Goal: Task Accomplishment & Management: Manage account settings

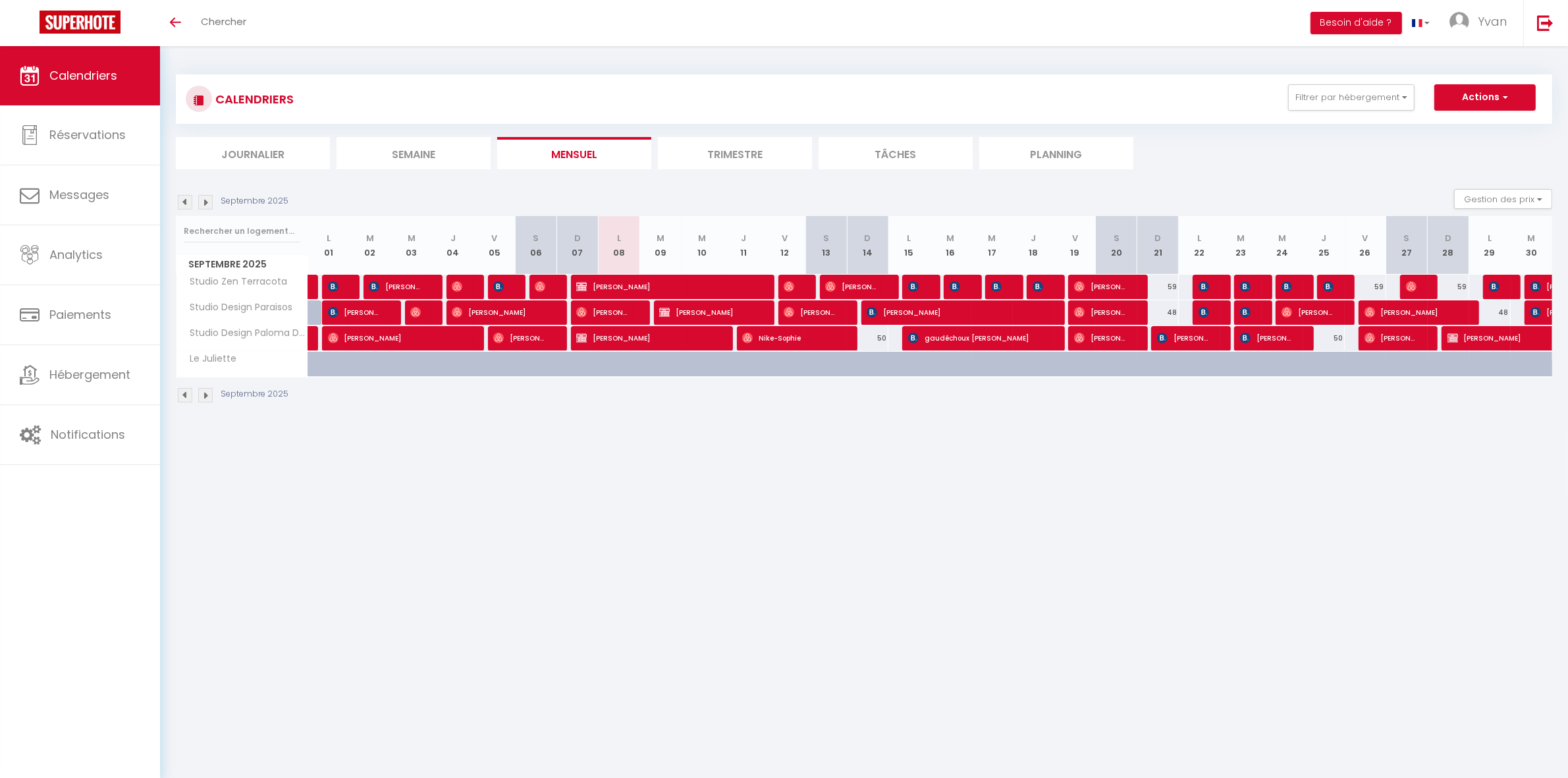
click at [1170, 310] on div "48" at bounding box center [1158, 312] width 41 height 25
type input "48"
type input "Dim 21 Septembre 2025"
type input "Lun 22 Septembre 2025"
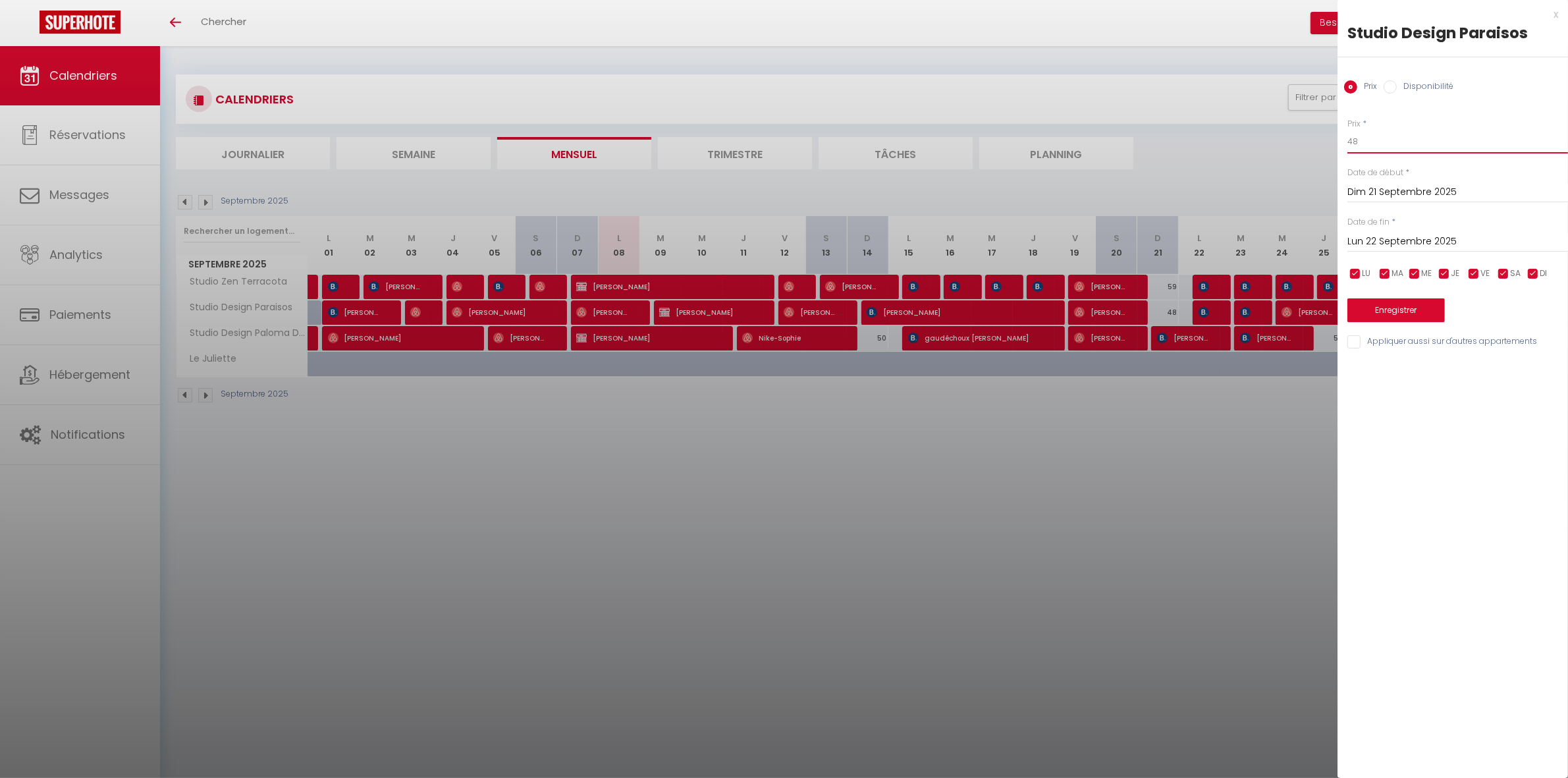
click at [1378, 143] on input "48" at bounding box center [1459, 141] width 221 height 24
type input "47"
click at [1156, 433] on div at bounding box center [784, 389] width 1568 height 778
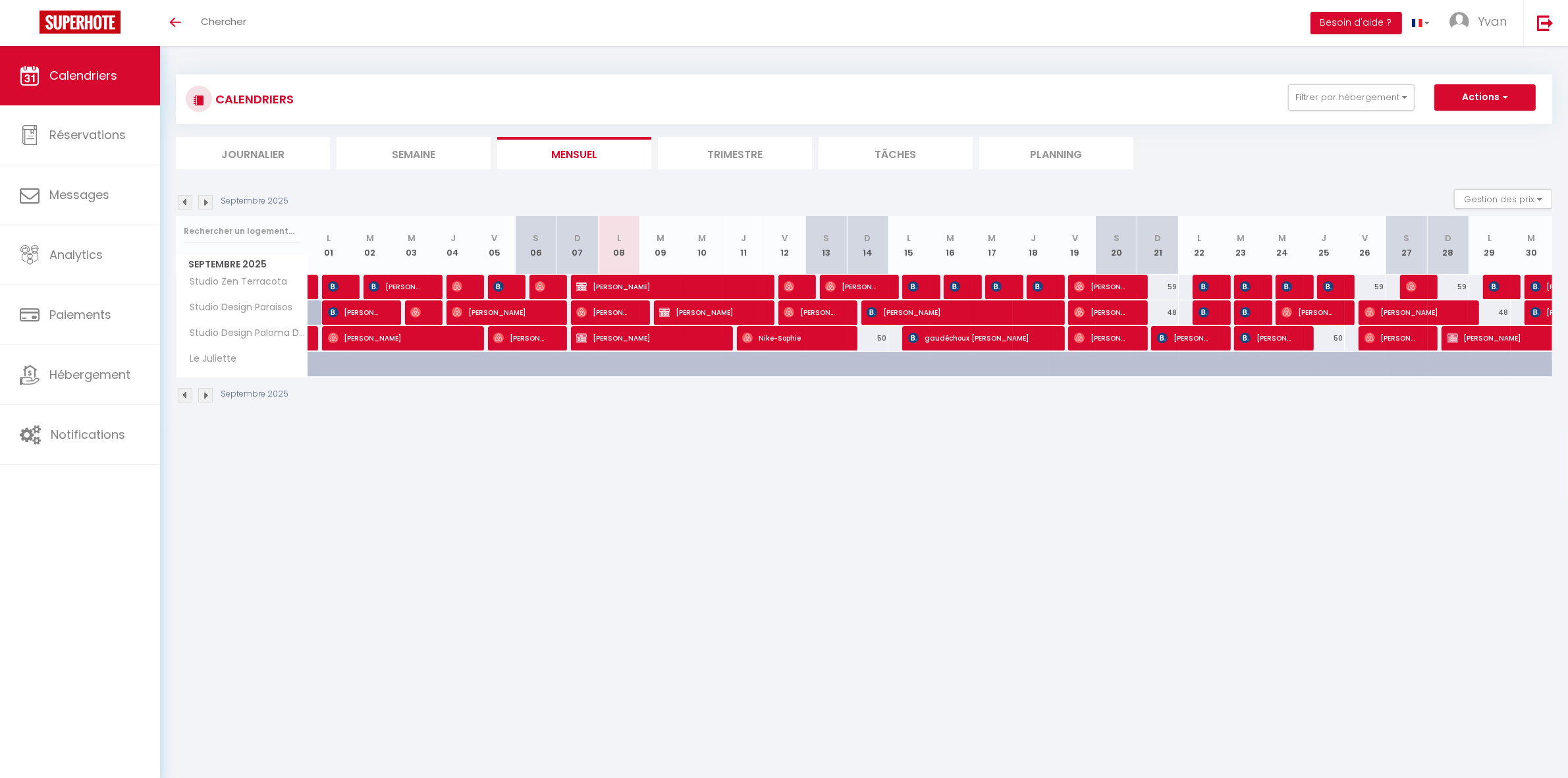
click at [1167, 288] on div "59" at bounding box center [1158, 286] width 41 height 25
type input "59"
type input "Dim 21 Septembre 2025"
type input "Lun 22 Septembre 2025"
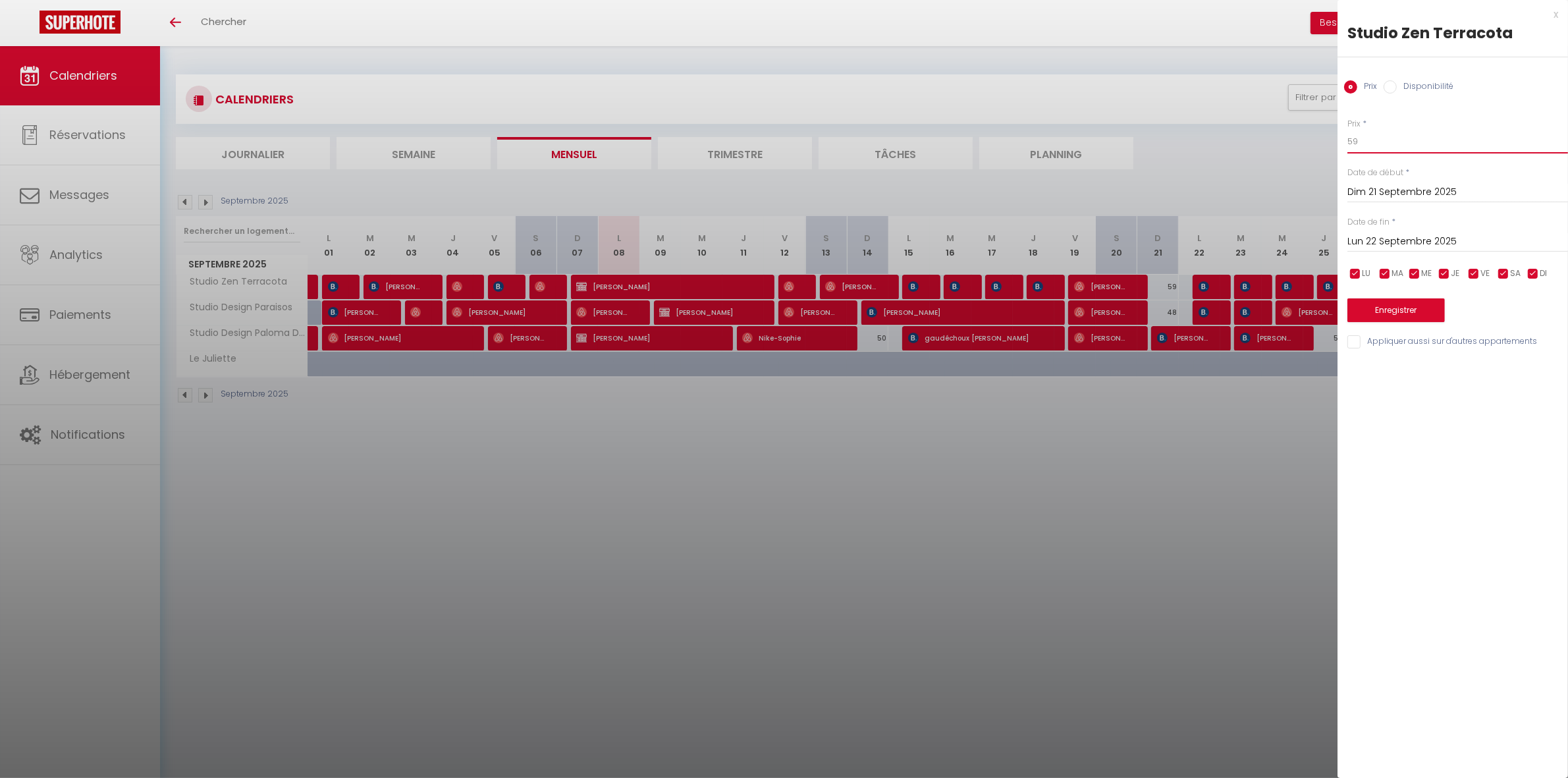
click at [1376, 136] on input "59" at bounding box center [1459, 141] width 221 height 24
type input "56"
click at [1408, 297] on div "Enregistrer" at bounding box center [1459, 302] width 221 height 40
click at [1408, 314] on button "Enregistrer" at bounding box center [1397, 310] width 98 height 24
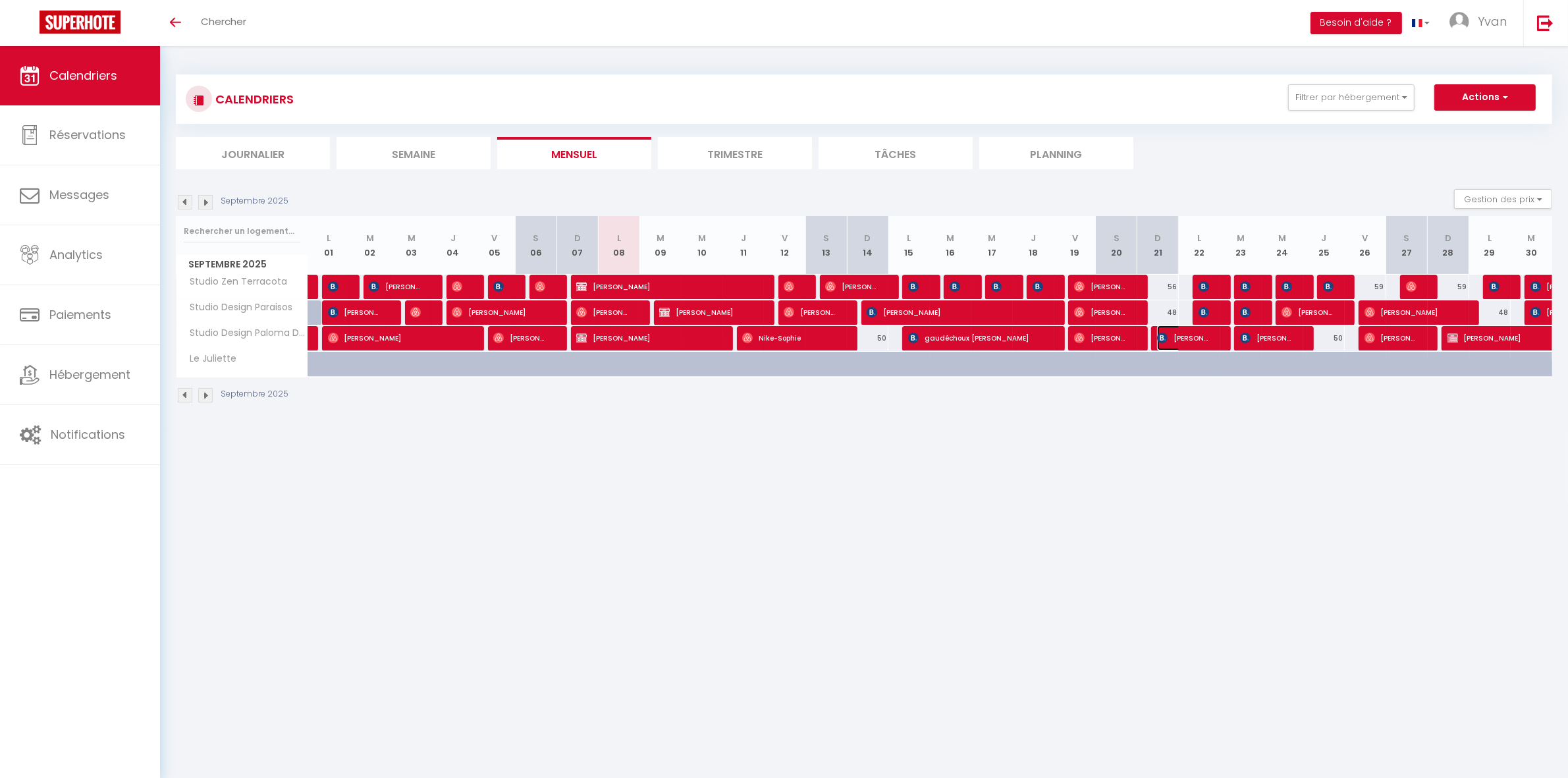
click at [1203, 337] on span "[PERSON_NAME]" at bounding box center [1185, 337] width 56 height 25
select select "OK"
select select "KO"
select select "0"
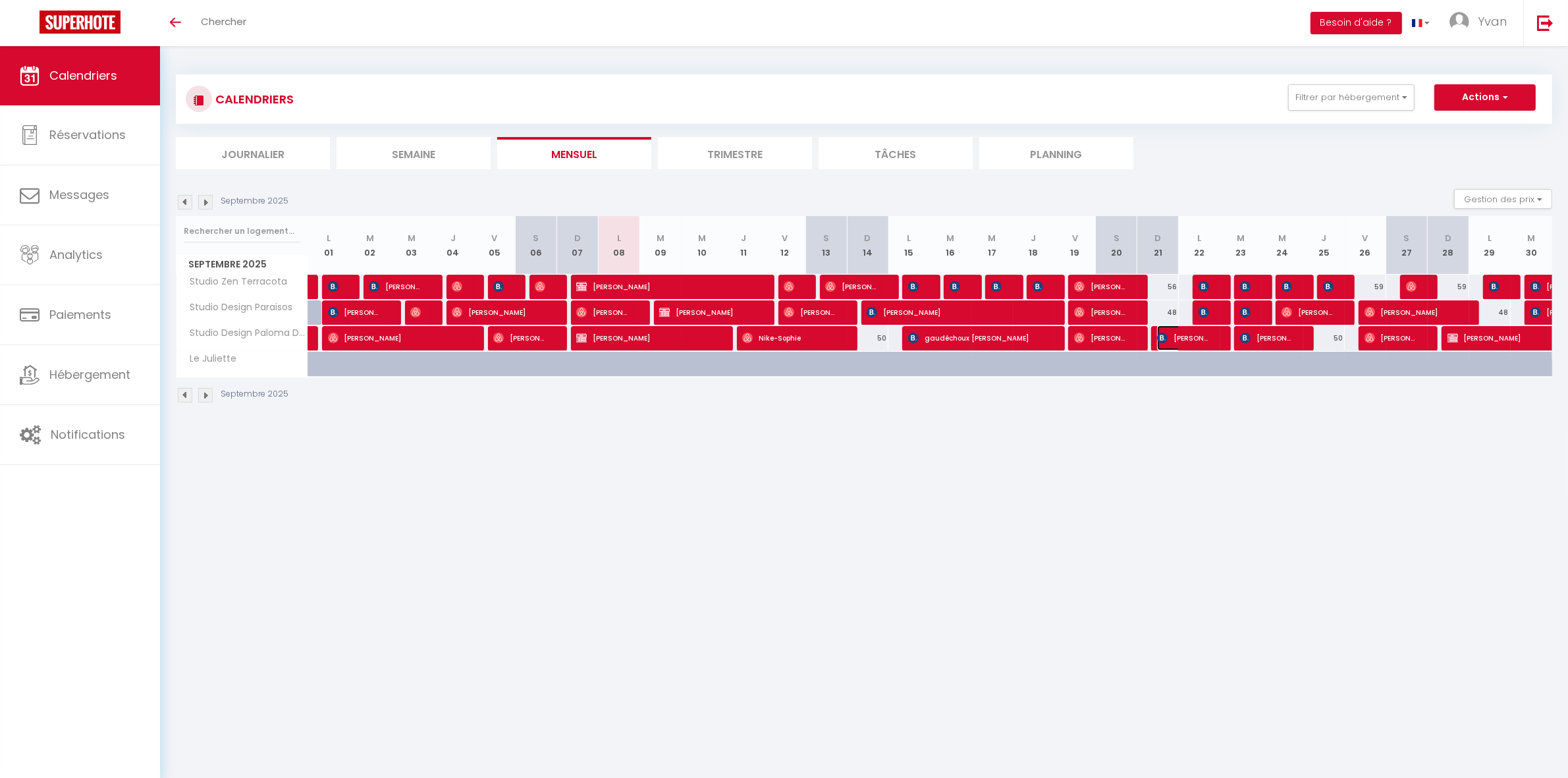
select select "1"
select select
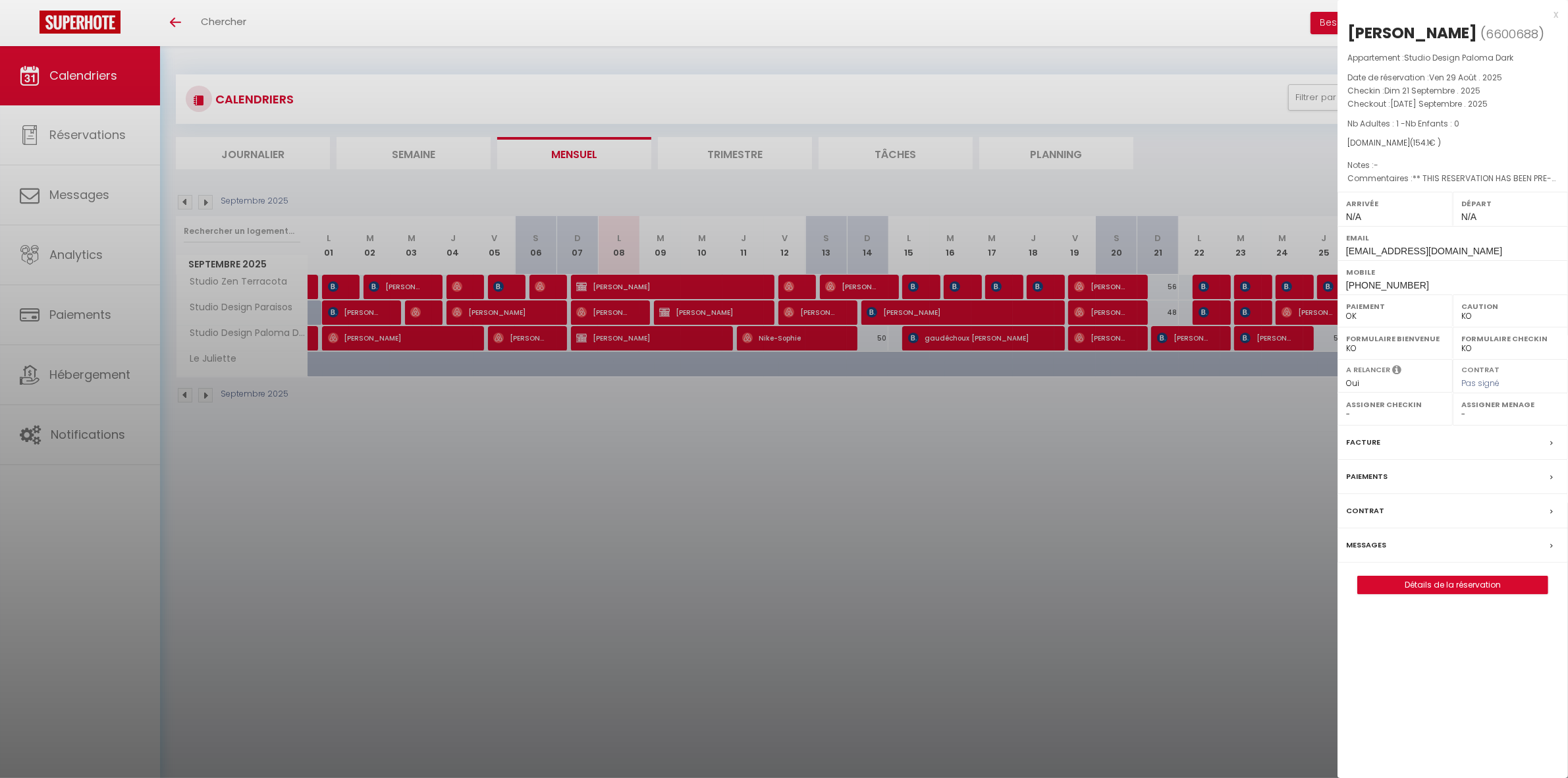
click at [1249, 337] on div at bounding box center [784, 389] width 1568 height 778
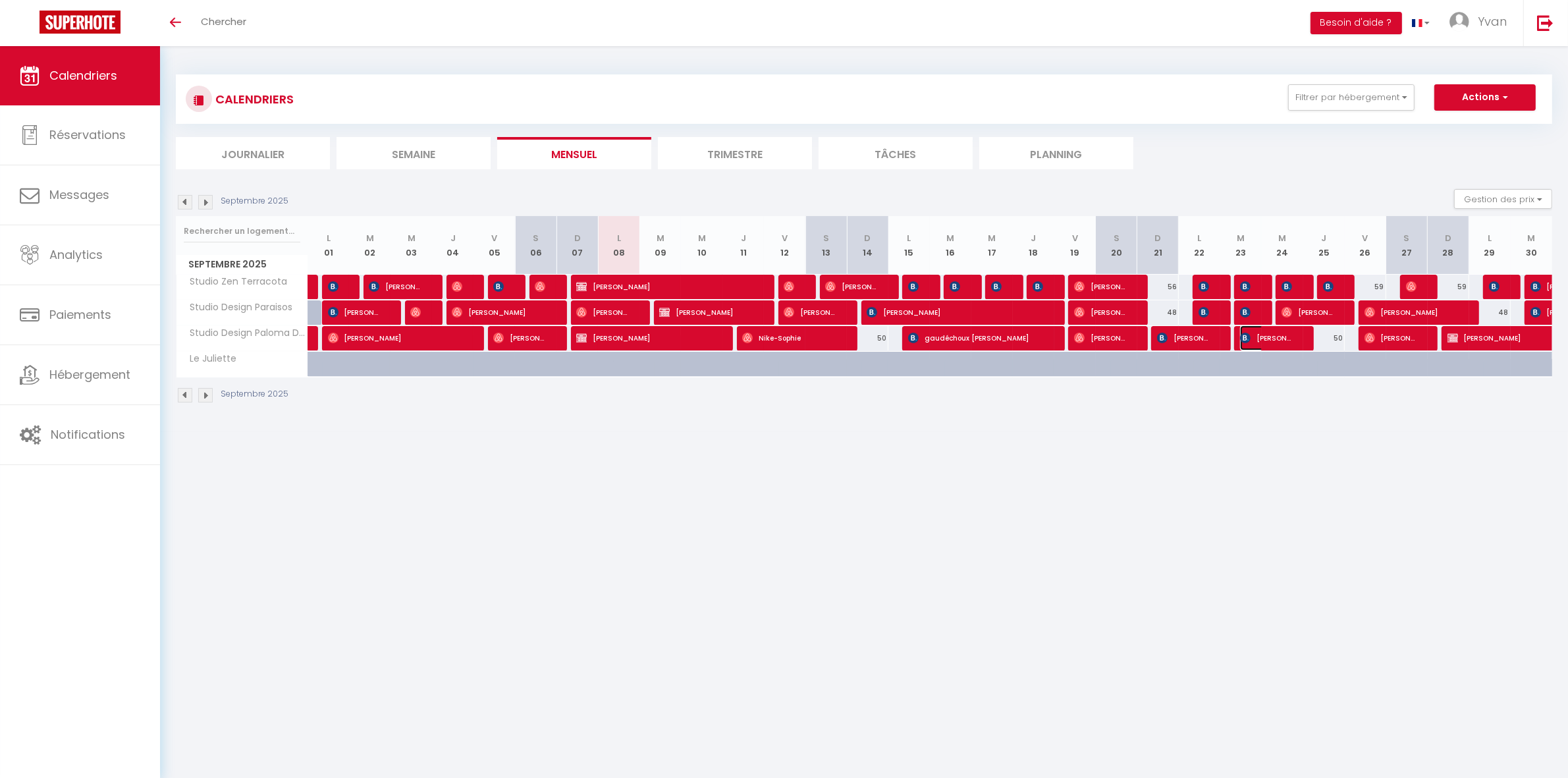
click at [1249, 337] on img at bounding box center [1246, 338] width 11 height 11
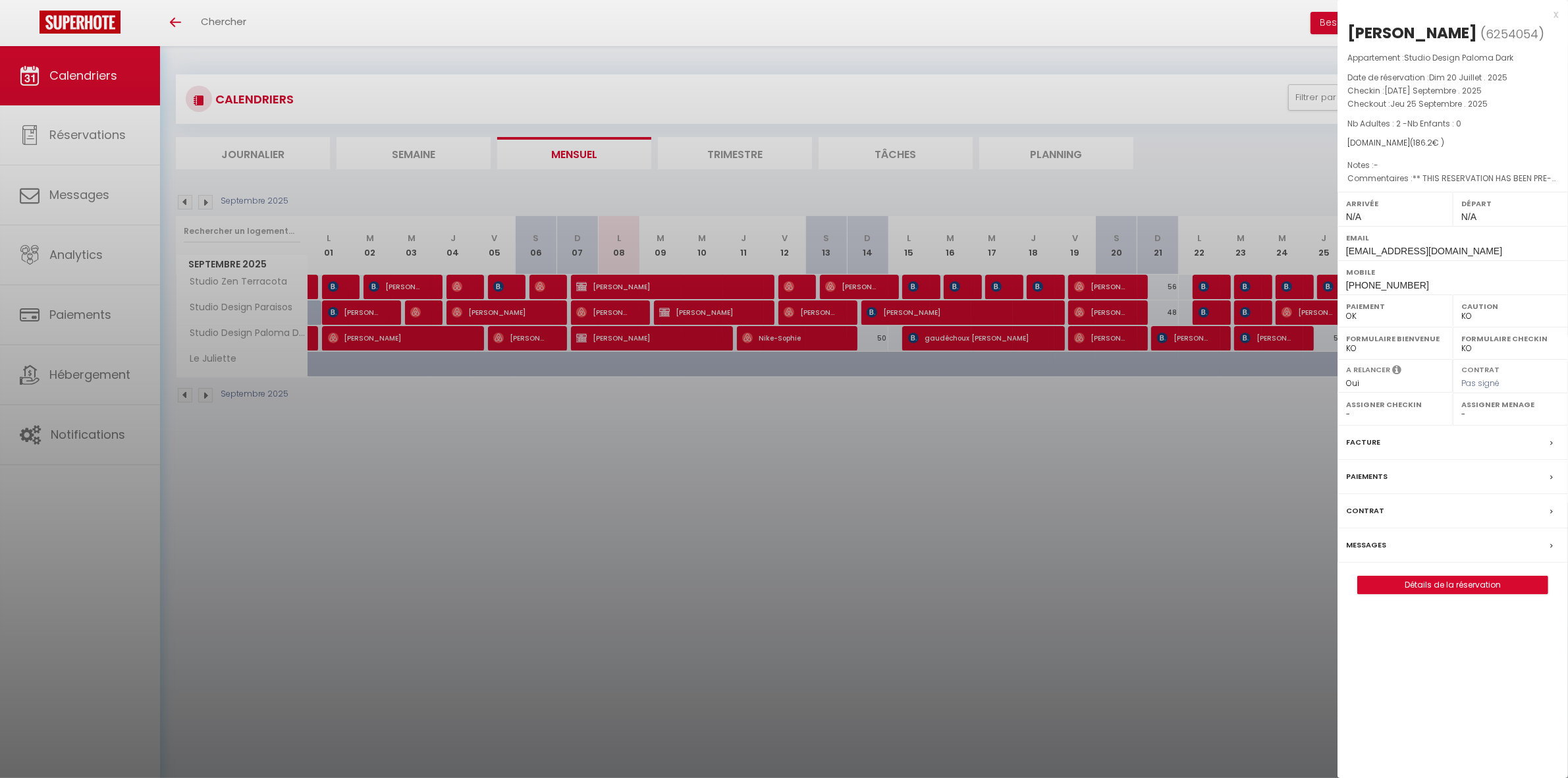
click at [1206, 297] on div at bounding box center [784, 389] width 1568 height 778
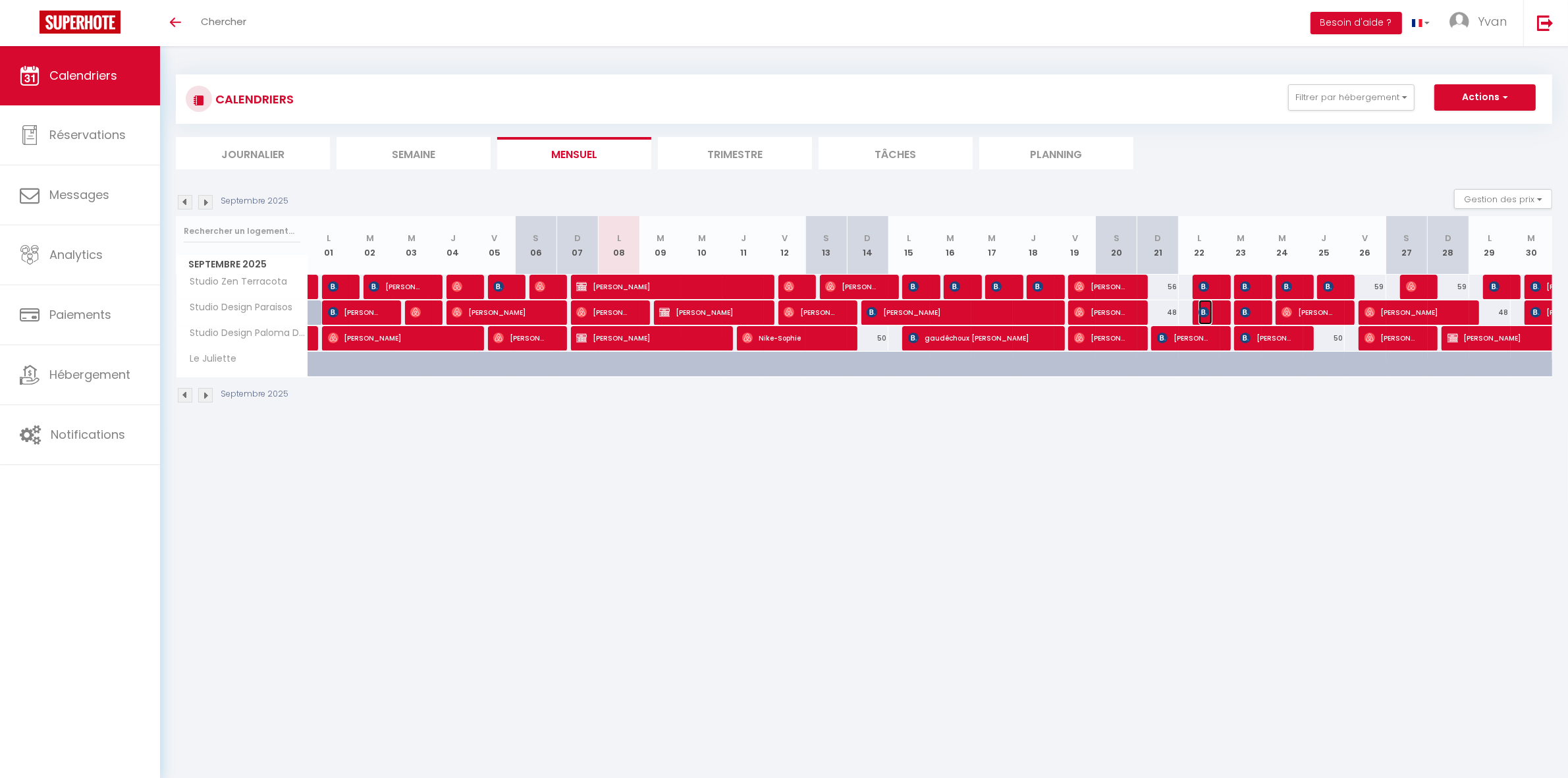
click at [1206, 307] on img at bounding box center [1204, 313] width 11 height 11
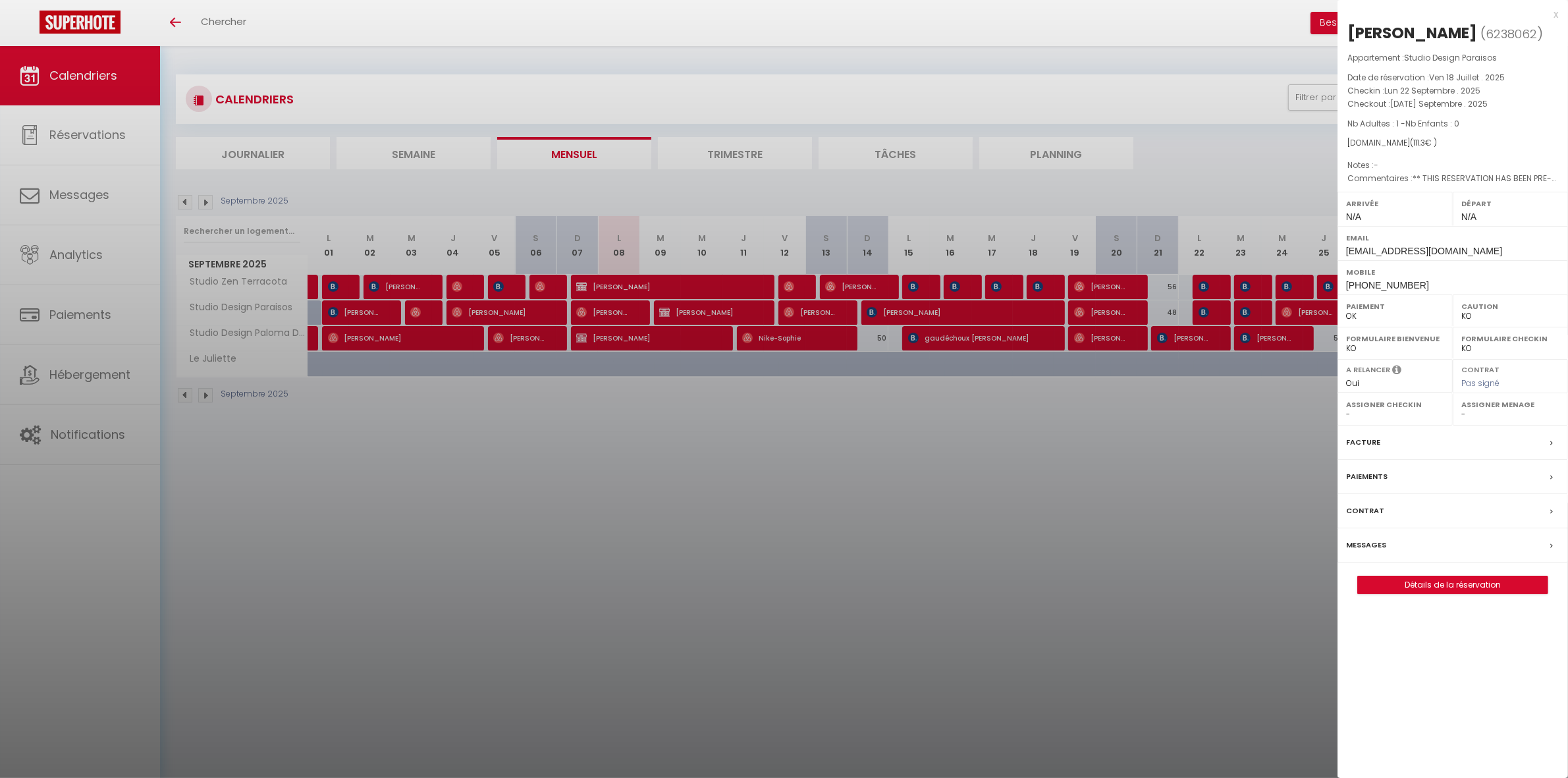
click at [1241, 308] on div at bounding box center [784, 389] width 1568 height 778
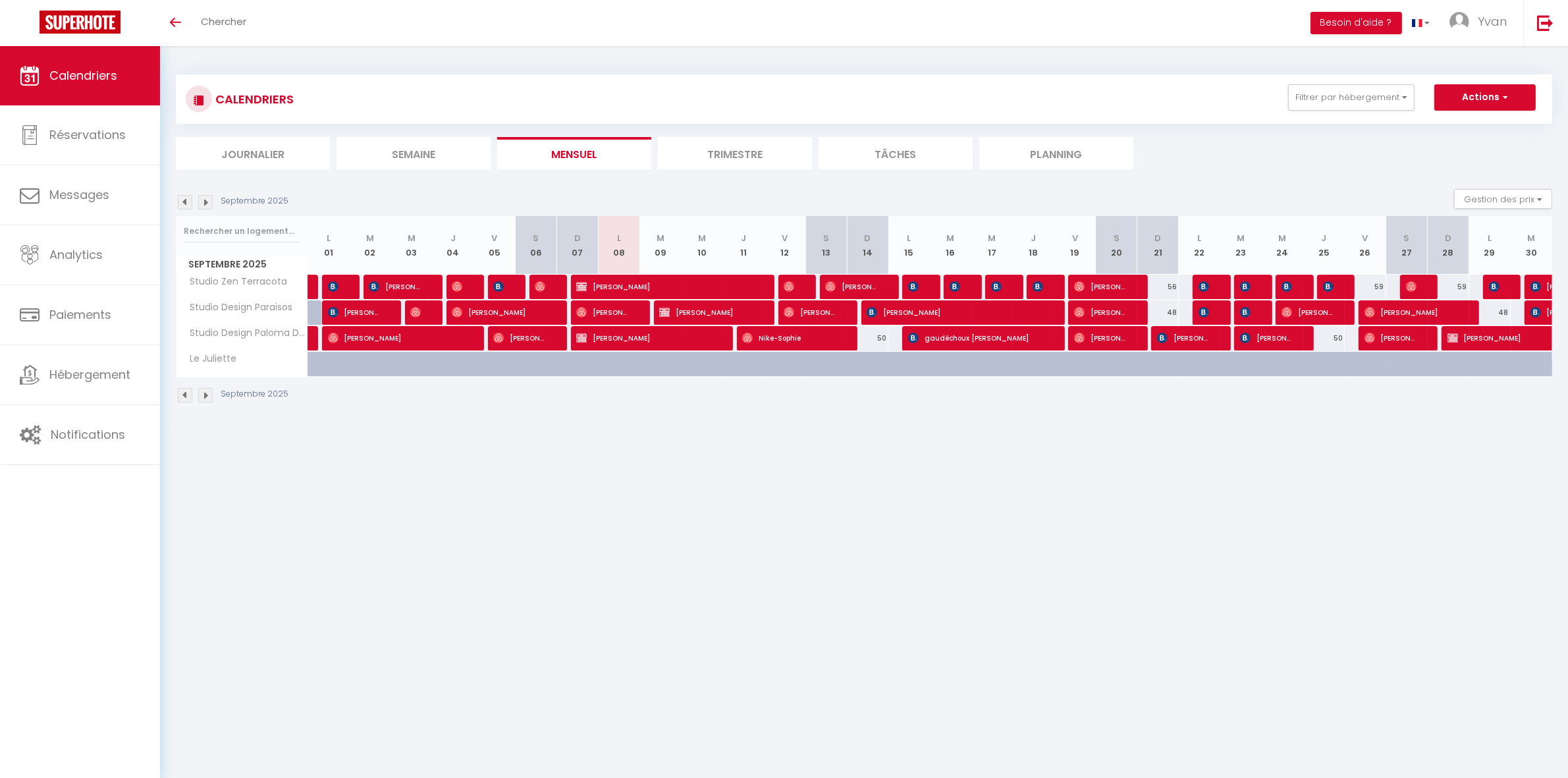
click at [1256, 308] on div at bounding box center [1254, 312] width 41 height 25
click at [1246, 310] on img at bounding box center [1246, 313] width 11 height 11
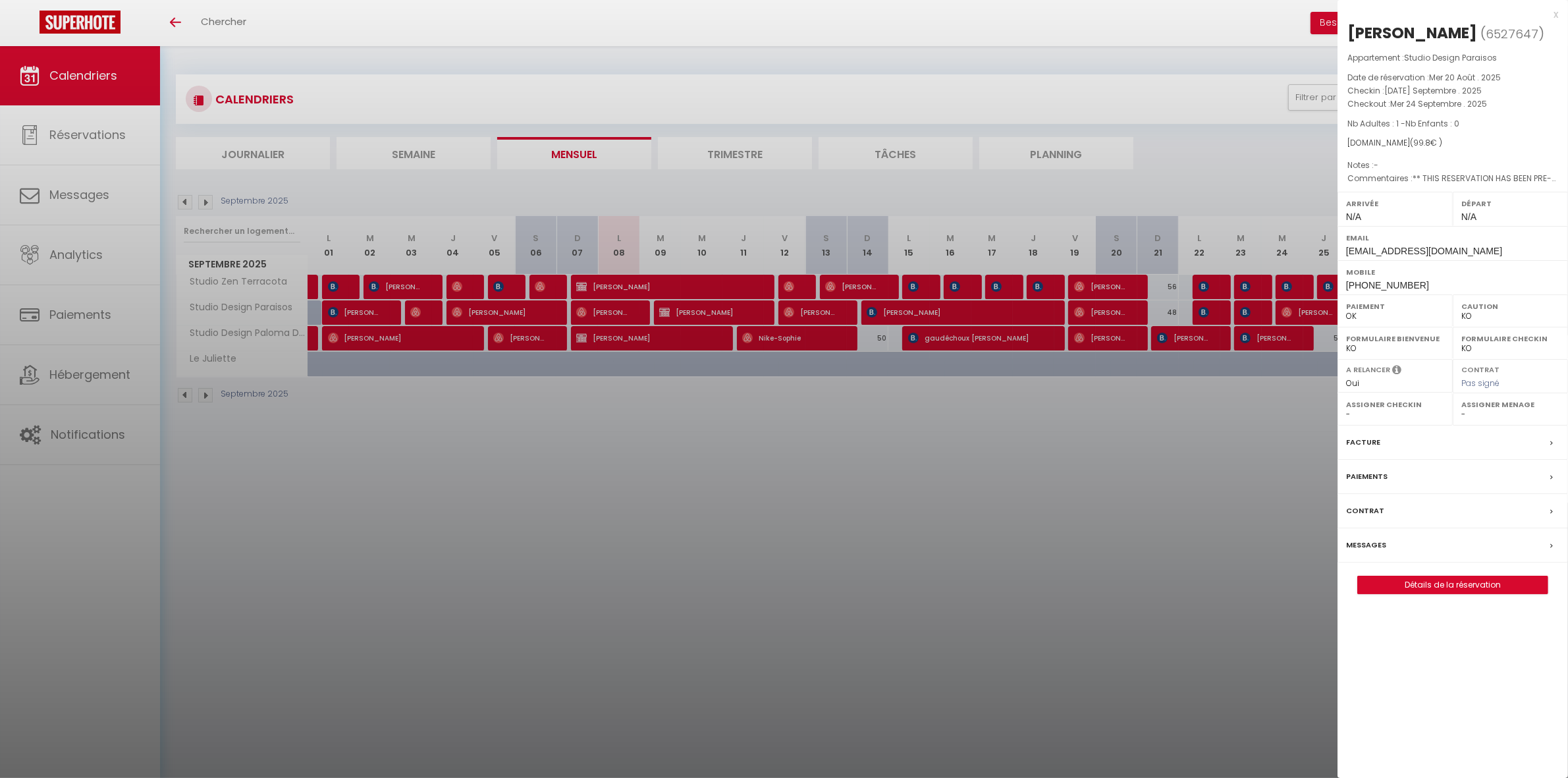
click at [1246, 310] on div at bounding box center [784, 389] width 1568 height 778
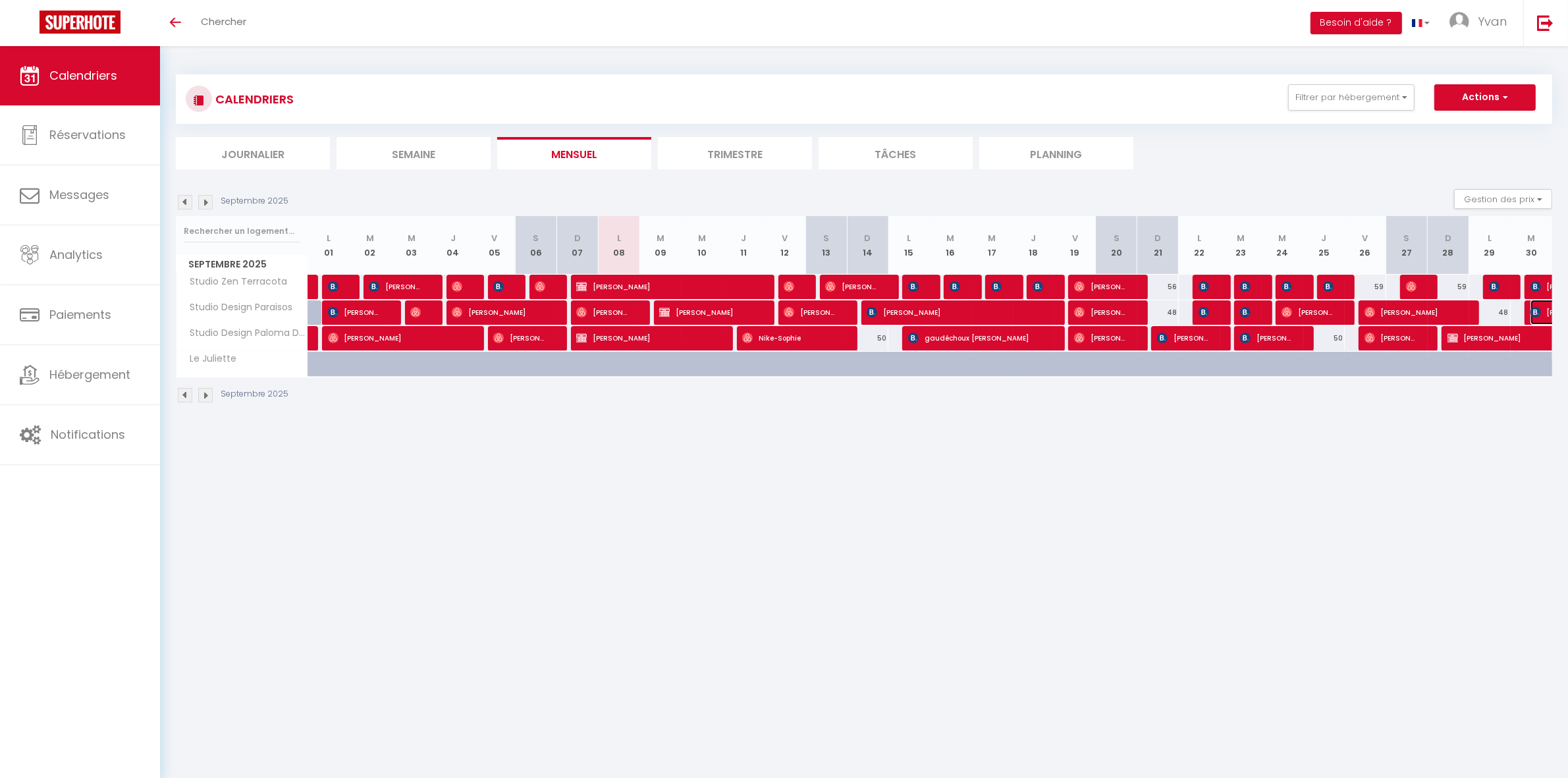
click at [1532, 307] on img at bounding box center [1536, 313] width 11 height 11
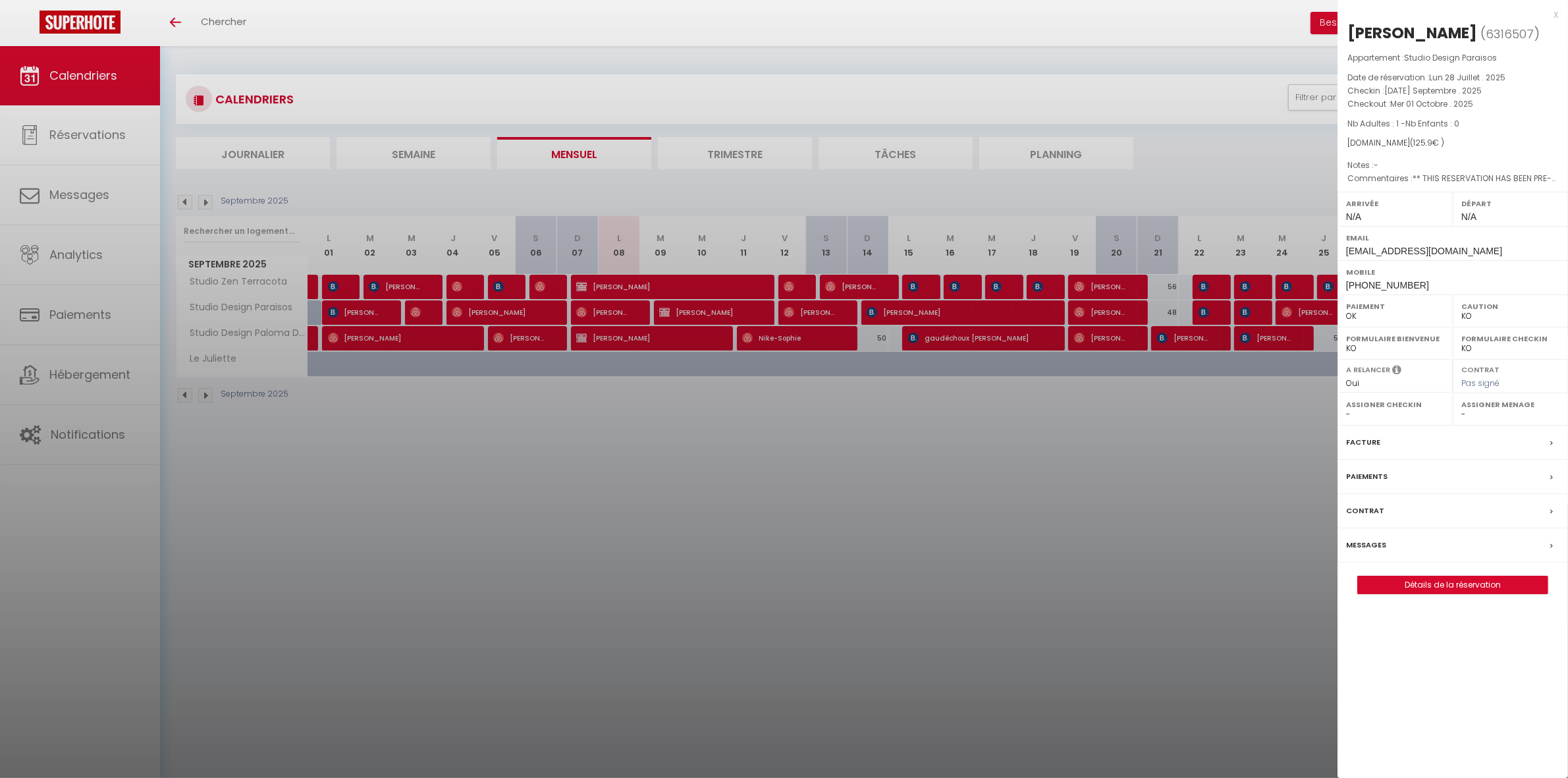
click at [1155, 470] on div at bounding box center [784, 389] width 1568 height 778
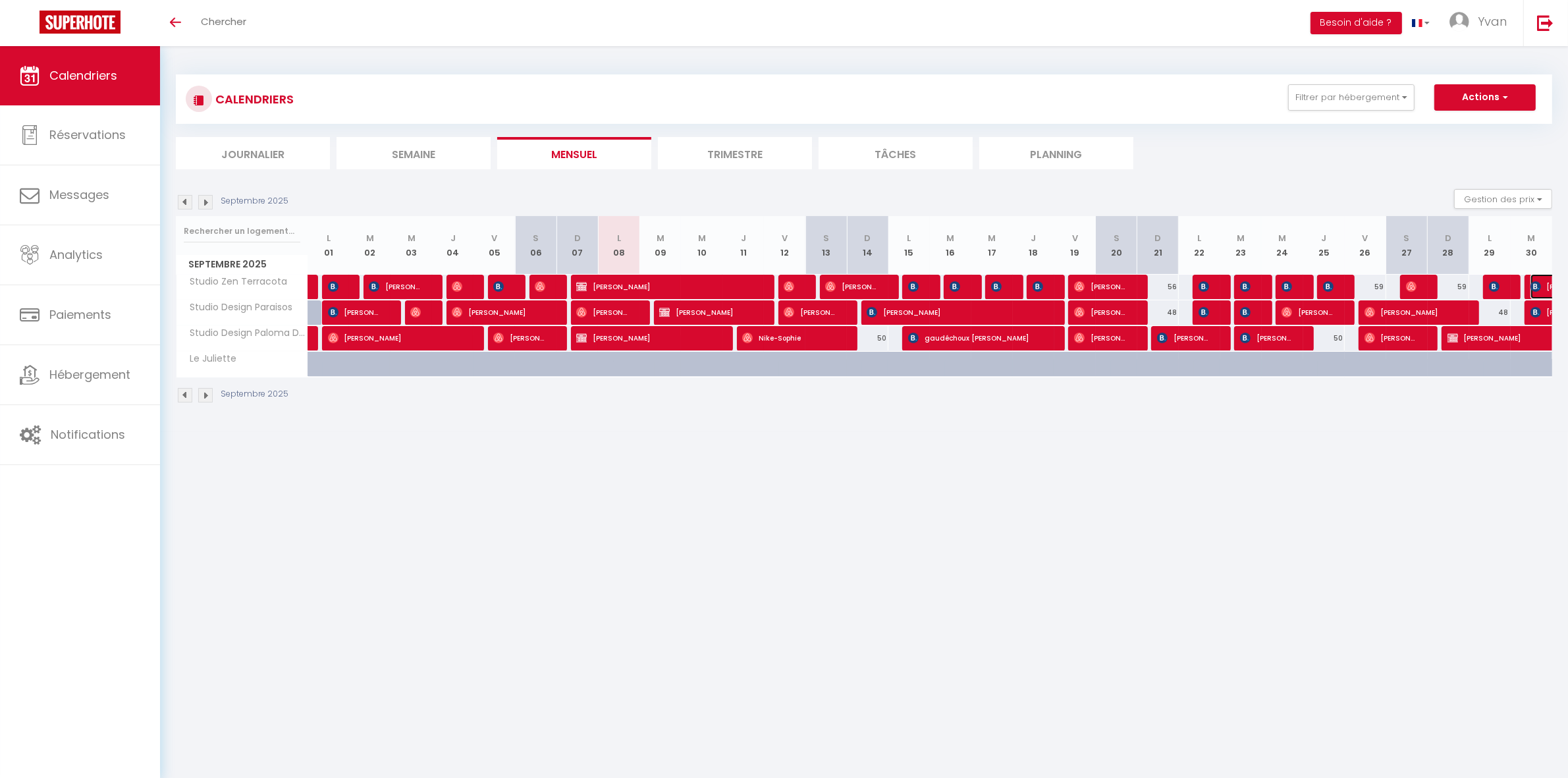
click at [1543, 284] on span "[PERSON_NAME]" at bounding box center [1545, 285] width 30 height 25
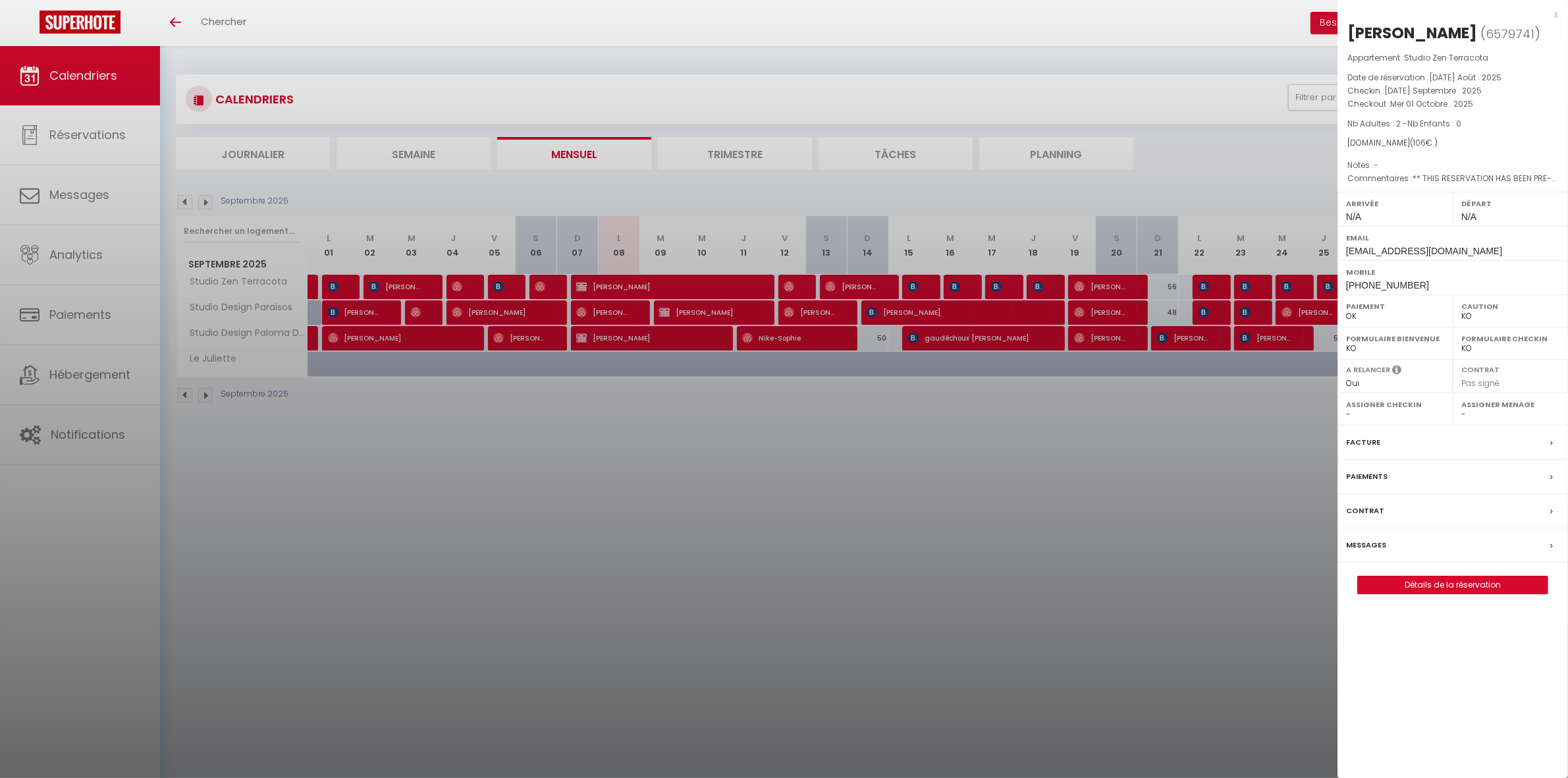
click at [1170, 451] on div at bounding box center [784, 389] width 1568 height 778
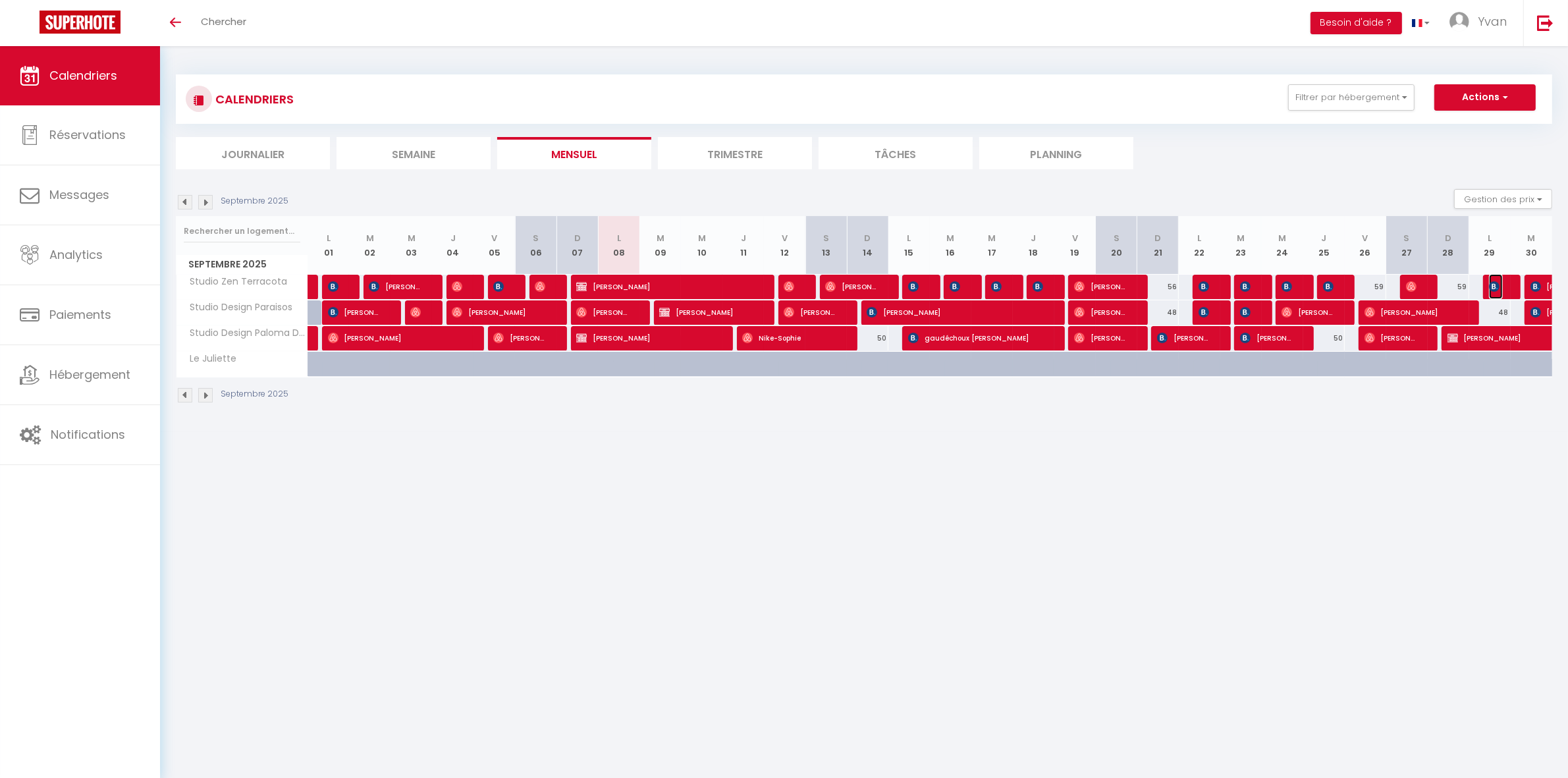
click at [1500, 284] on img at bounding box center [1495, 286] width 11 height 11
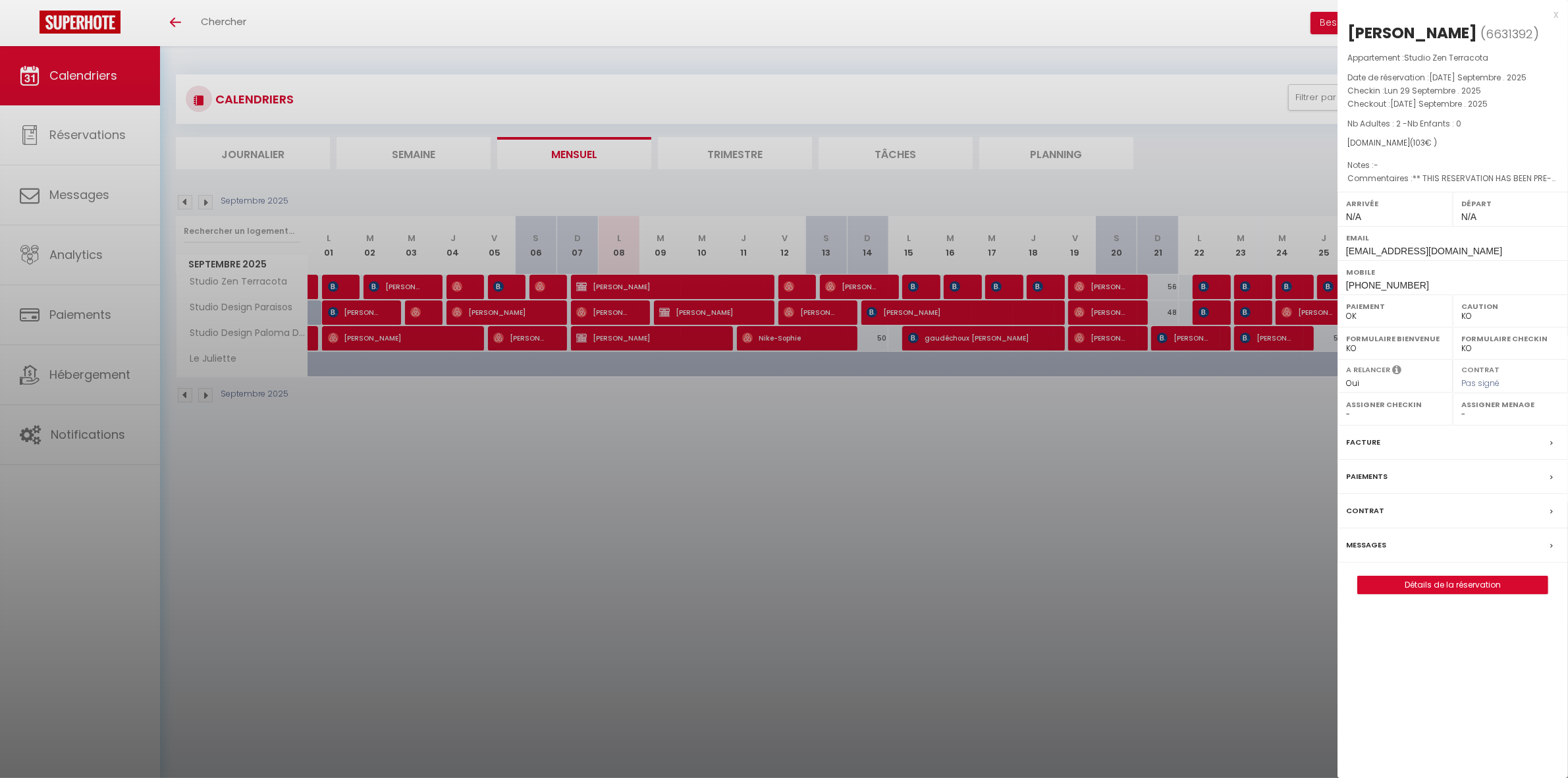
click at [1145, 445] on div at bounding box center [784, 389] width 1568 height 778
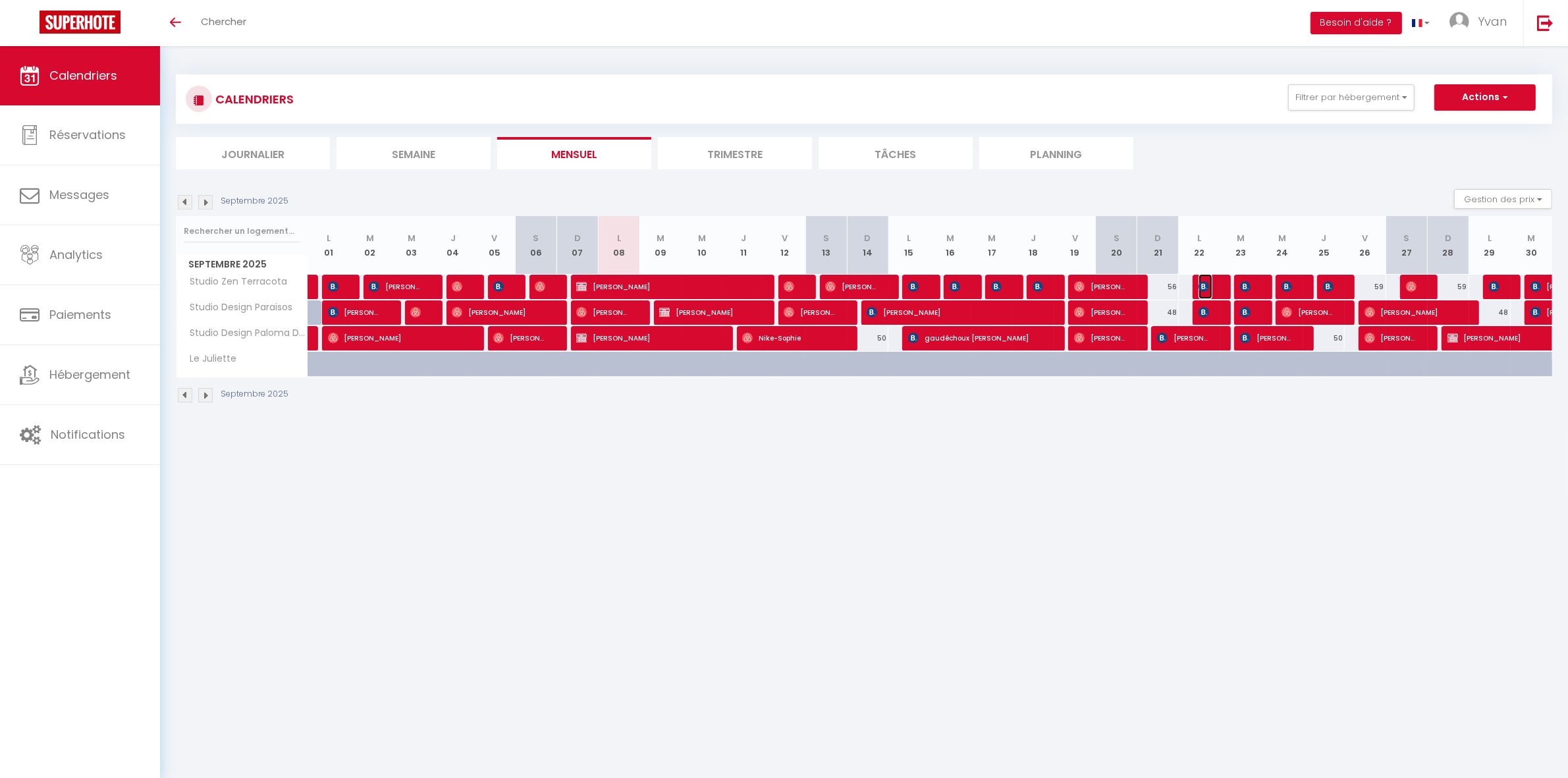
click at [1203, 290] on img at bounding box center [1204, 286] width 11 height 11
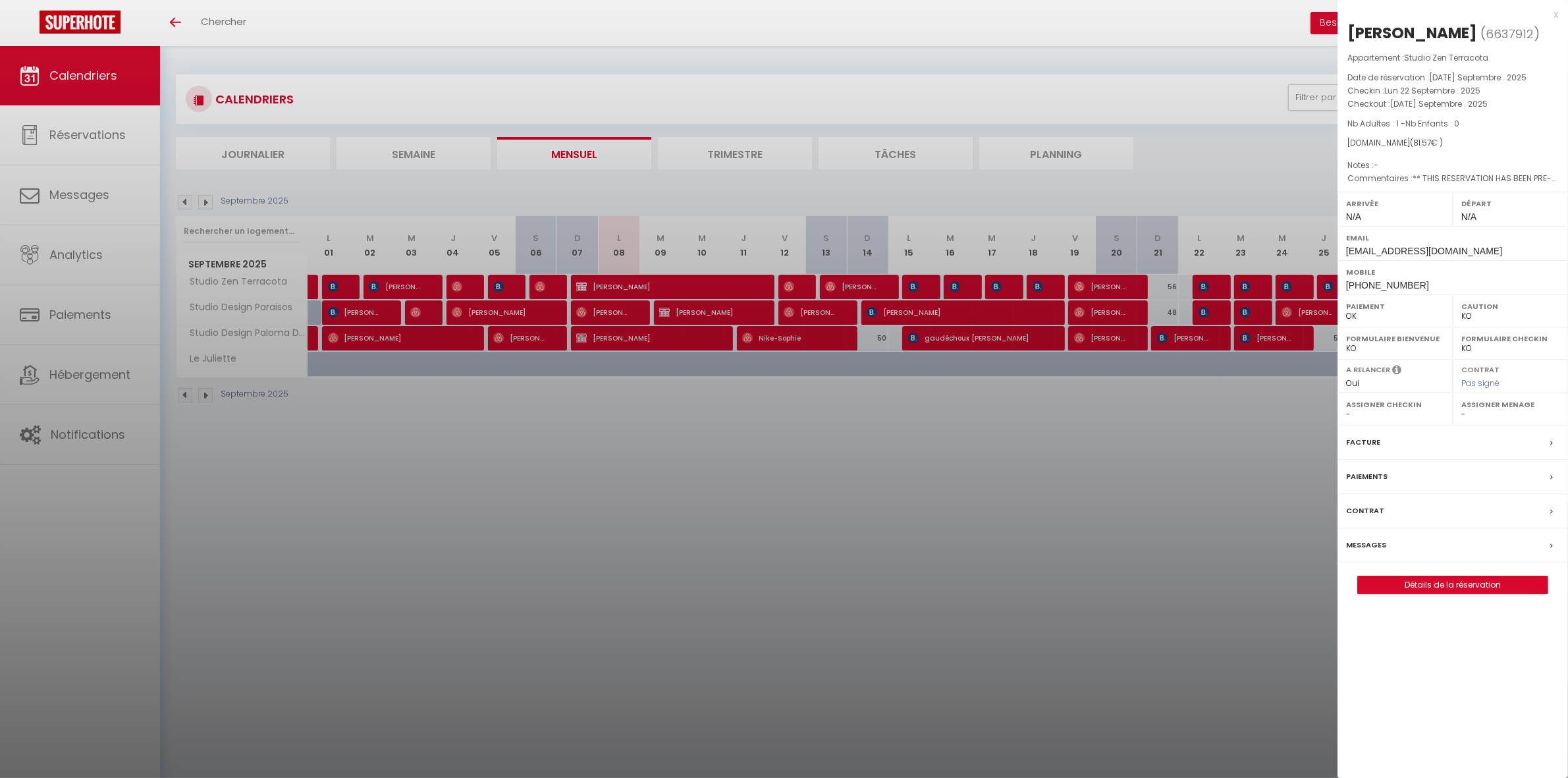
click at [1155, 416] on div at bounding box center [784, 389] width 1568 height 778
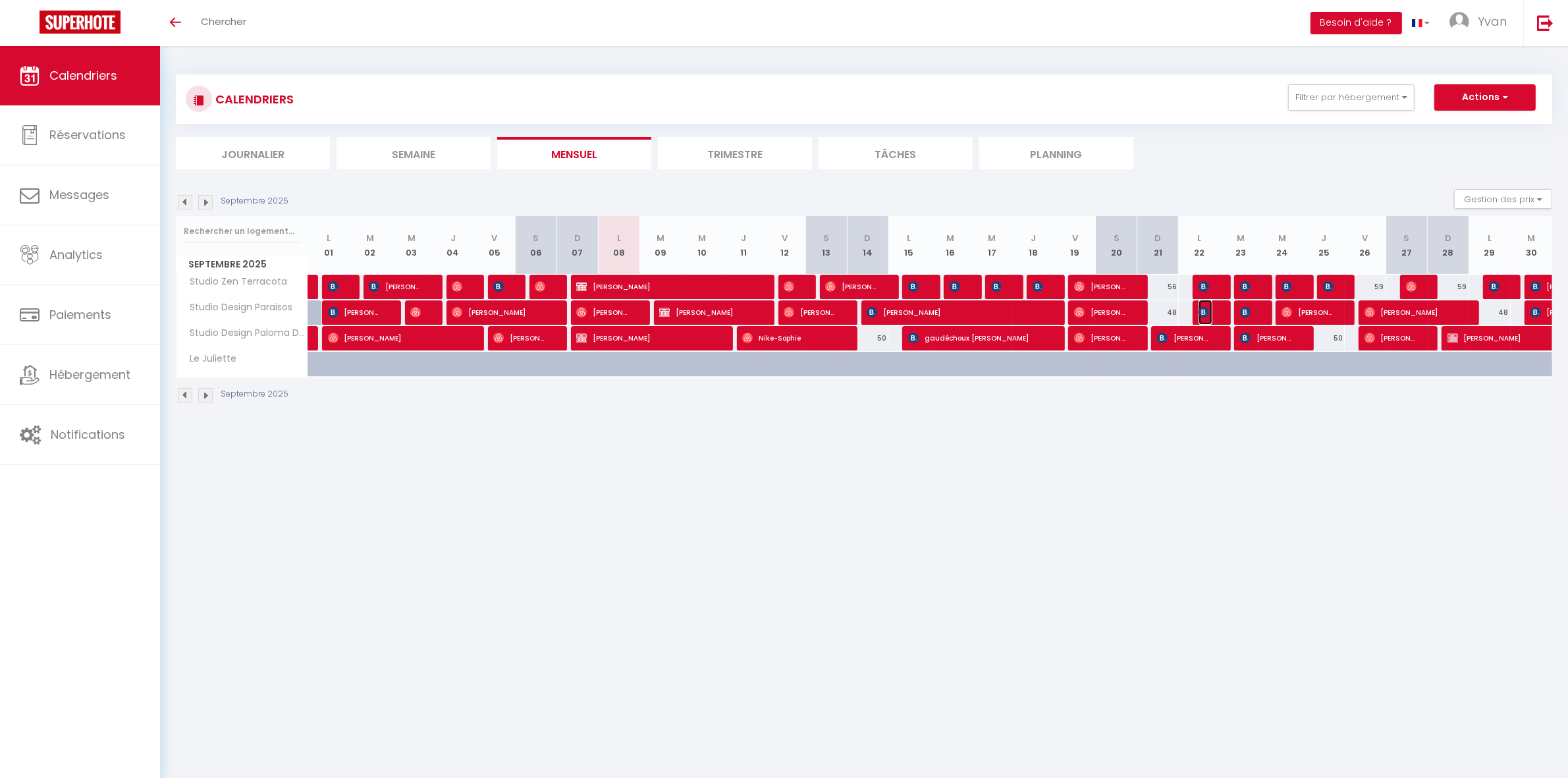
click at [1212, 310] on span "[PERSON_NAME]" at bounding box center [1205, 312] width 14 height 25
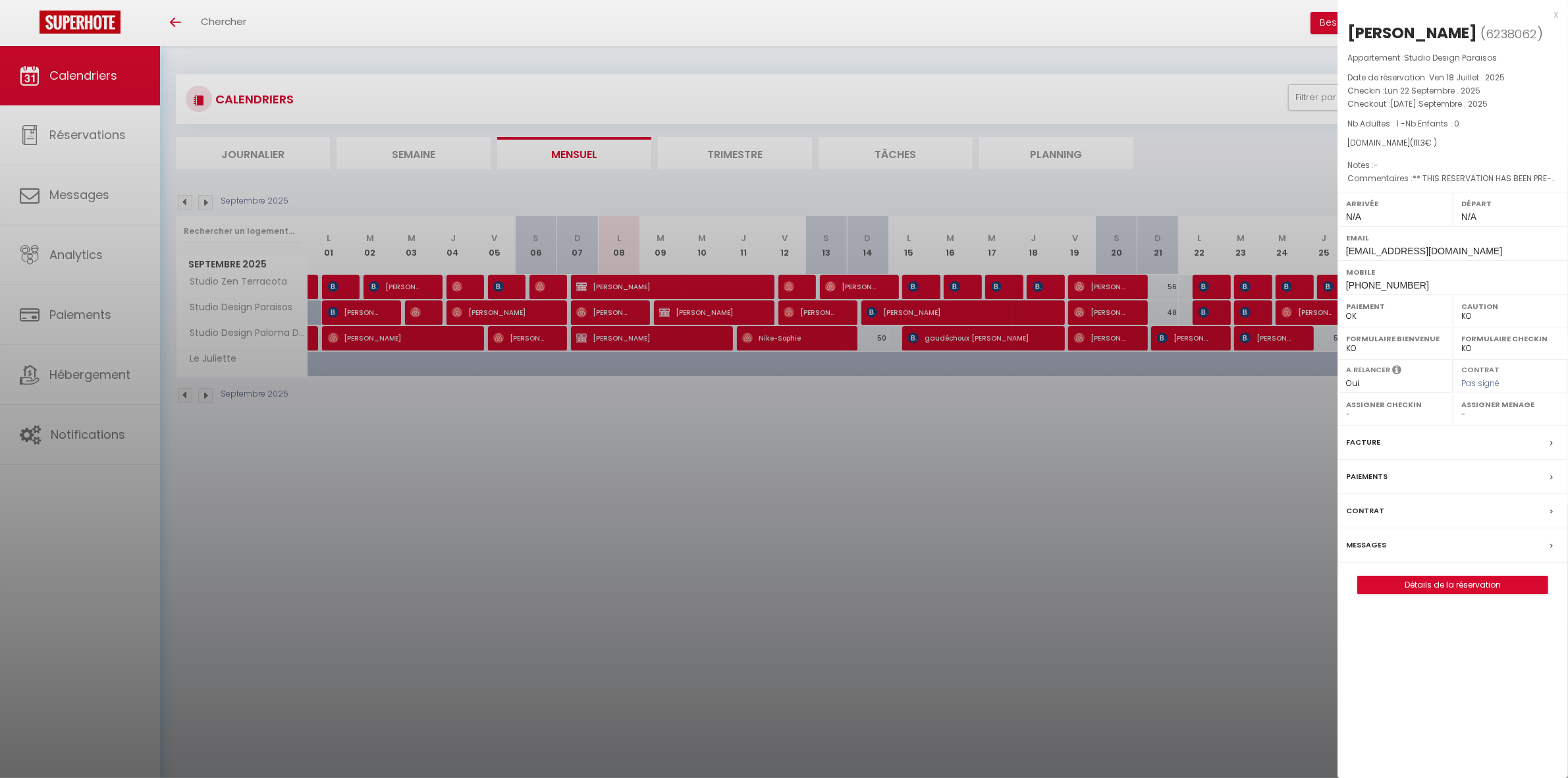
click at [1174, 392] on div at bounding box center [784, 389] width 1568 height 778
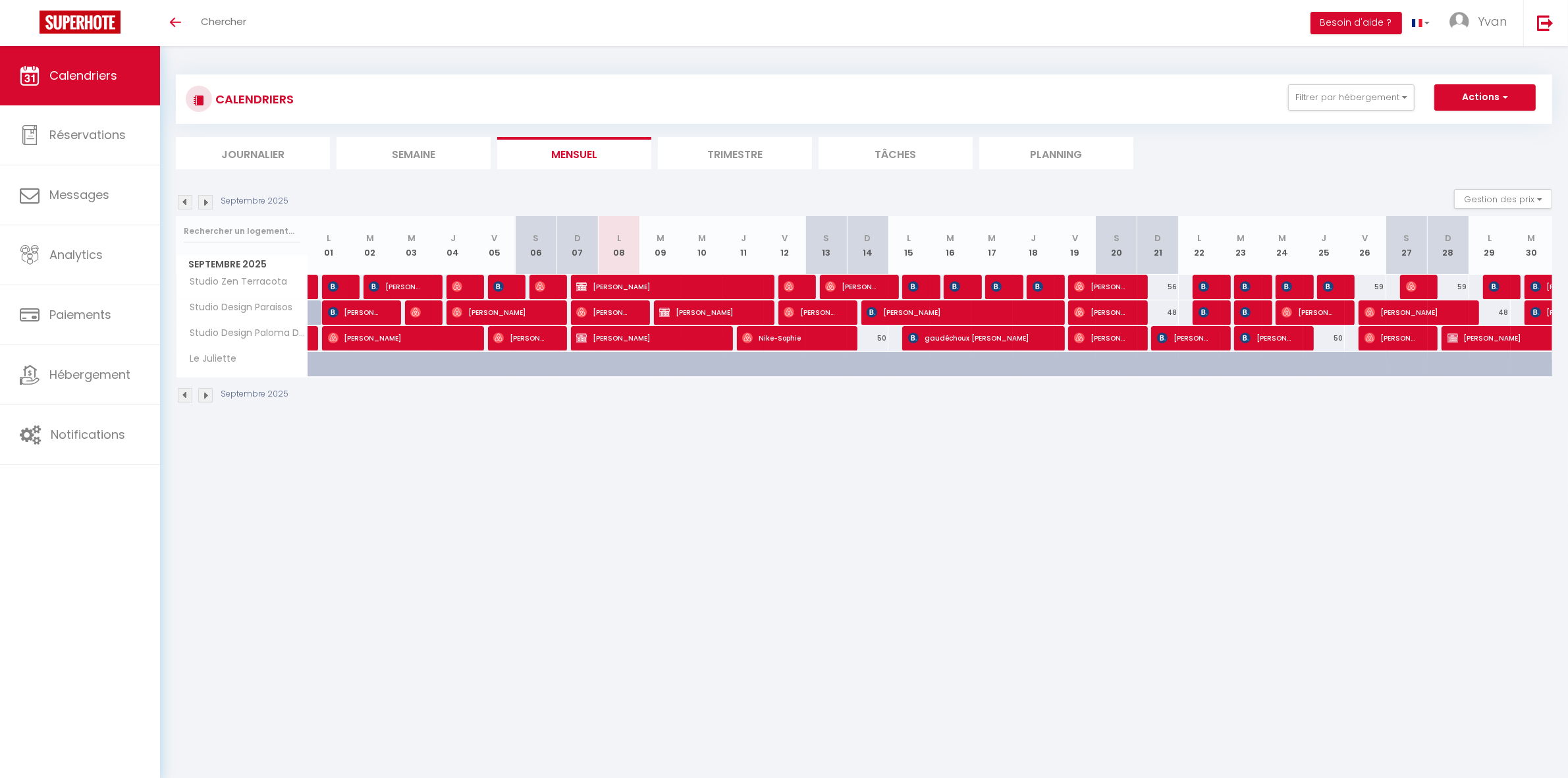
click at [1255, 285] on div at bounding box center [1254, 286] width 41 height 25
click at [1252, 285] on span "Damla CETIN" at bounding box center [1247, 285] width 14 height 25
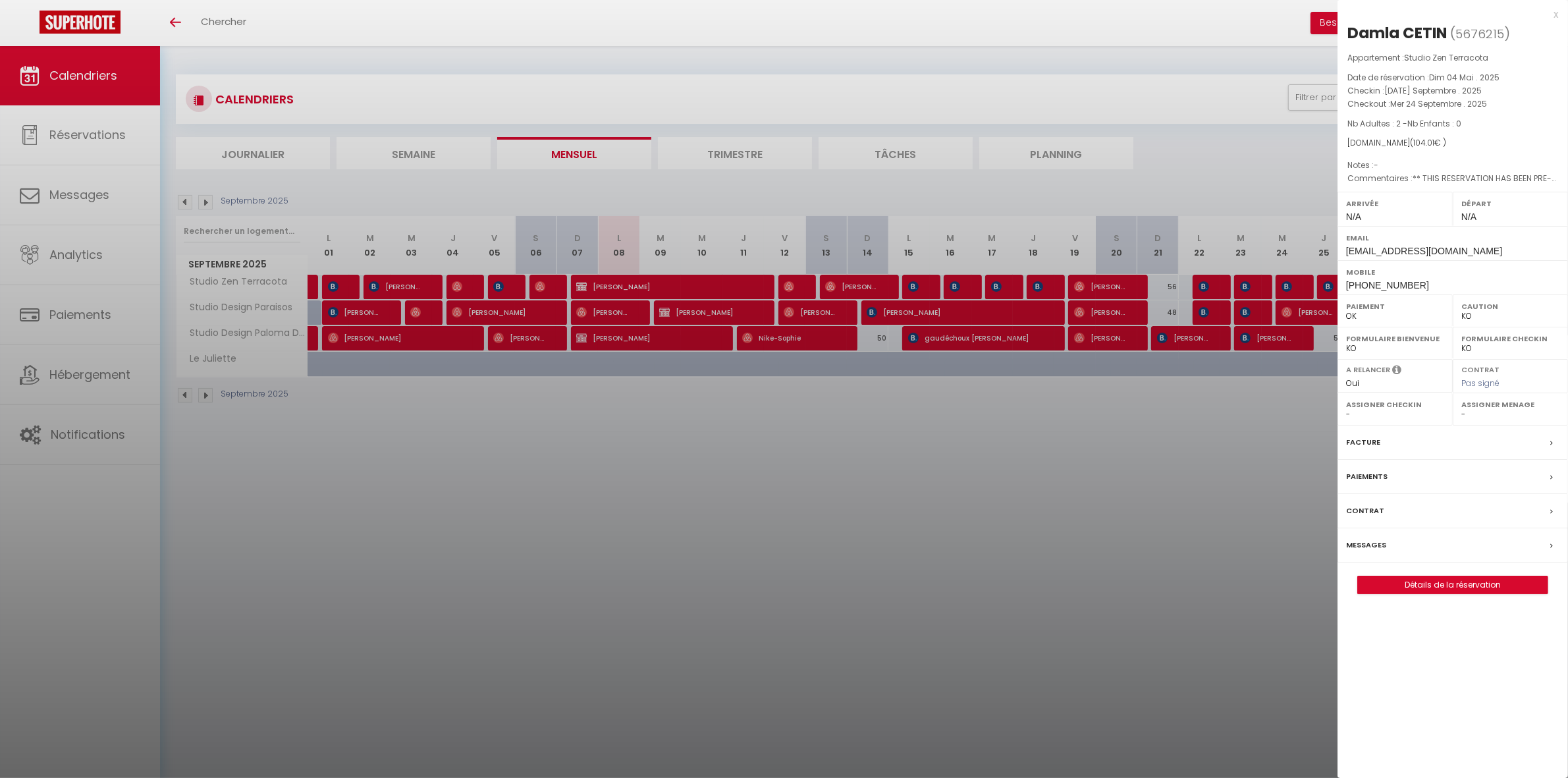
click at [1199, 390] on div at bounding box center [784, 389] width 1568 height 778
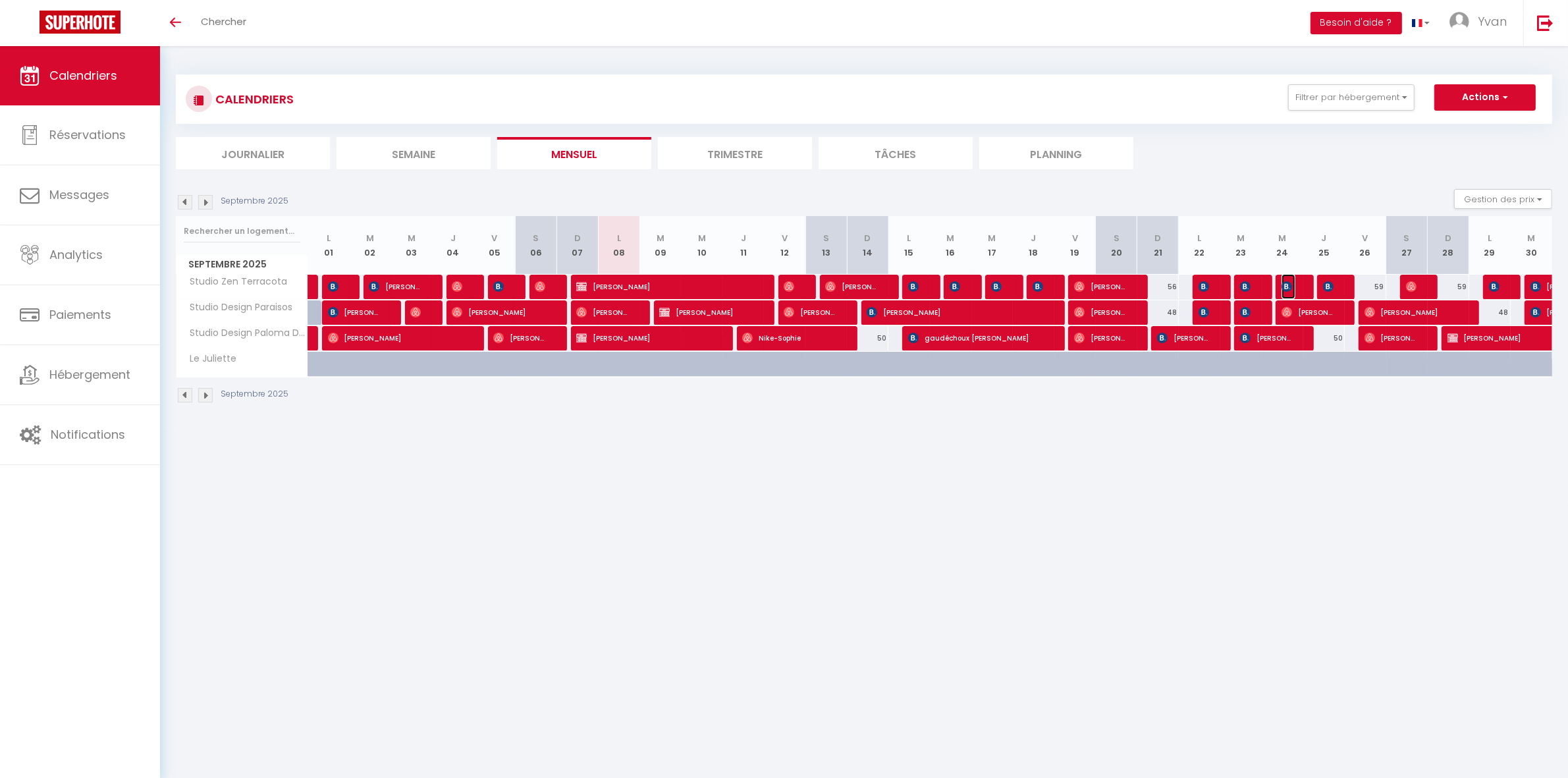
click at [1289, 286] on img at bounding box center [1287, 286] width 11 height 11
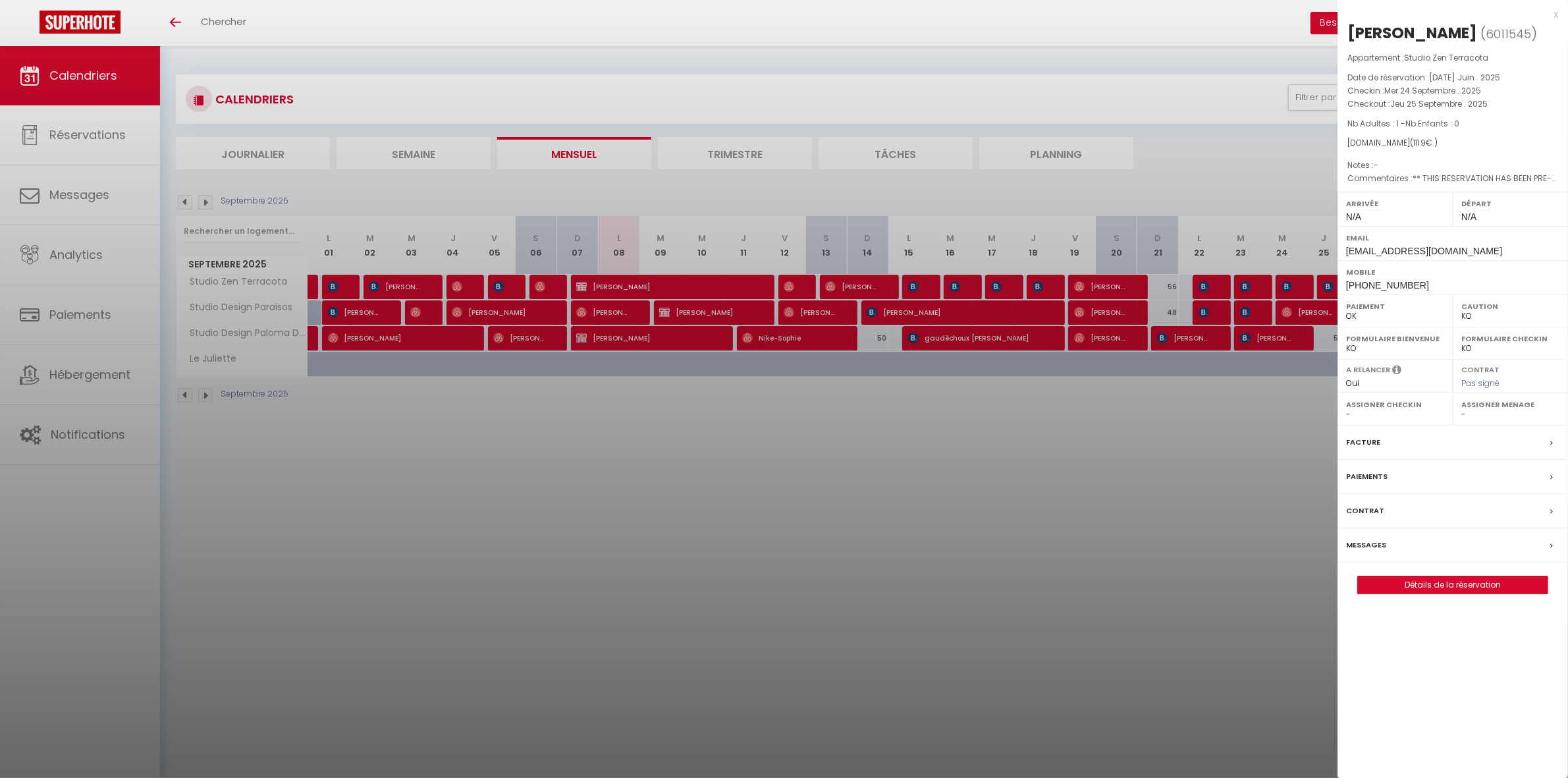
click at [1168, 403] on div at bounding box center [784, 389] width 1568 height 778
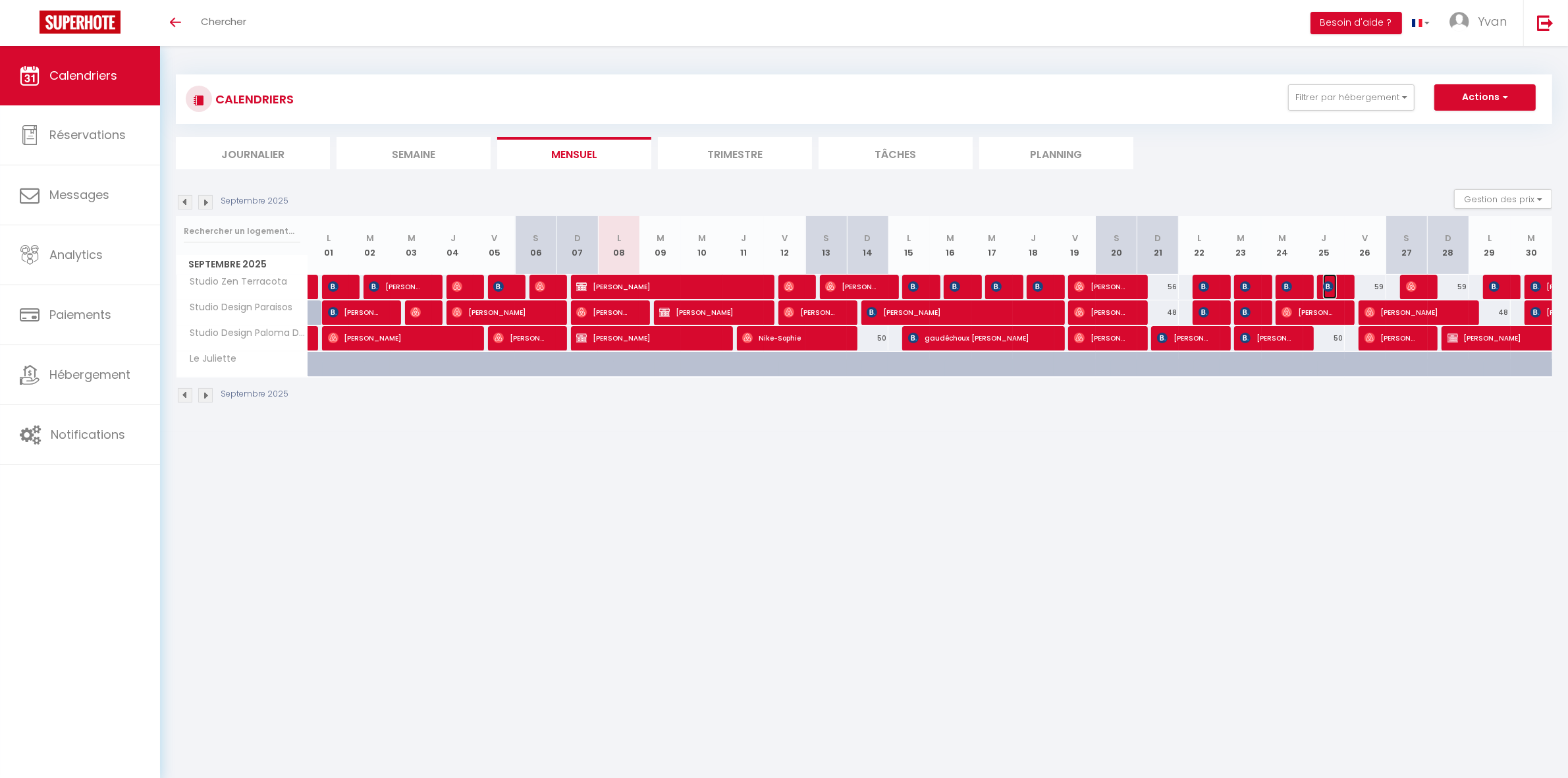
click at [1334, 284] on img at bounding box center [1329, 286] width 11 height 11
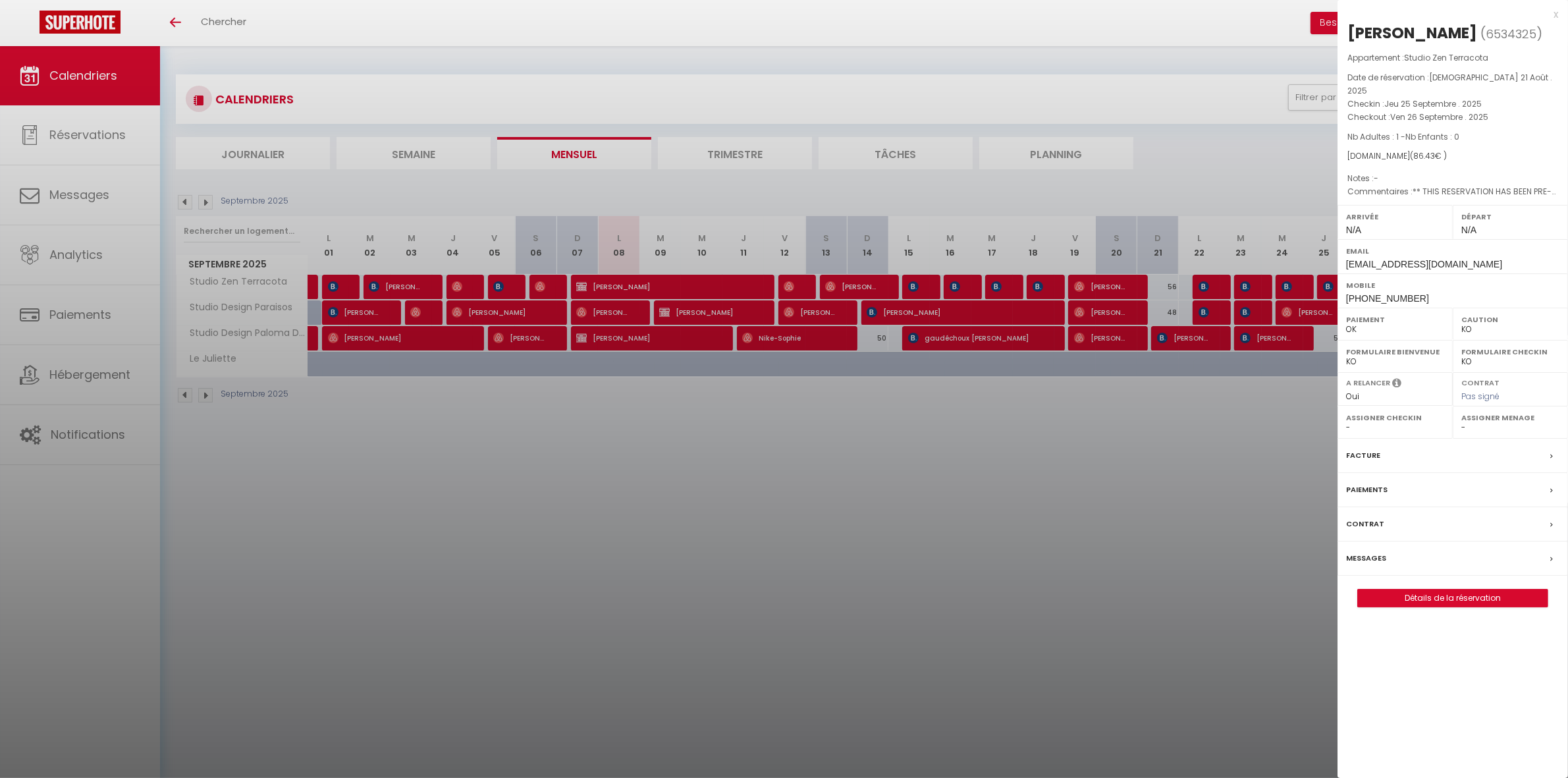
click at [1156, 440] on div at bounding box center [784, 389] width 1568 height 778
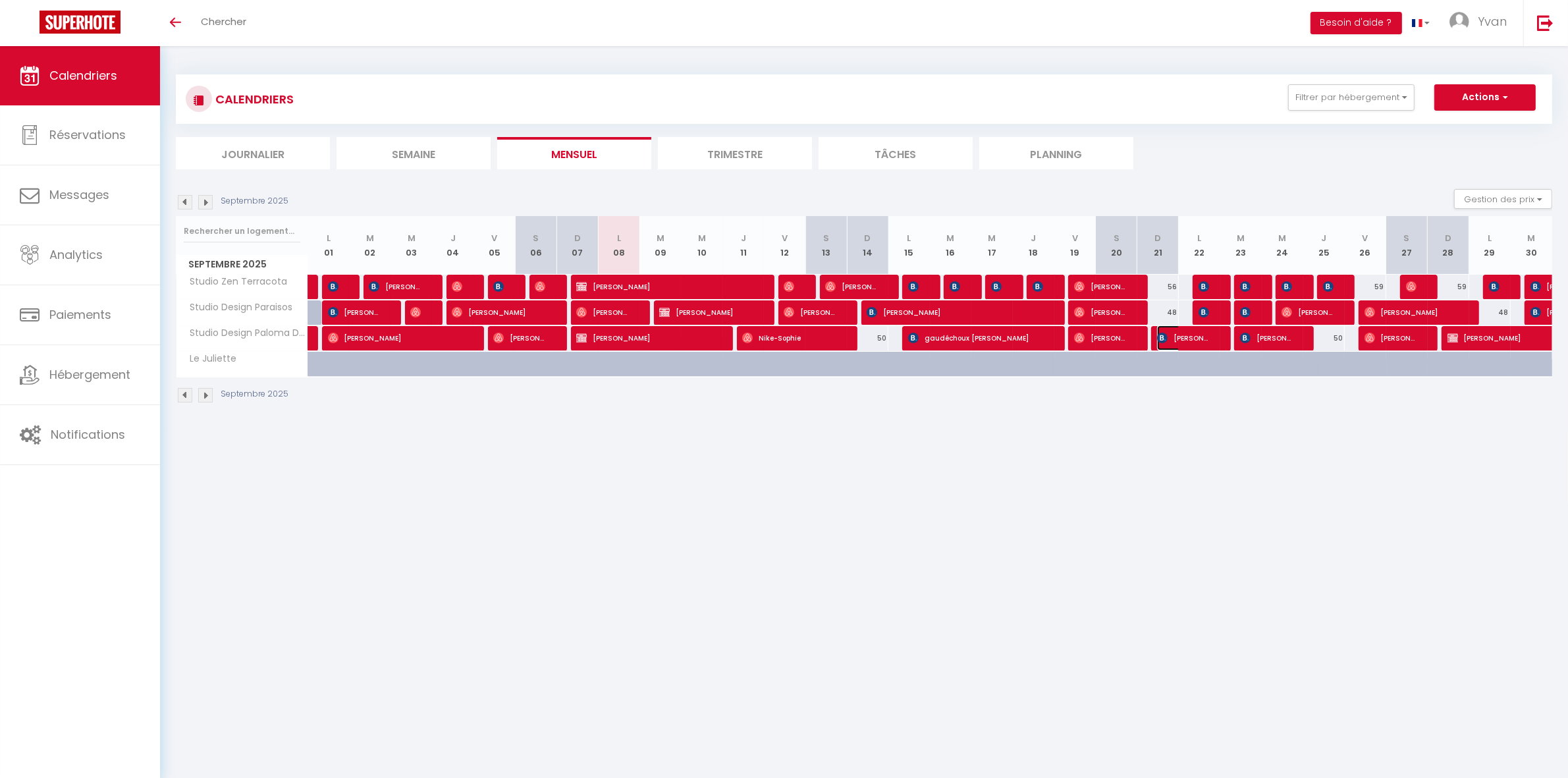
click at [1160, 346] on span "[PERSON_NAME]" at bounding box center [1185, 337] width 56 height 25
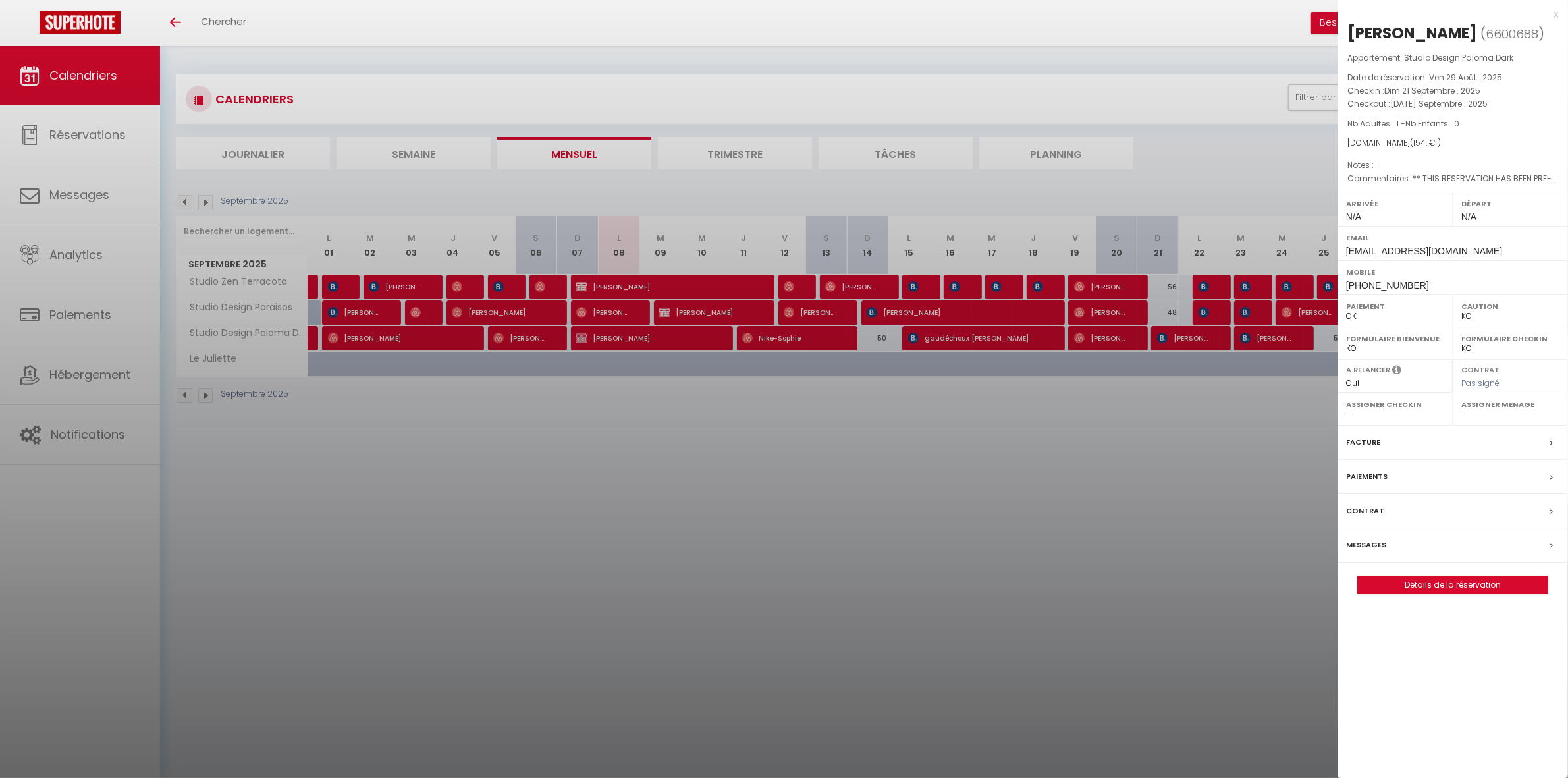
click at [1151, 414] on div at bounding box center [784, 389] width 1568 height 778
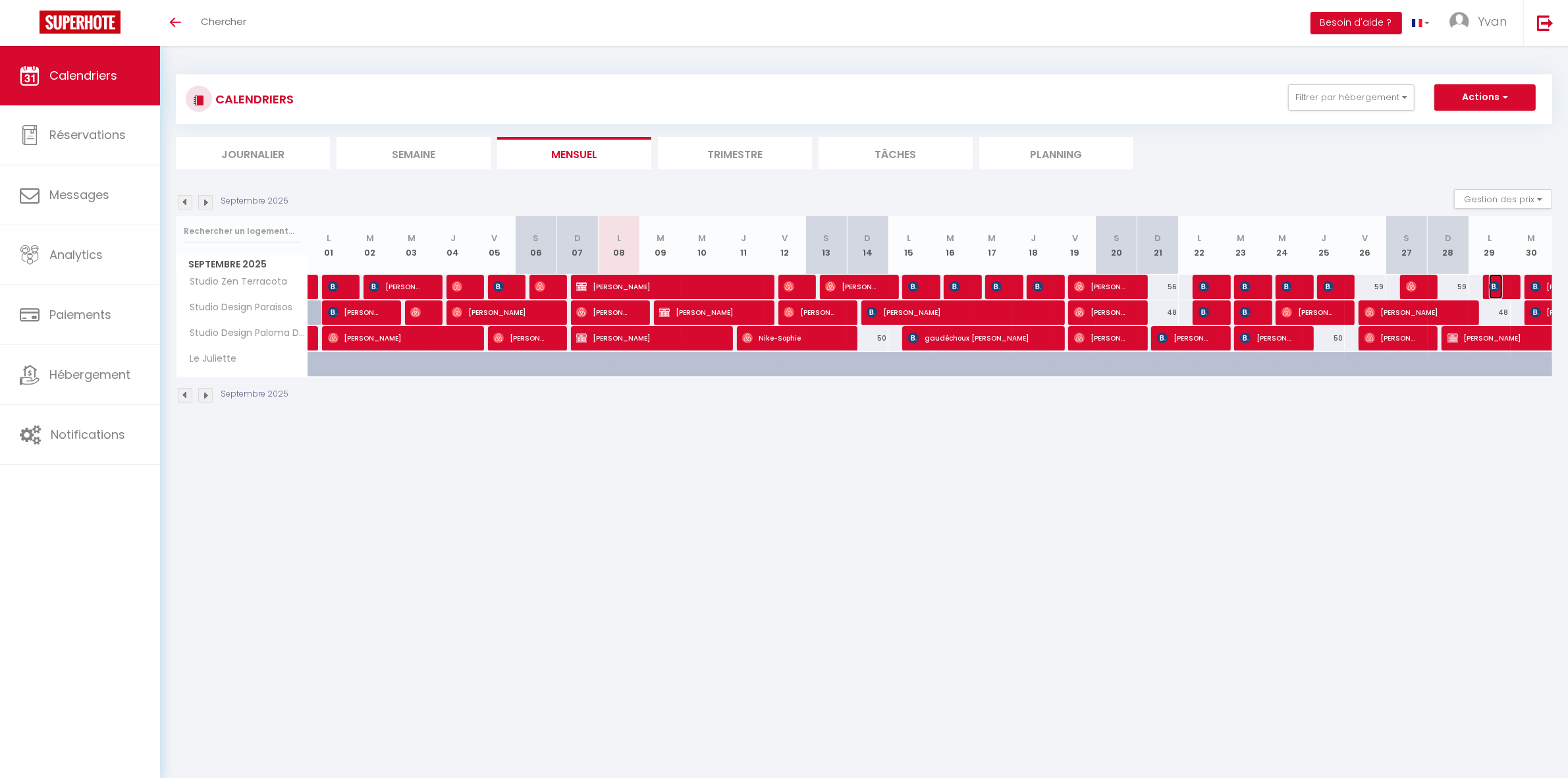
click at [1495, 285] on img at bounding box center [1495, 286] width 11 height 11
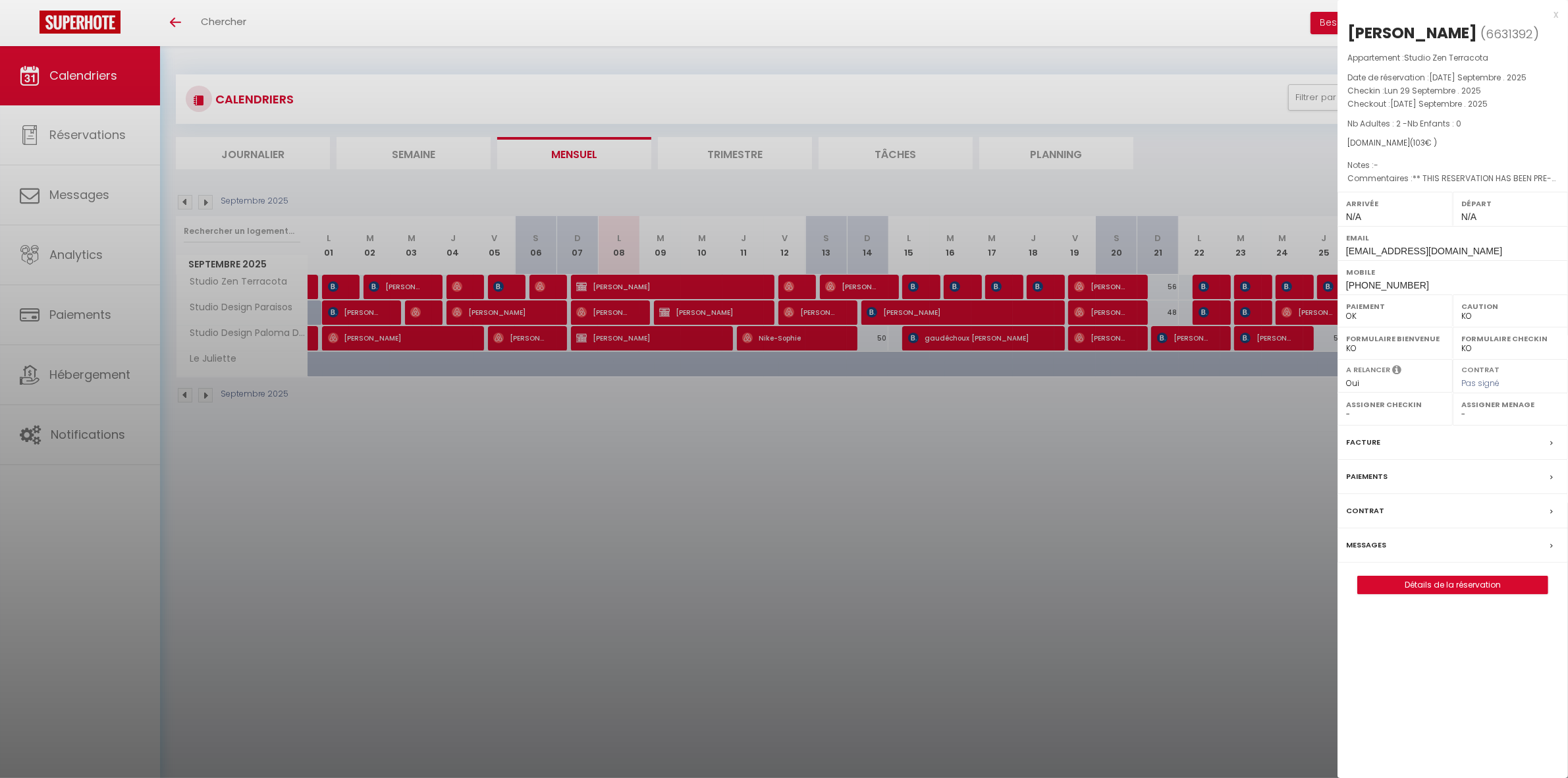
click at [1139, 435] on div at bounding box center [784, 389] width 1568 height 778
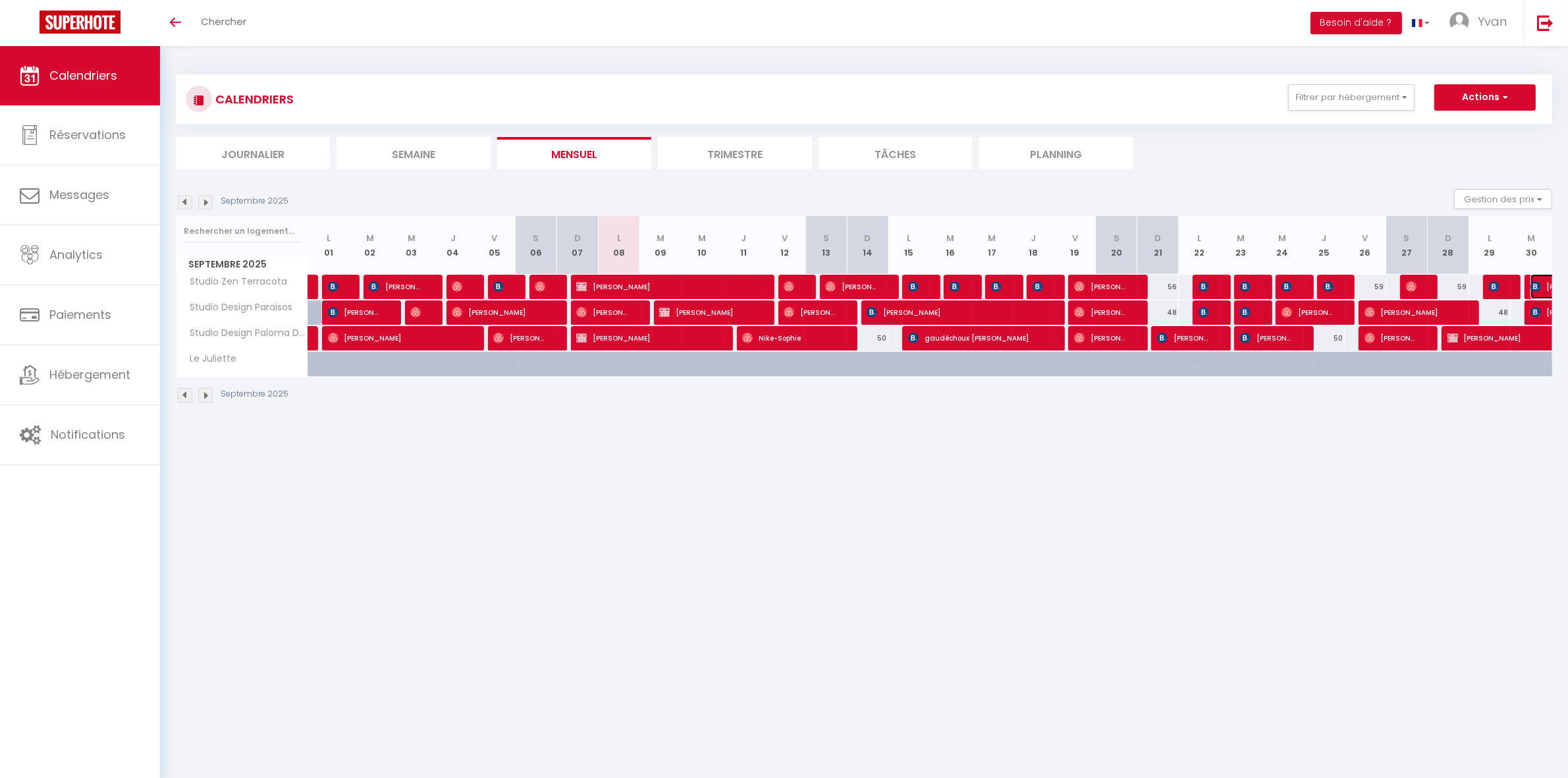
click at [1535, 282] on img at bounding box center [1536, 286] width 11 height 11
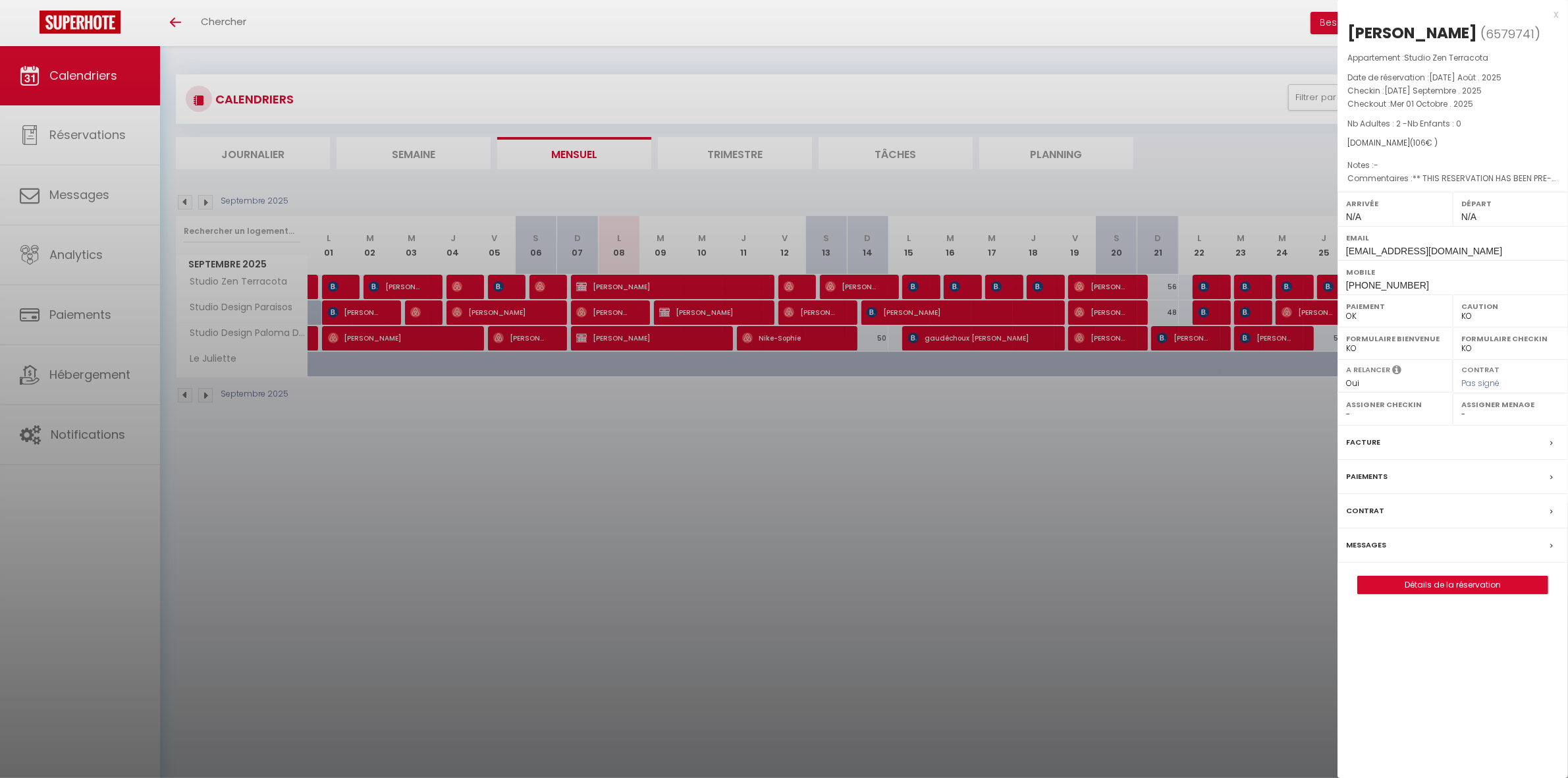
click at [1237, 395] on div at bounding box center [784, 389] width 1568 height 778
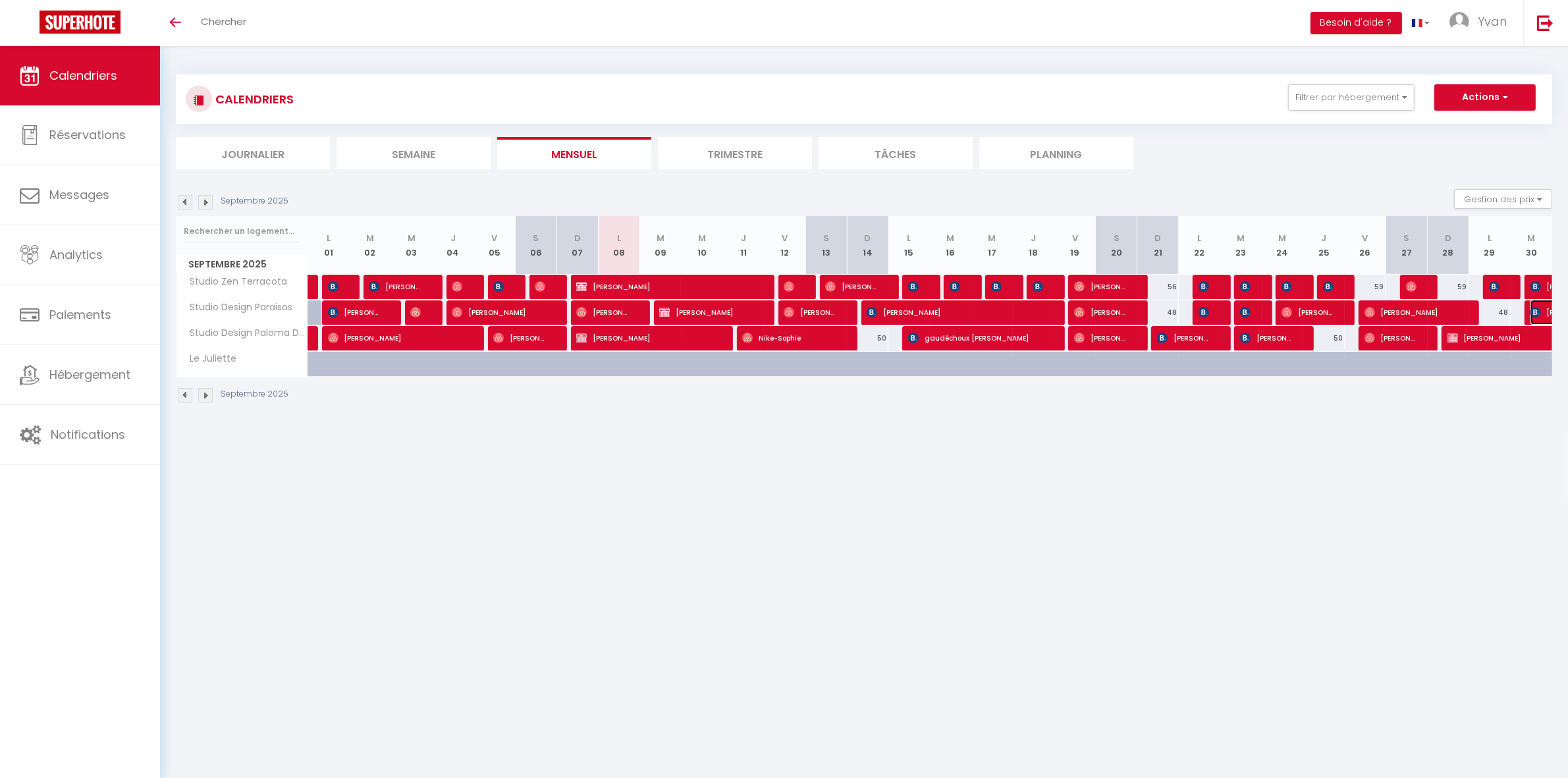
click at [1539, 307] on img at bounding box center [1536, 313] width 11 height 11
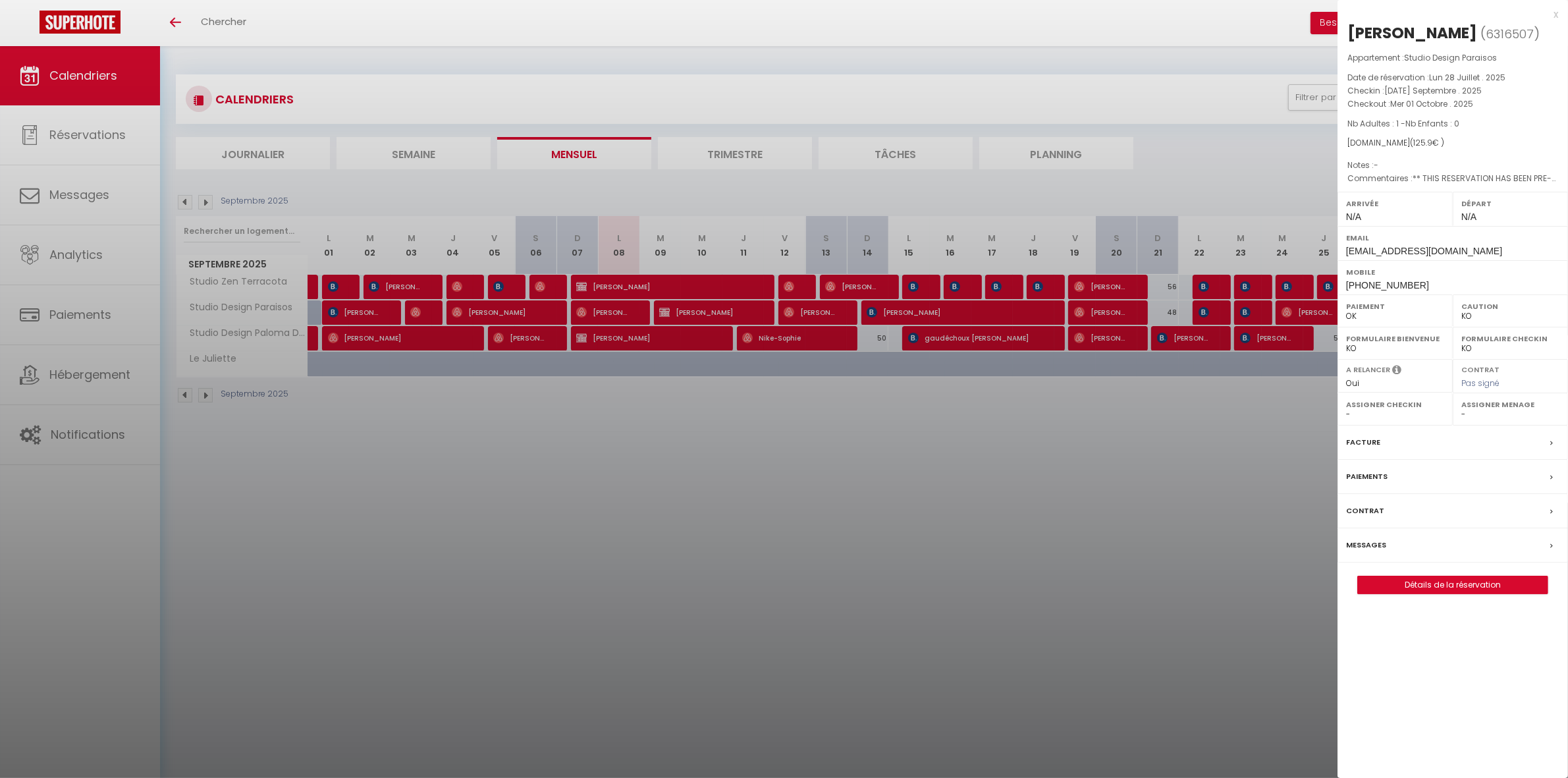
click at [1096, 428] on div at bounding box center [784, 389] width 1568 height 778
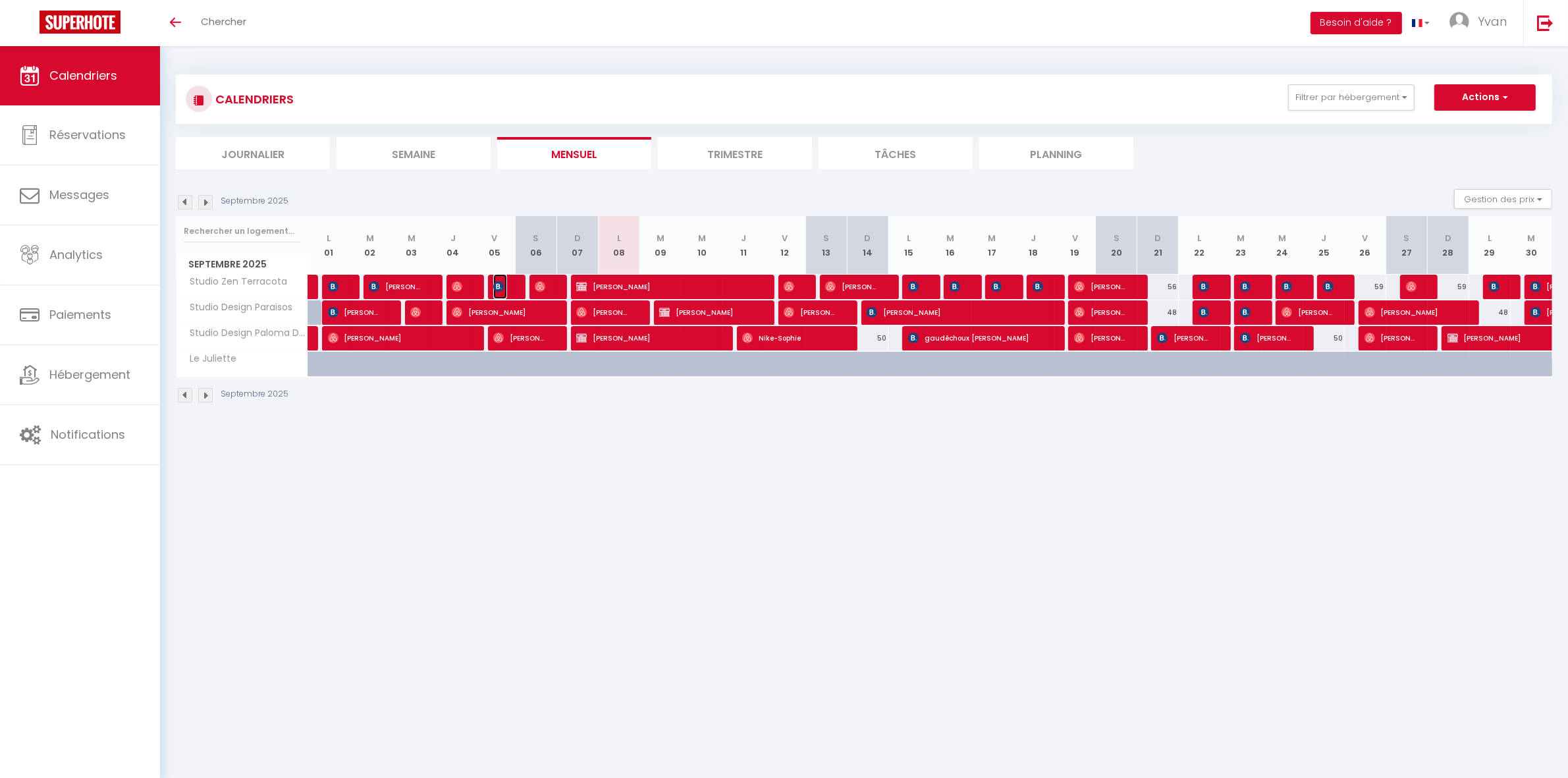
click at [499, 284] on img at bounding box center [499, 286] width 11 height 11
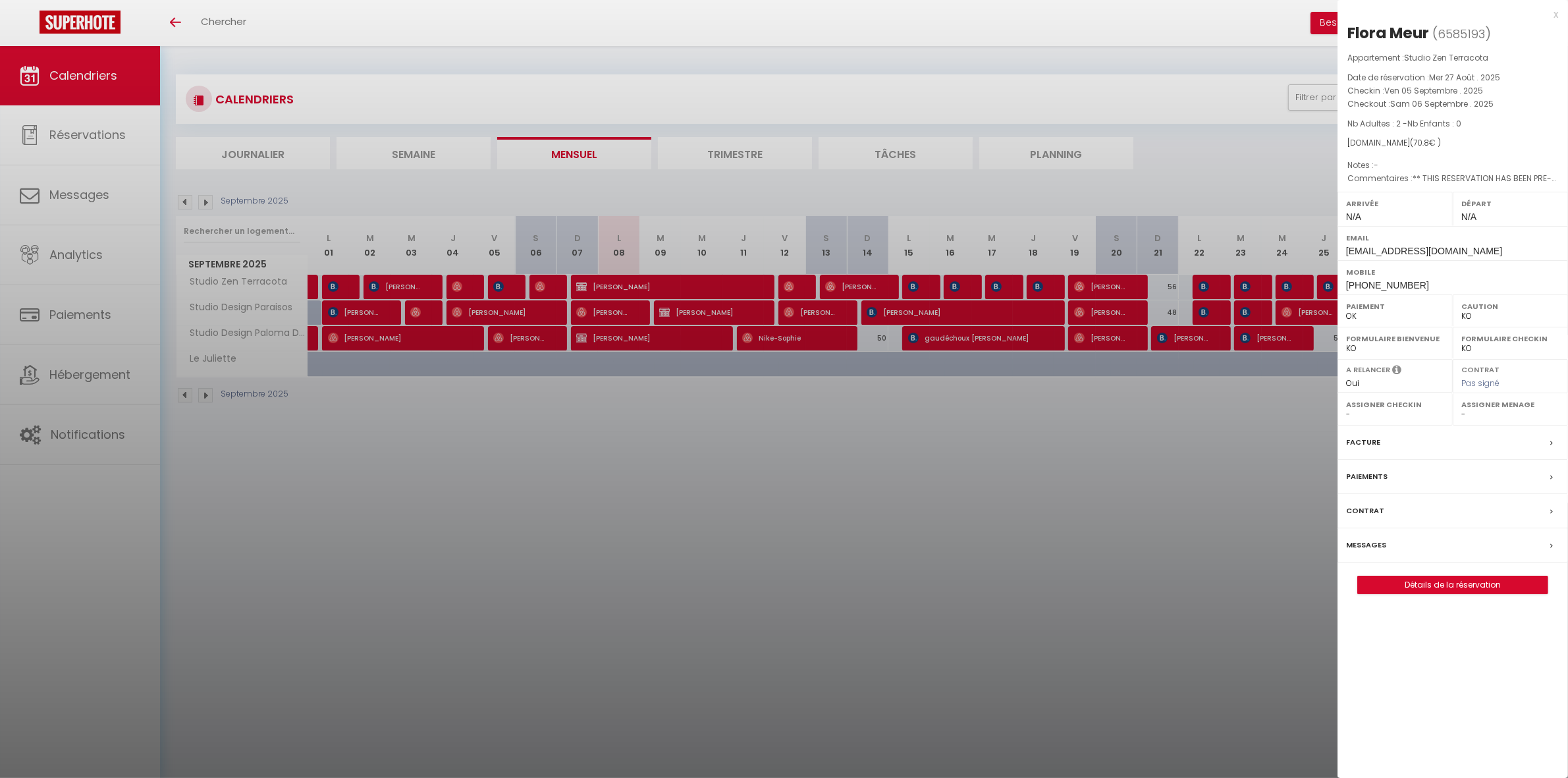
click at [493, 410] on div at bounding box center [784, 389] width 1568 height 778
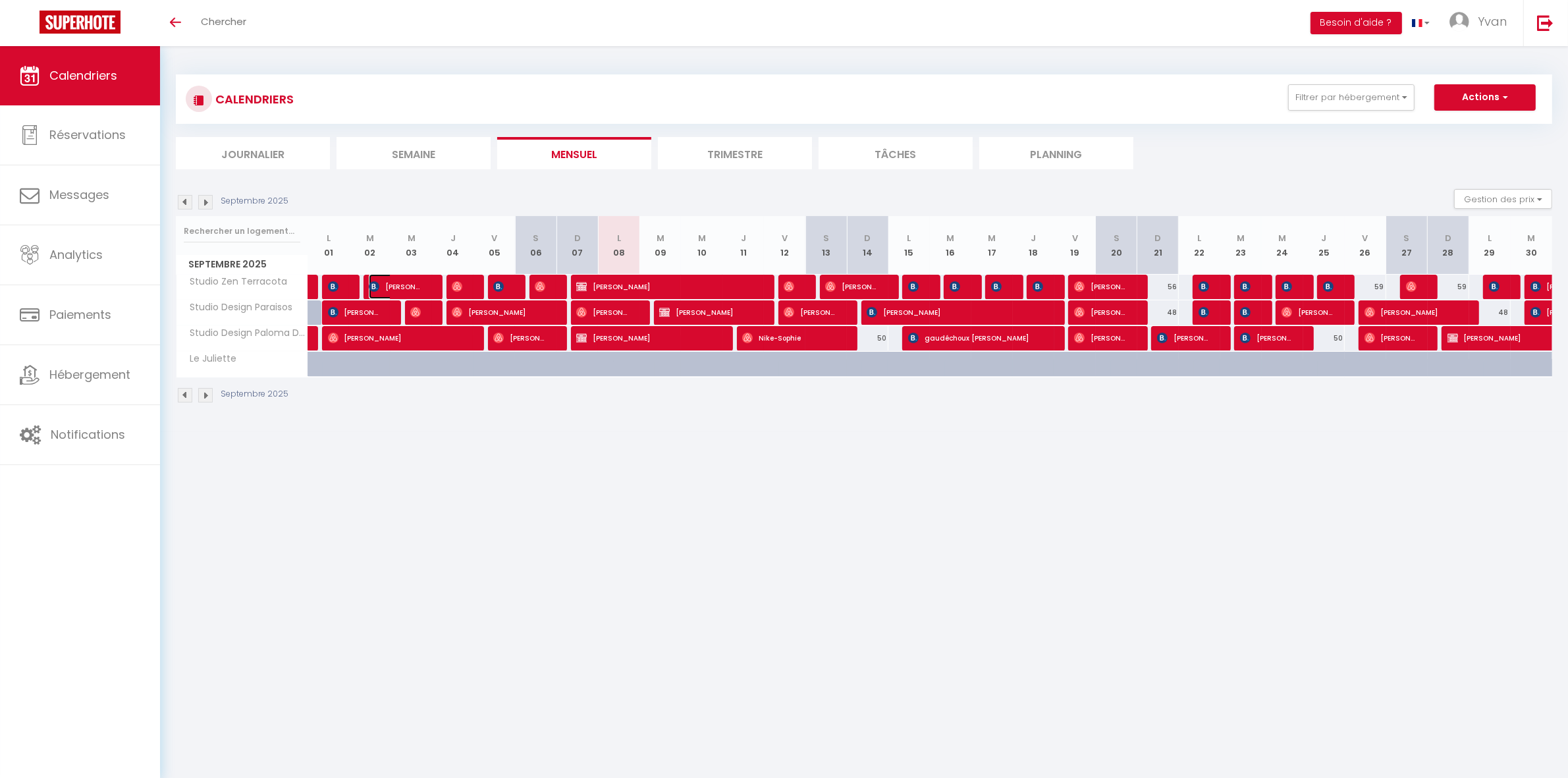
click at [379, 287] on img at bounding box center [374, 286] width 11 height 11
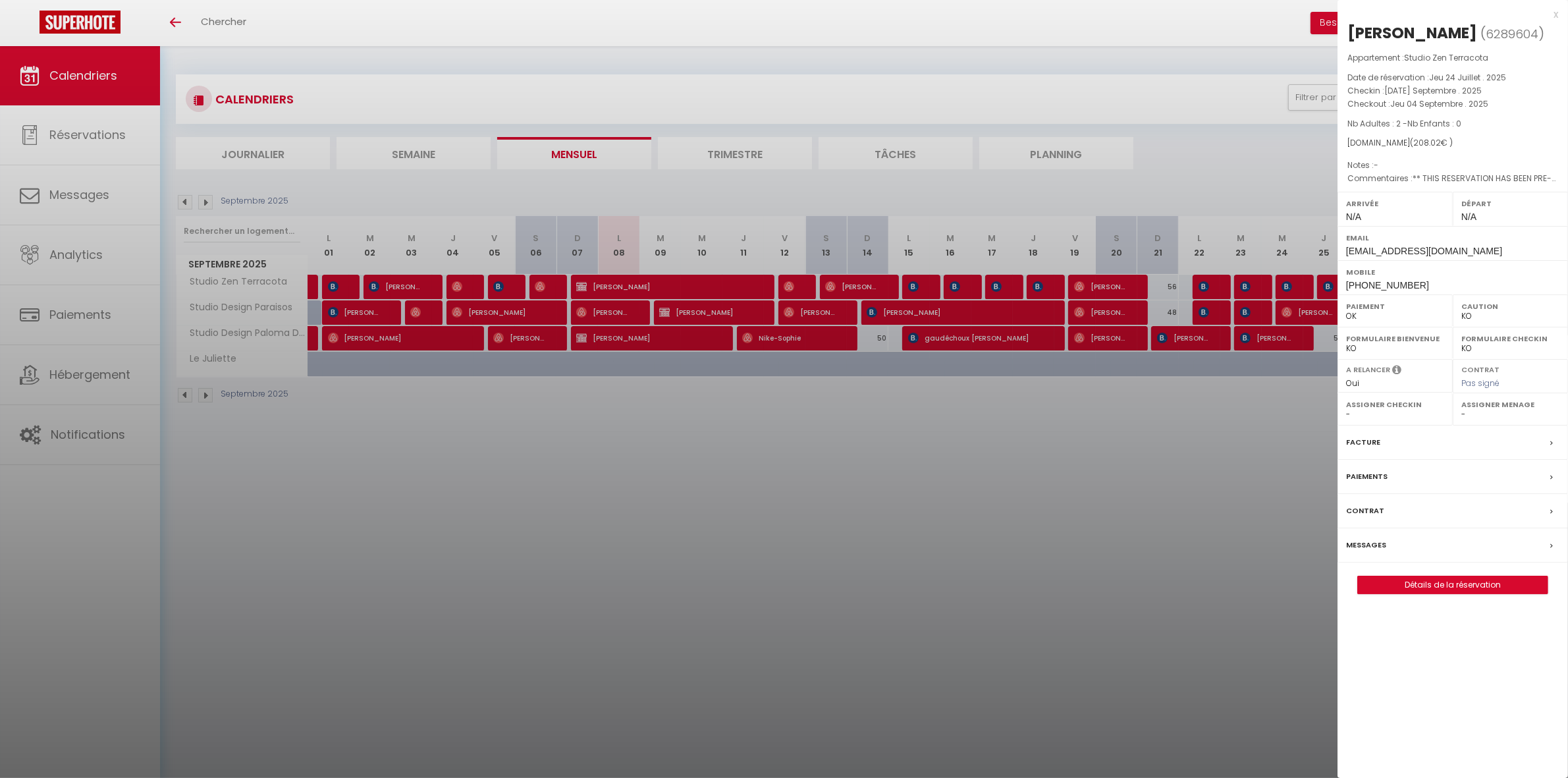
click at [422, 415] on div at bounding box center [784, 389] width 1568 height 778
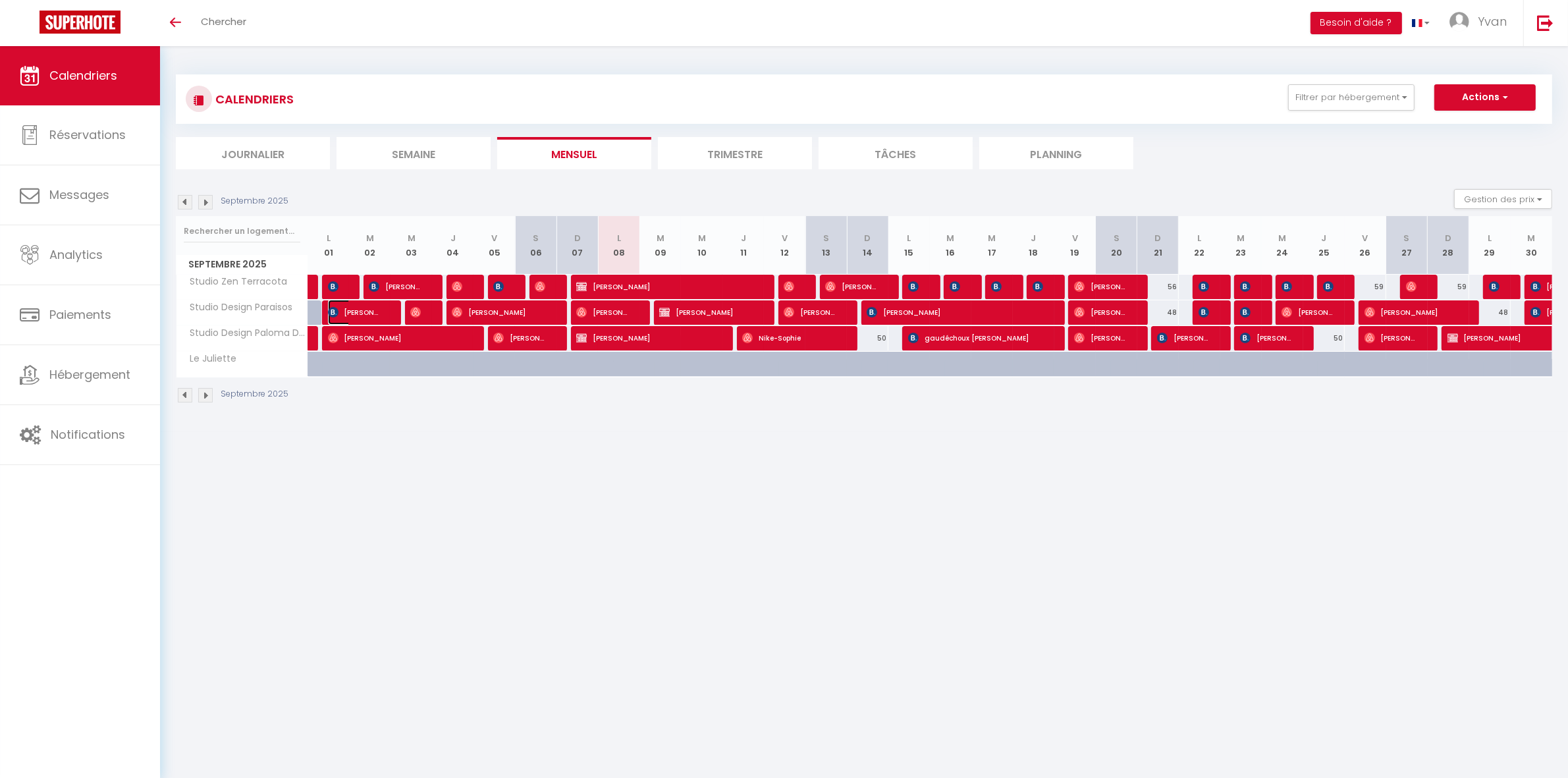
click at [355, 311] on span "[PERSON_NAME]" at bounding box center [356, 312] width 56 height 25
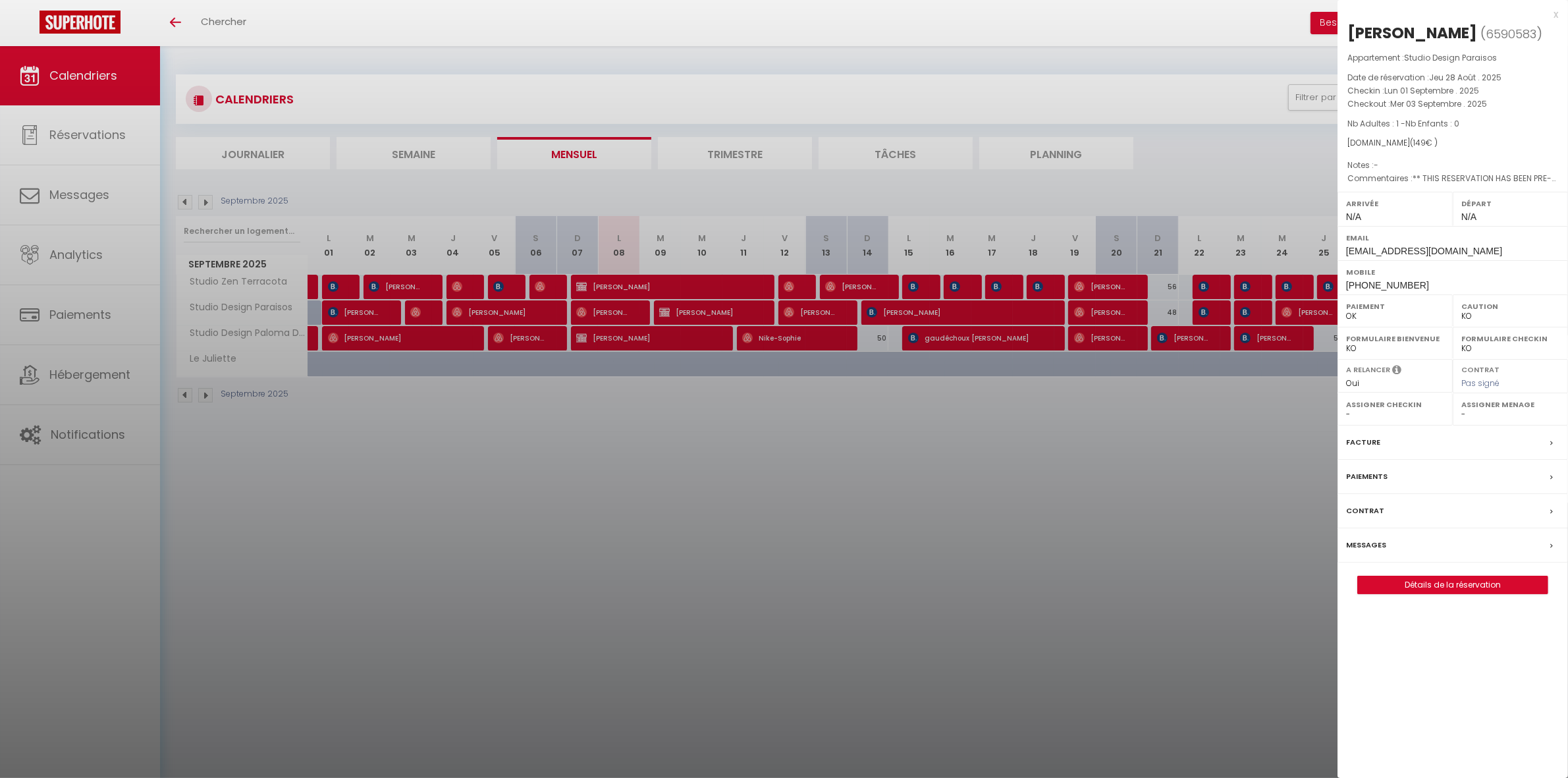
click at [437, 423] on div at bounding box center [784, 389] width 1568 height 778
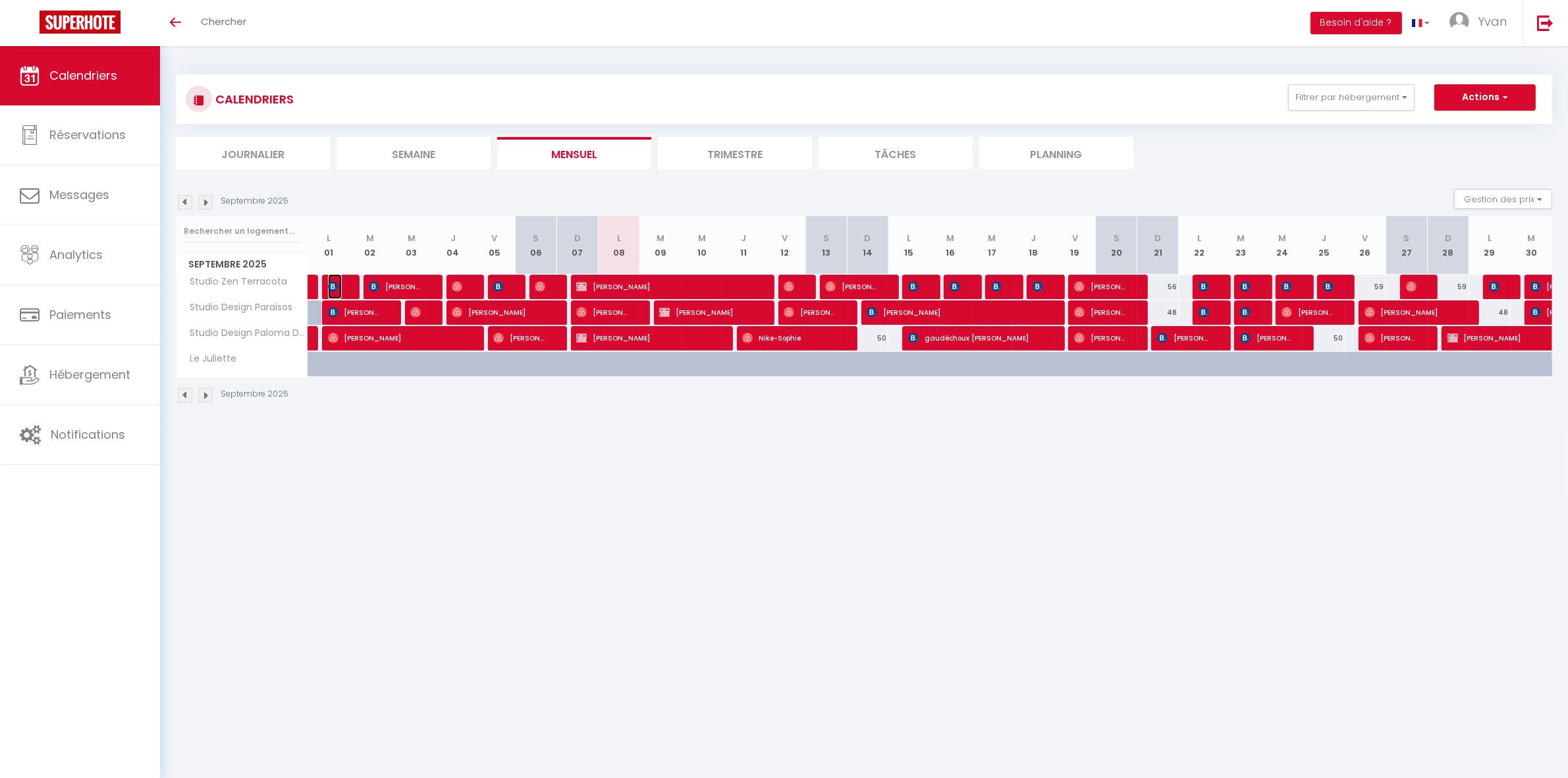
click at [336, 284] on img at bounding box center [334, 286] width 11 height 11
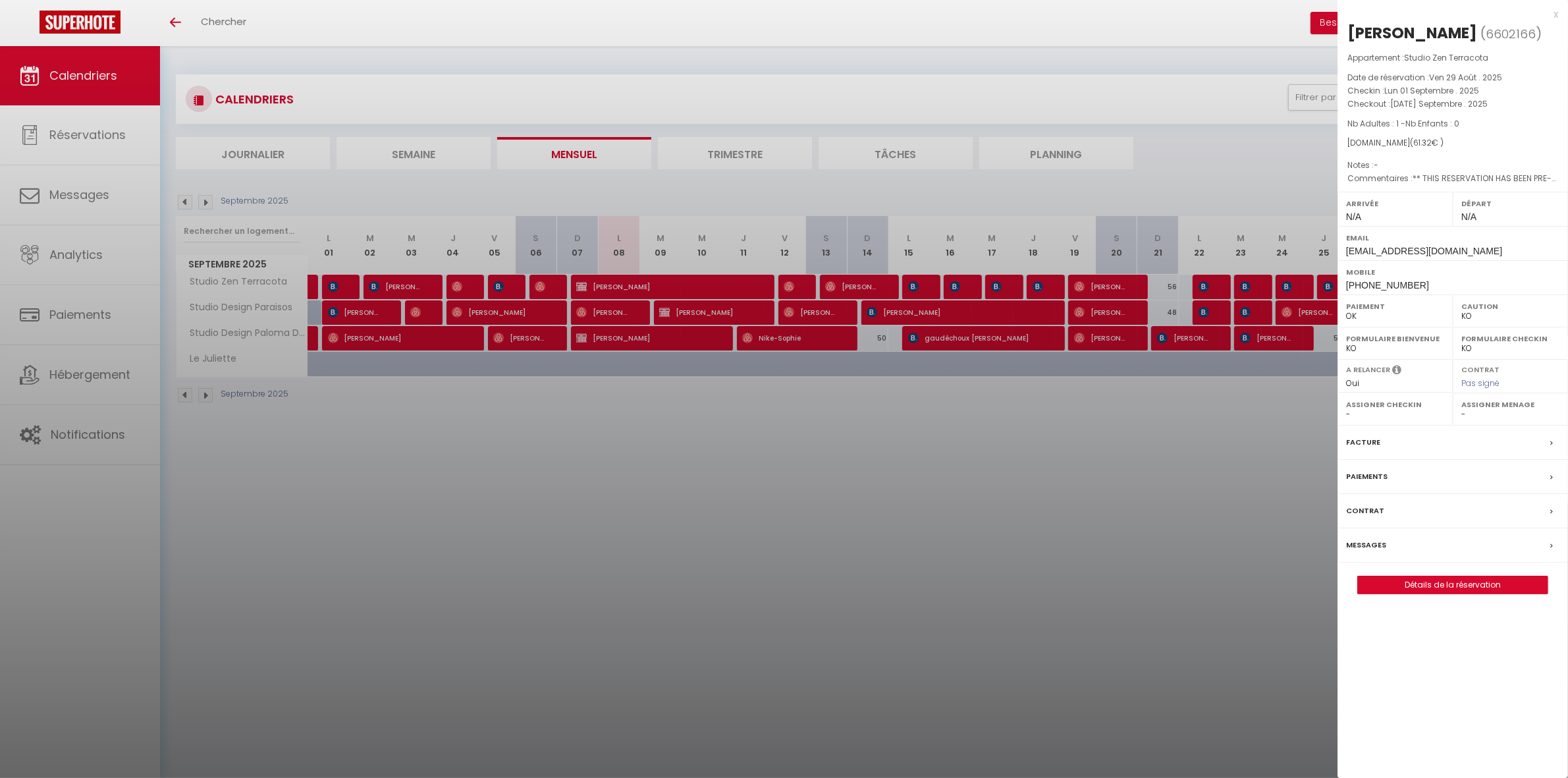
click at [674, 450] on div at bounding box center [784, 389] width 1568 height 778
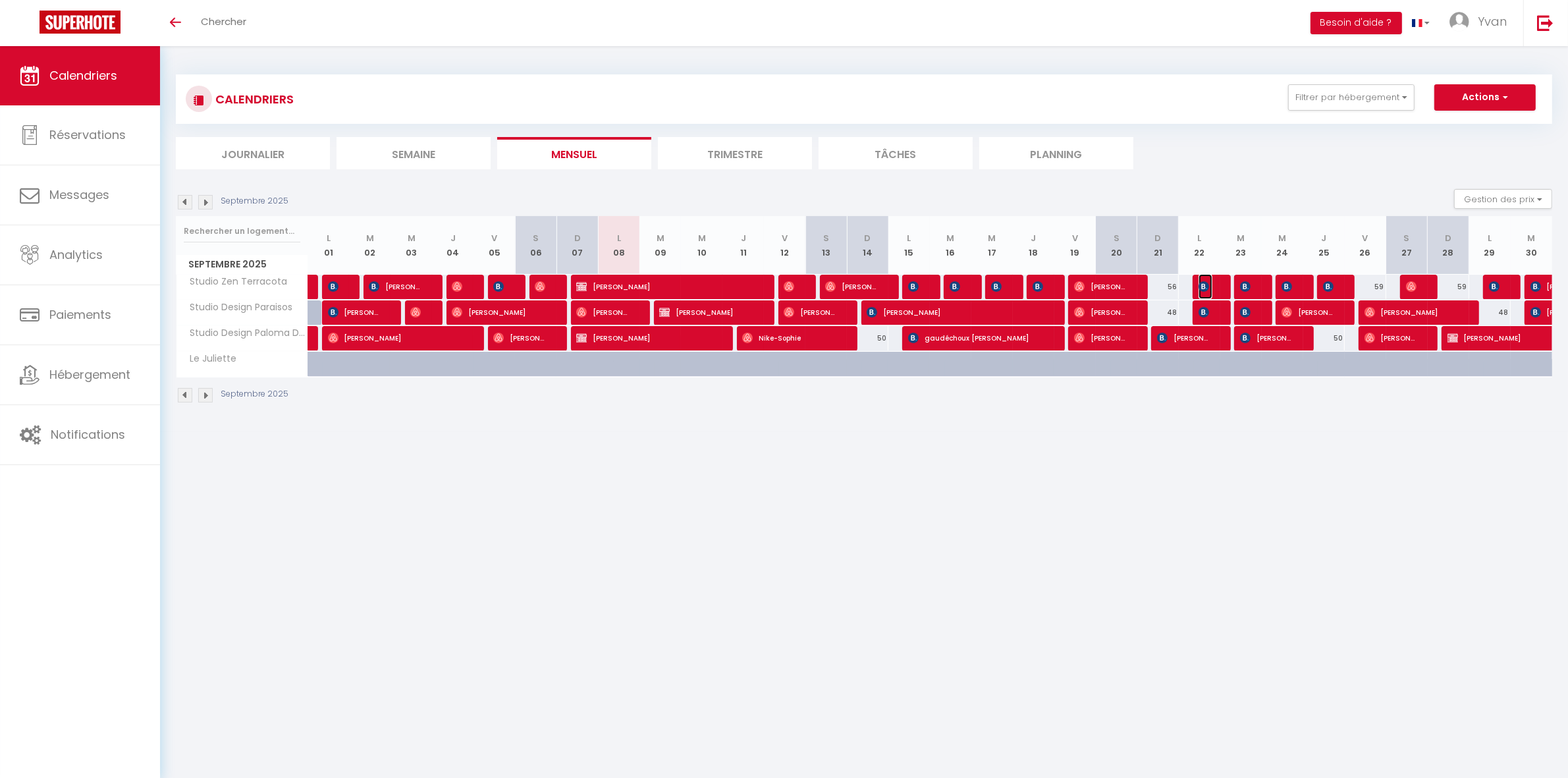
click at [1210, 281] on span "[PERSON_NAME]" at bounding box center [1205, 285] width 14 height 25
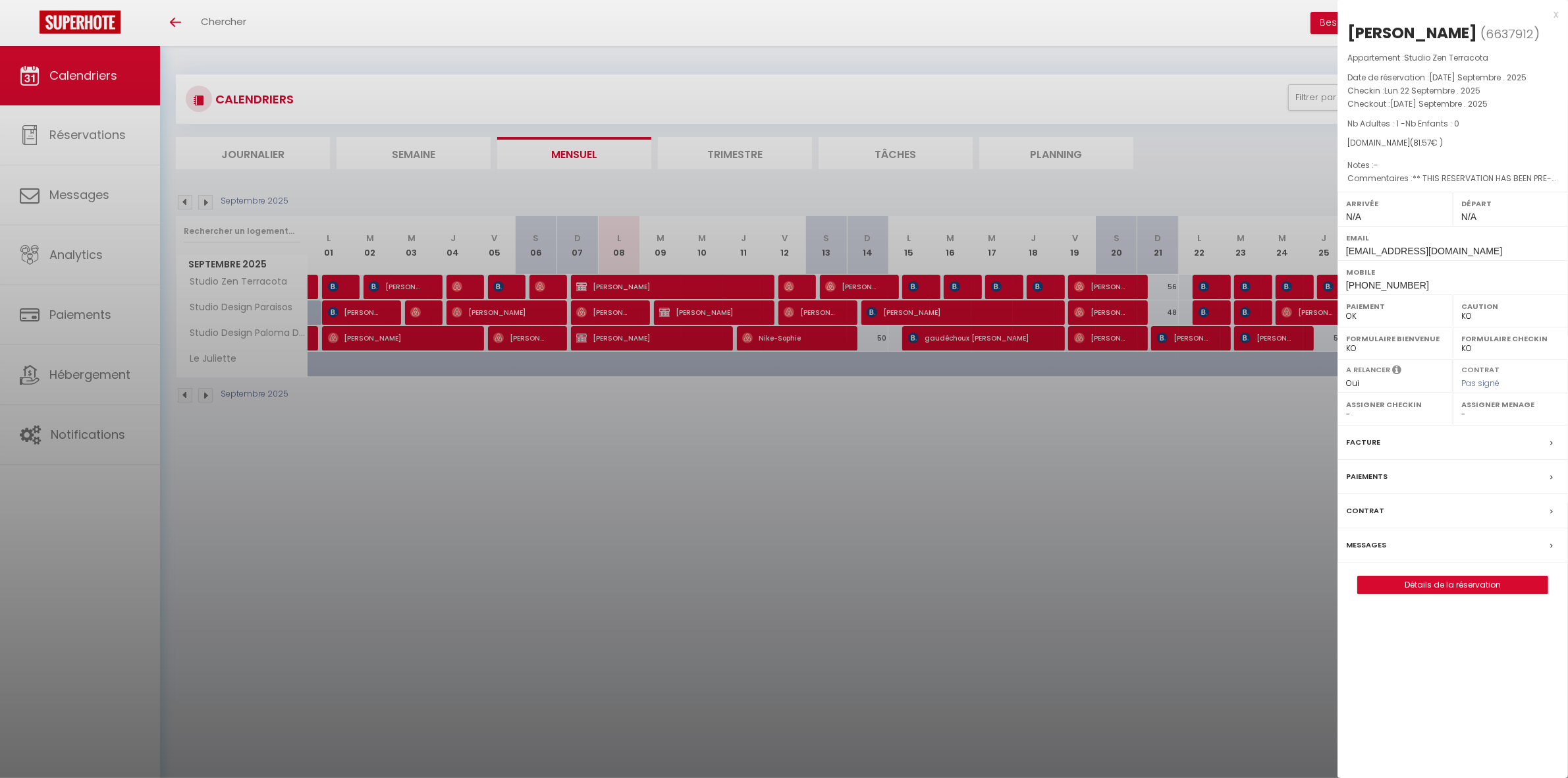
click at [1123, 397] on div at bounding box center [784, 389] width 1568 height 778
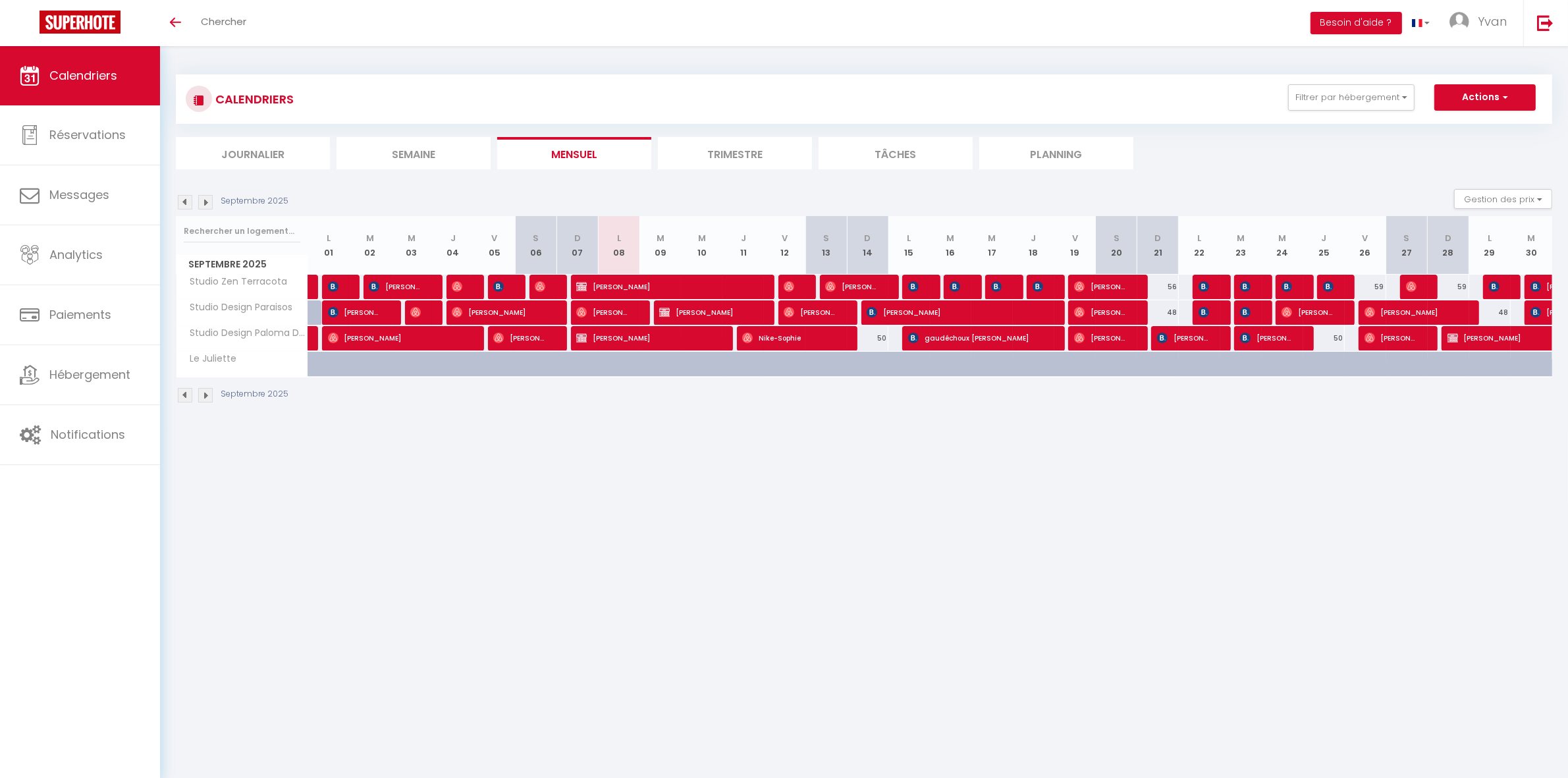
click at [1262, 278] on div at bounding box center [1251, 286] width 41 height 25
click at [1255, 278] on div at bounding box center [1254, 286] width 41 height 25
click at [1252, 288] on span "Damla CETIN" at bounding box center [1247, 285] width 14 height 25
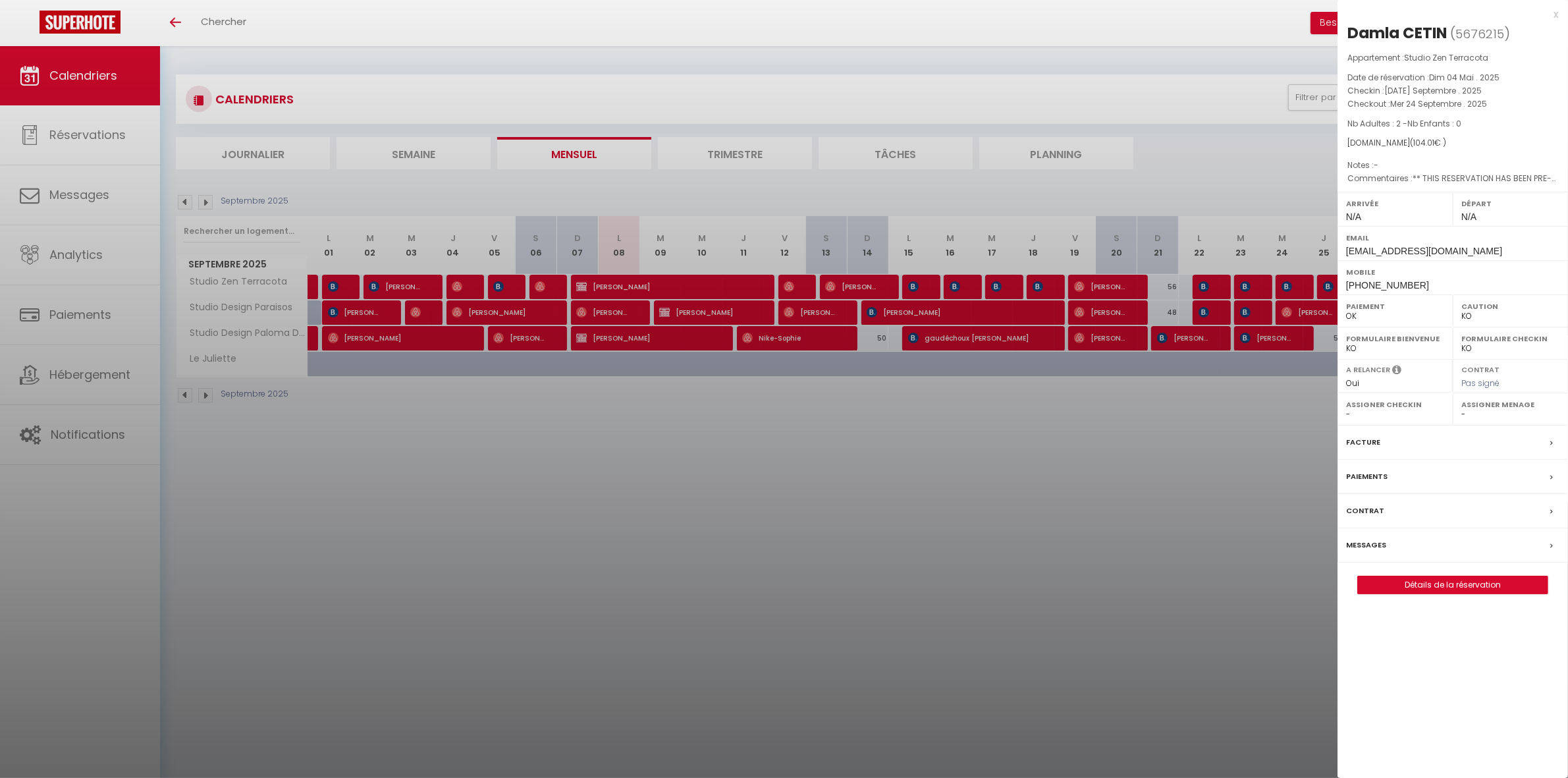
click at [1173, 435] on div at bounding box center [784, 389] width 1568 height 778
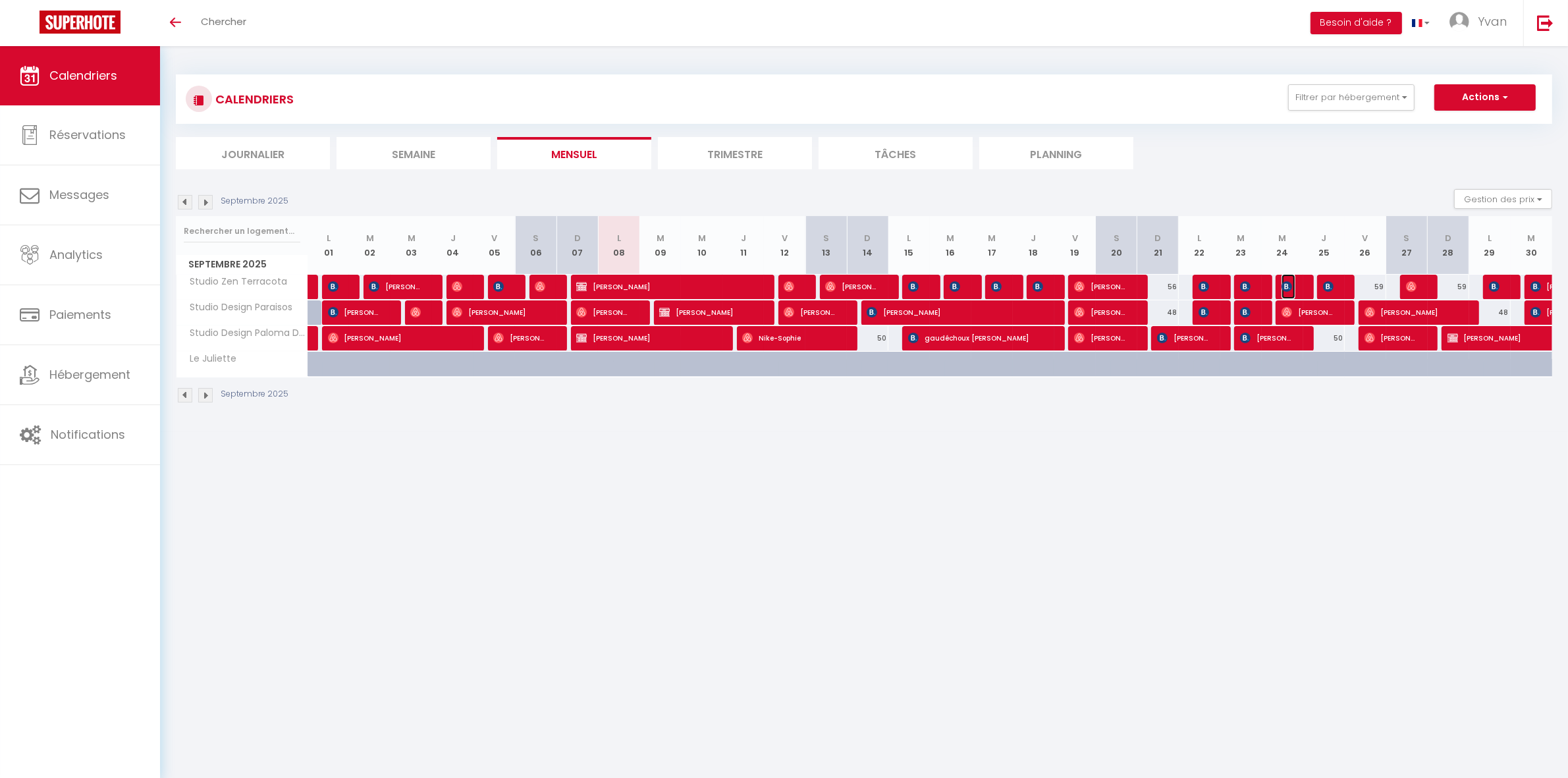
click at [1294, 284] on span "[PERSON_NAME]" at bounding box center [1288, 285] width 14 height 25
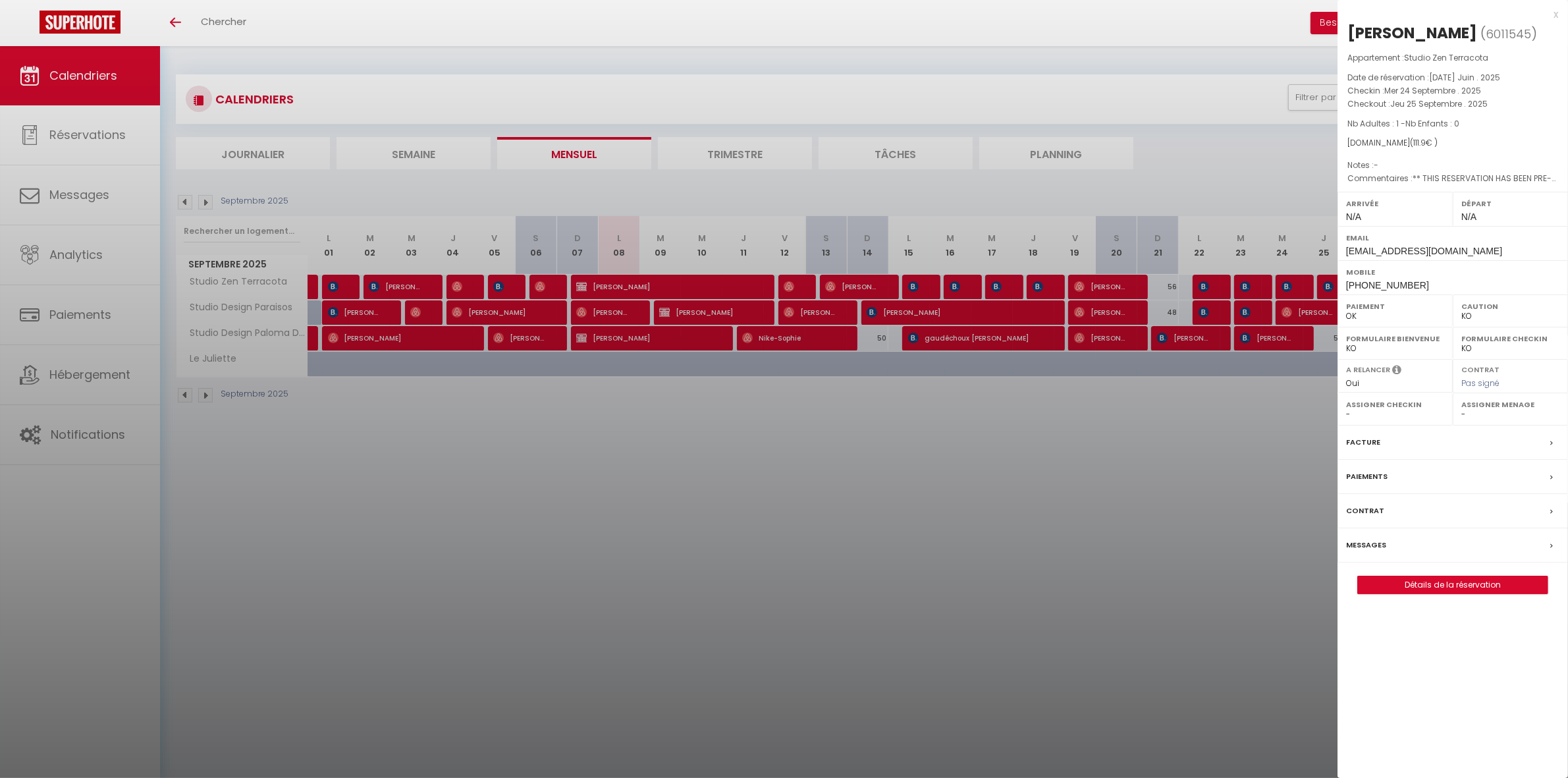
click at [1207, 394] on div at bounding box center [784, 389] width 1568 height 778
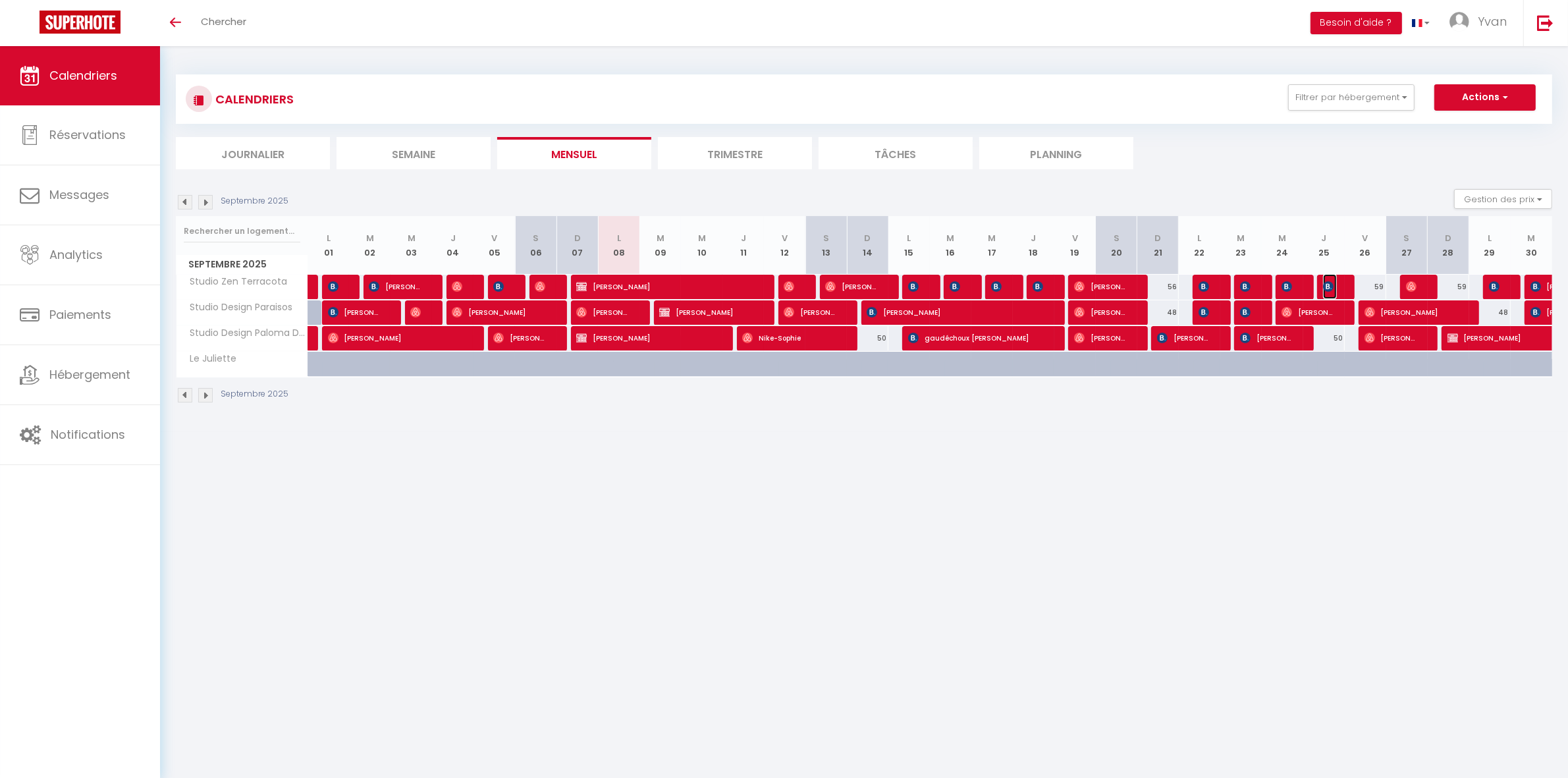
click at [1334, 285] on img at bounding box center [1329, 286] width 11 height 11
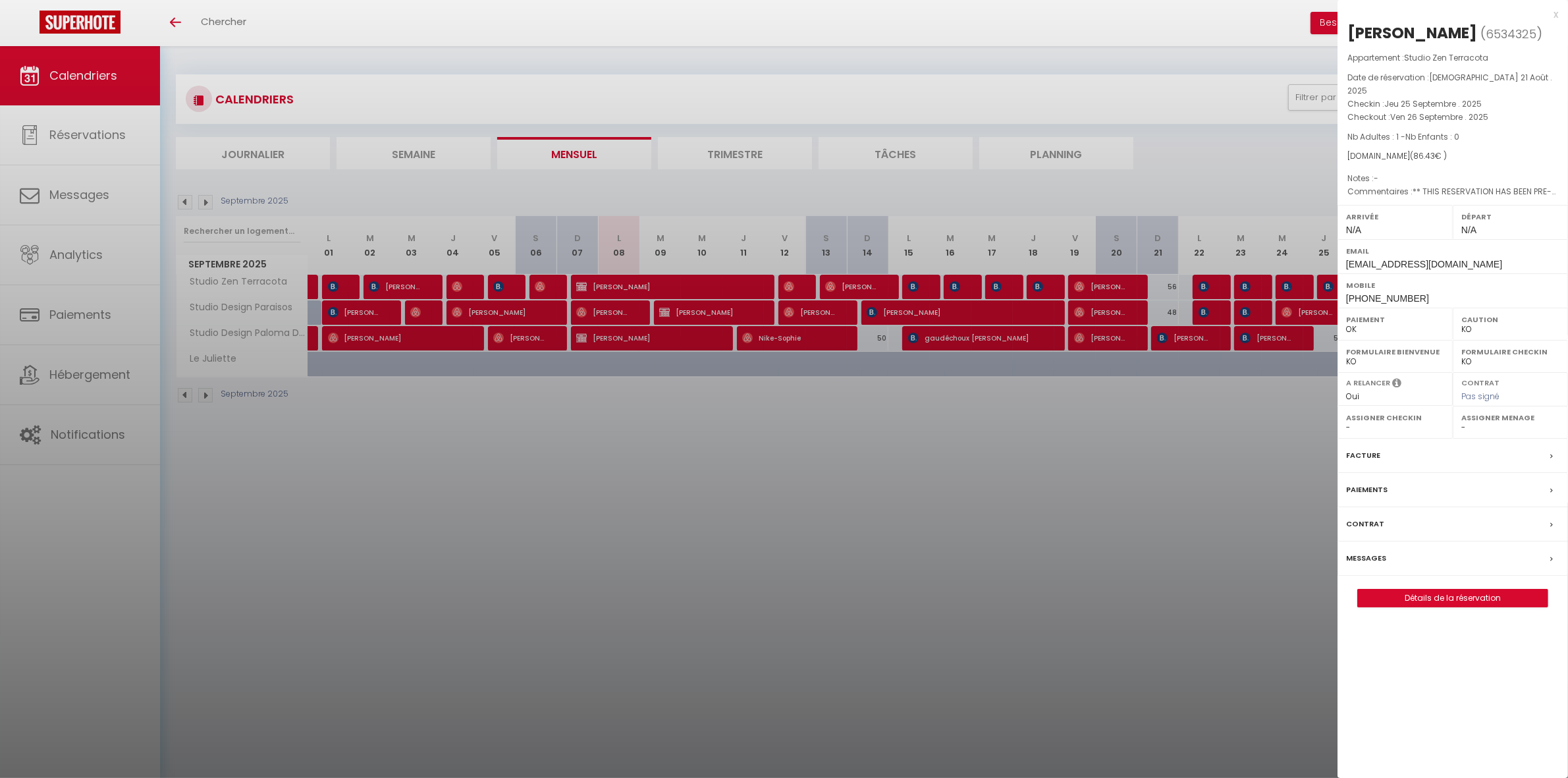
click at [1218, 407] on div at bounding box center [784, 389] width 1568 height 778
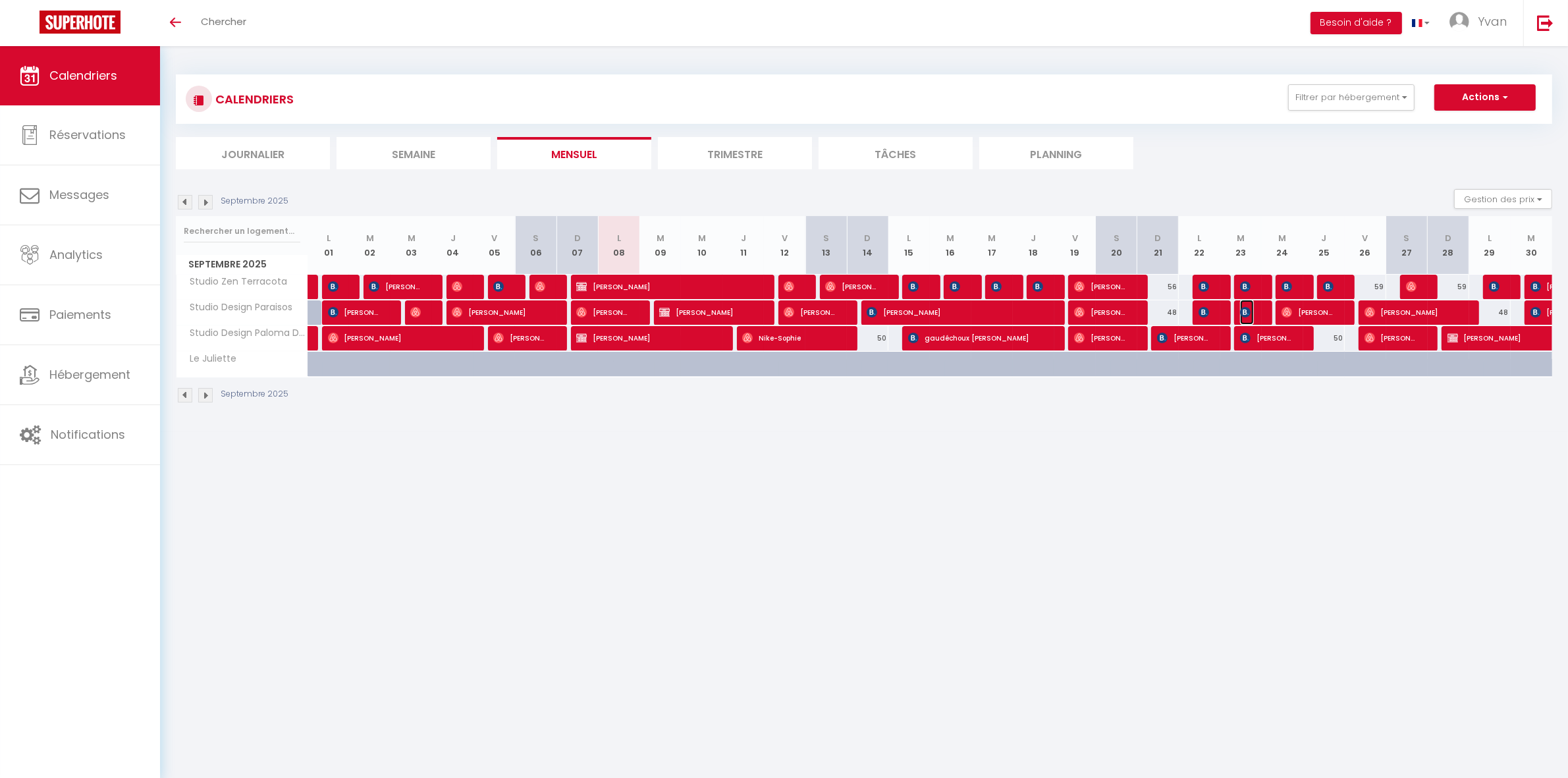
click at [1253, 305] on span "[PERSON_NAME]" at bounding box center [1247, 312] width 14 height 25
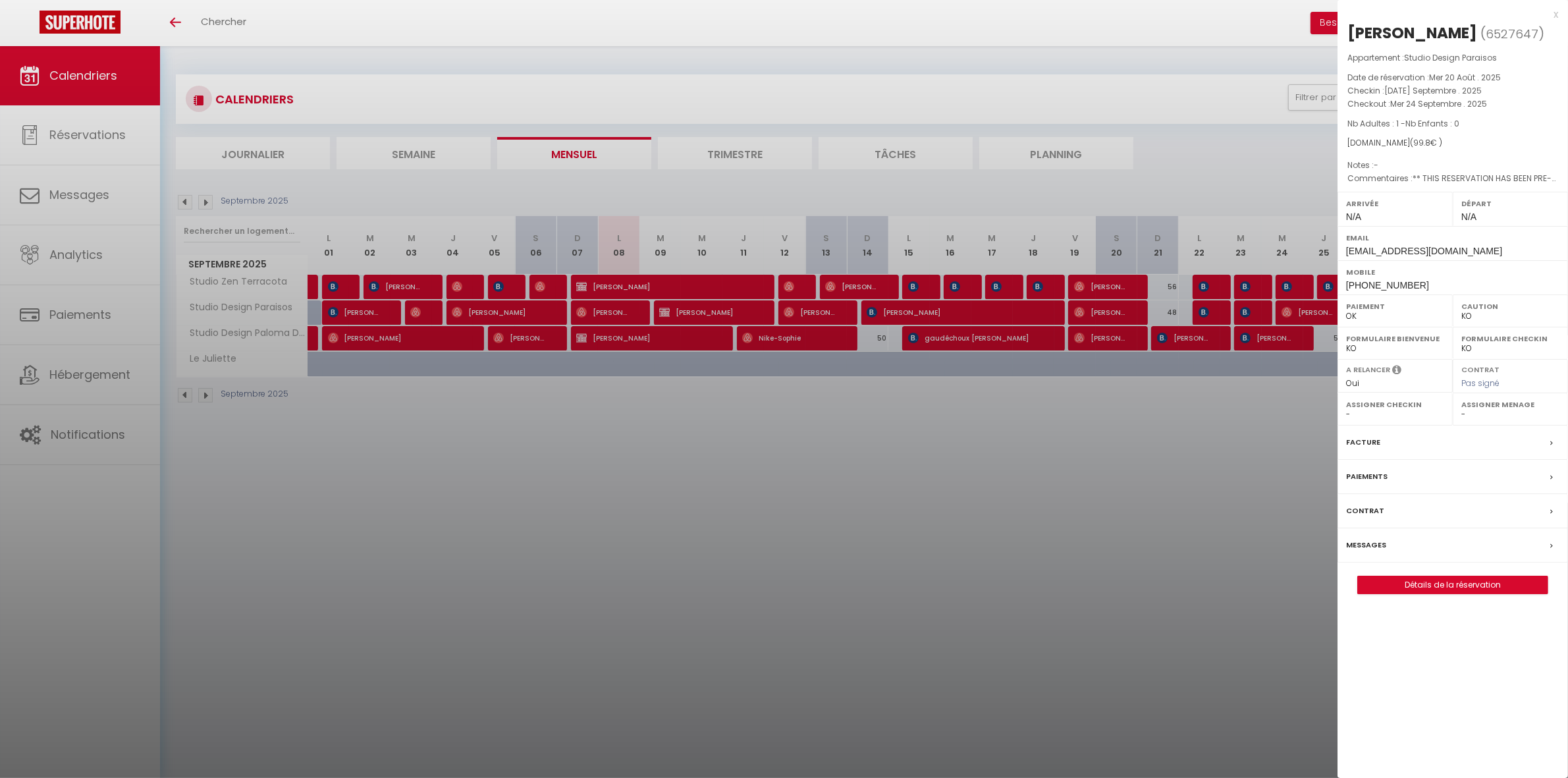
click at [1262, 431] on div at bounding box center [784, 389] width 1568 height 778
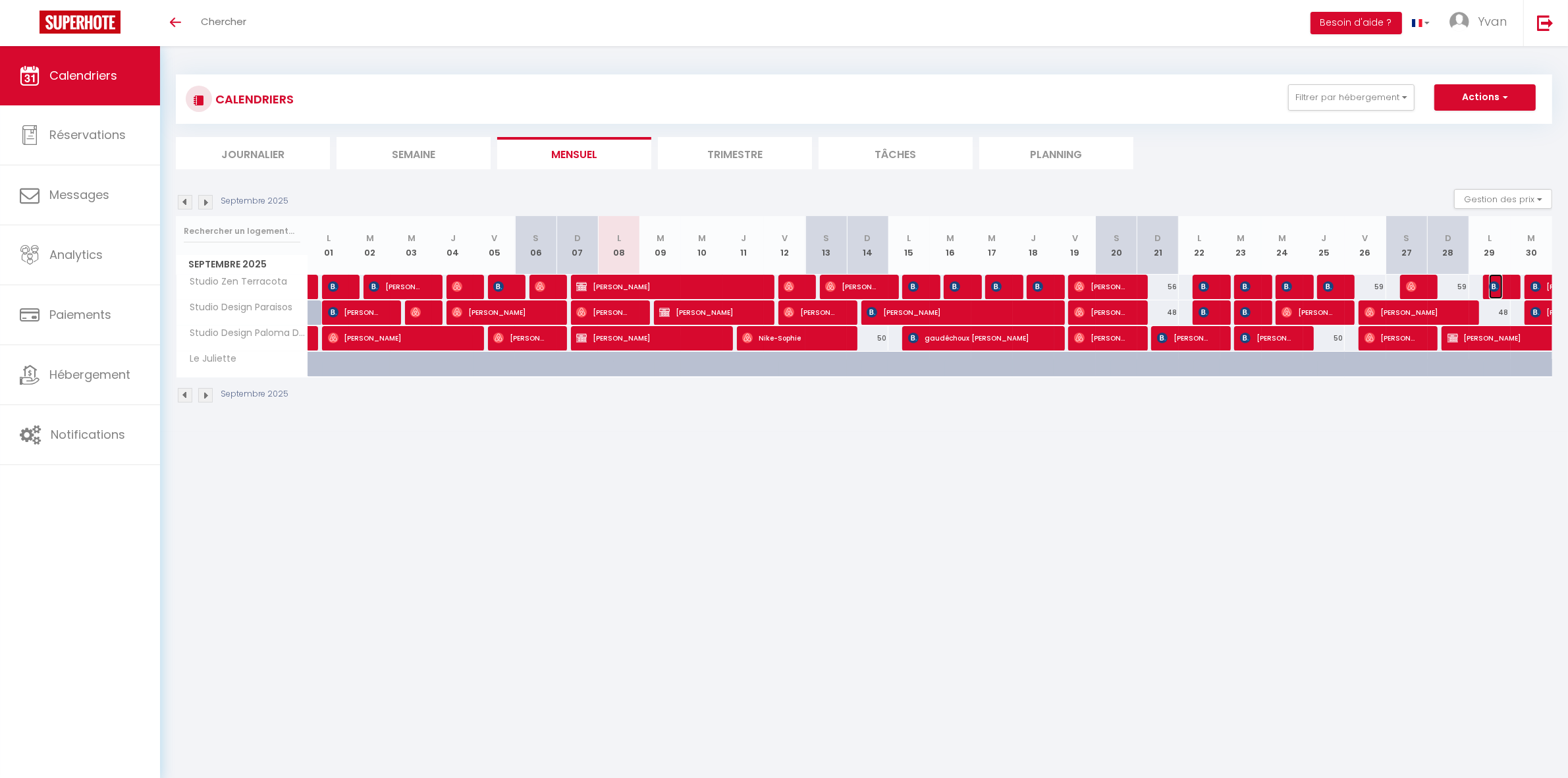
click at [1492, 285] on img at bounding box center [1495, 286] width 11 height 11
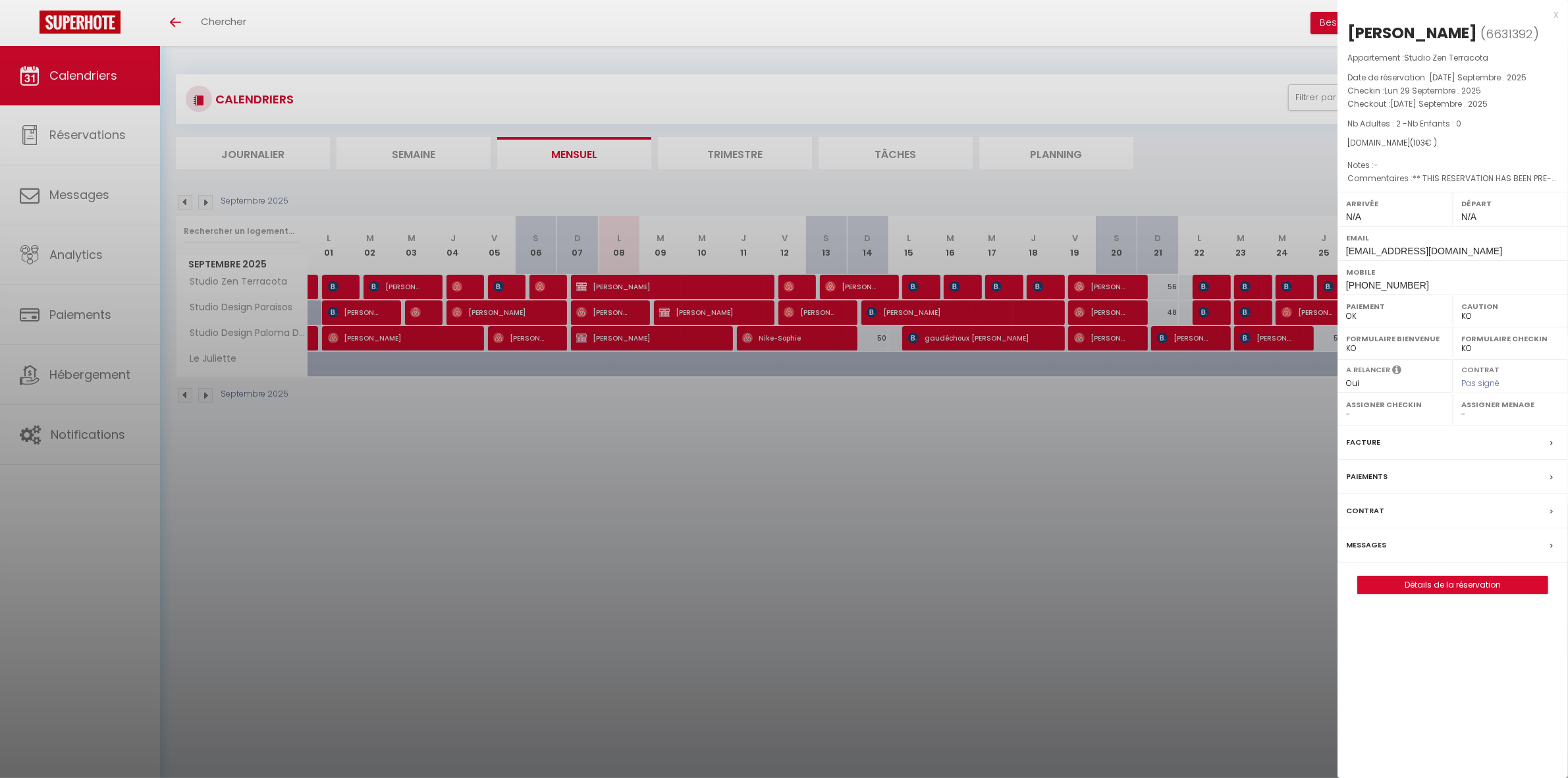
click at [1234, 412] on div at bounding box center [784, 389] width 1568 height 778
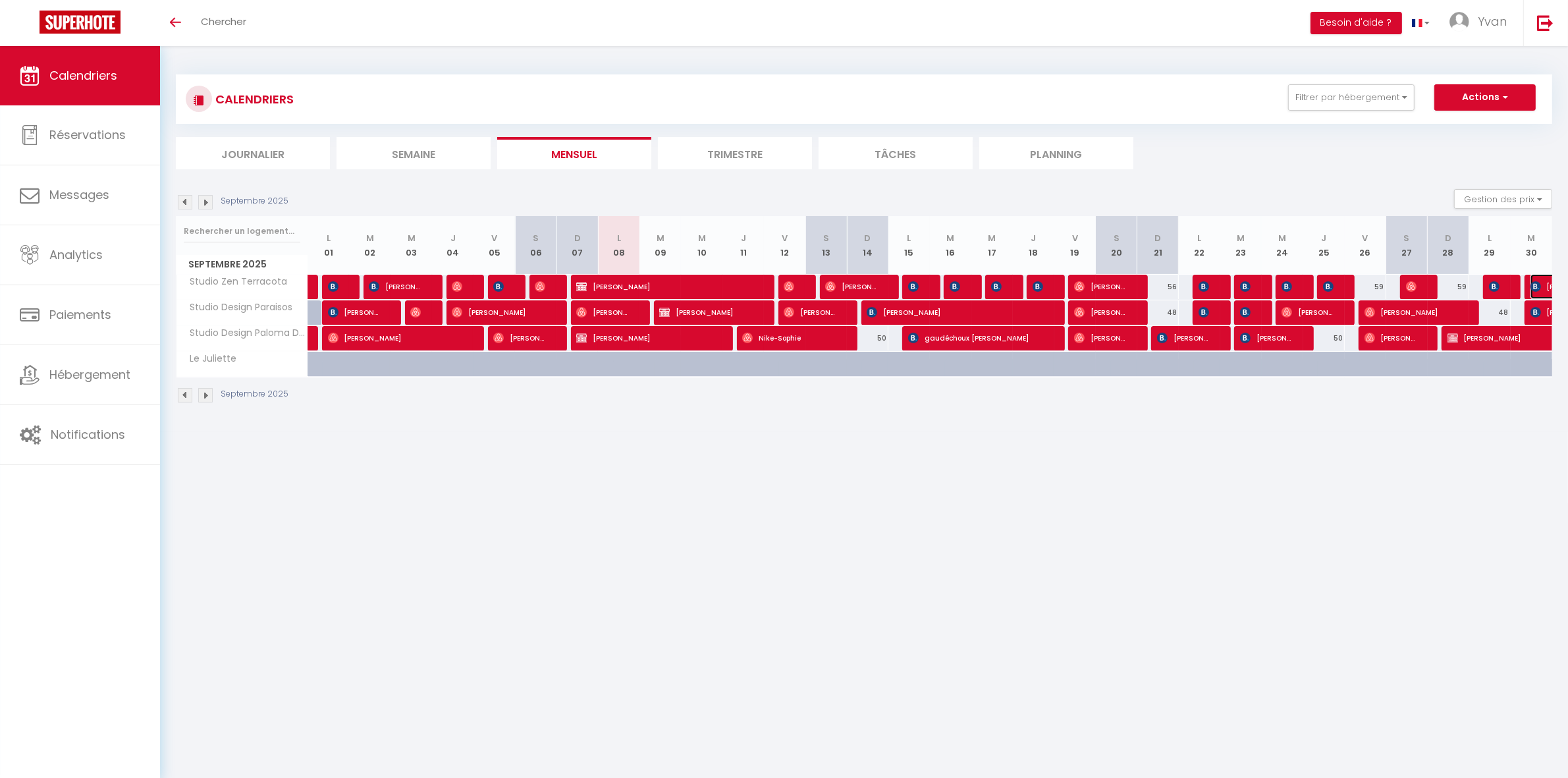
click at [1544, 285] on span "[PERSON_NAME]" at bounding box center [1545, 285] width 30 height 25
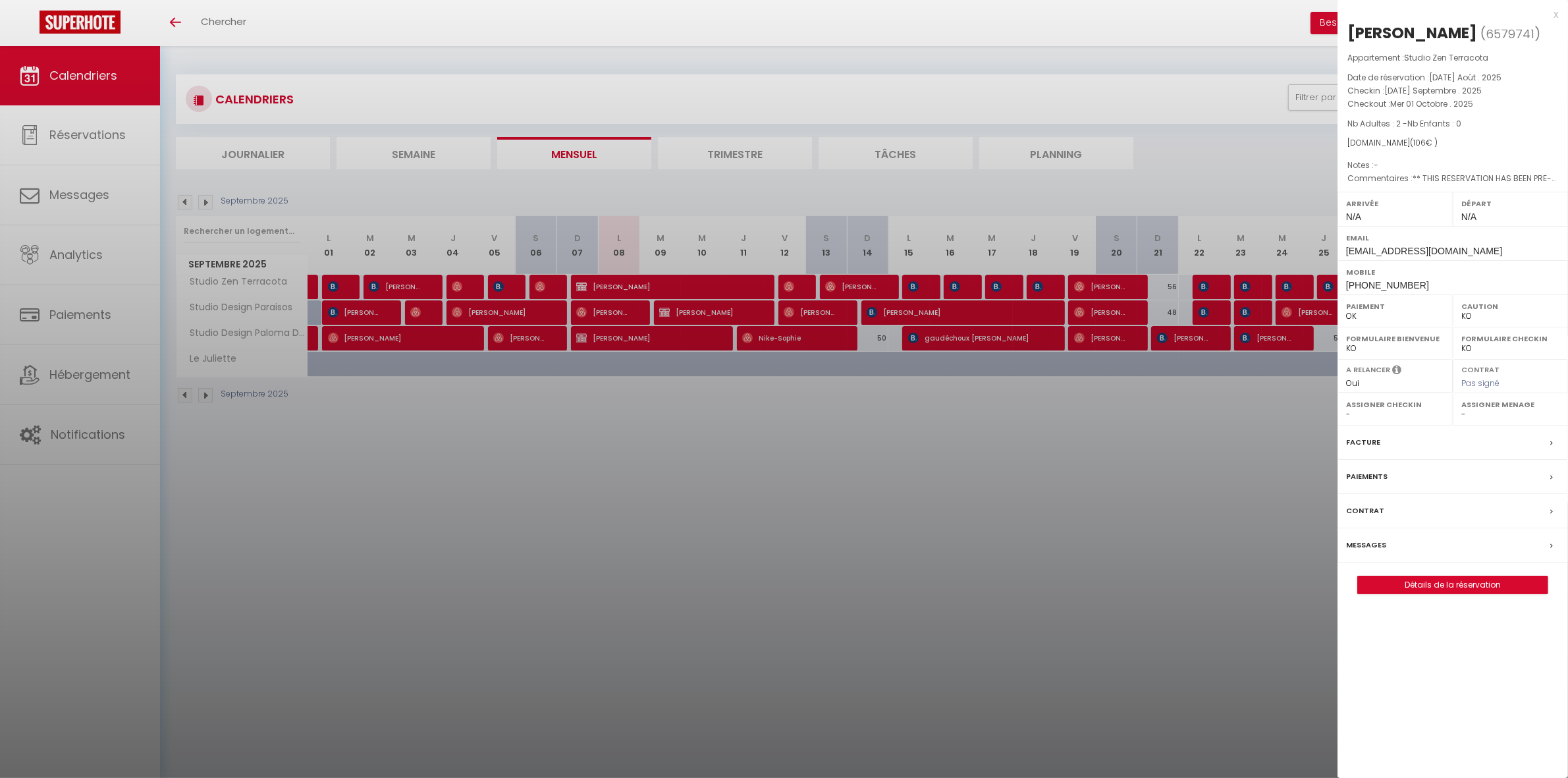
click at [1272, 367] on div at bounding box center [784, 389] width 1568 height 778
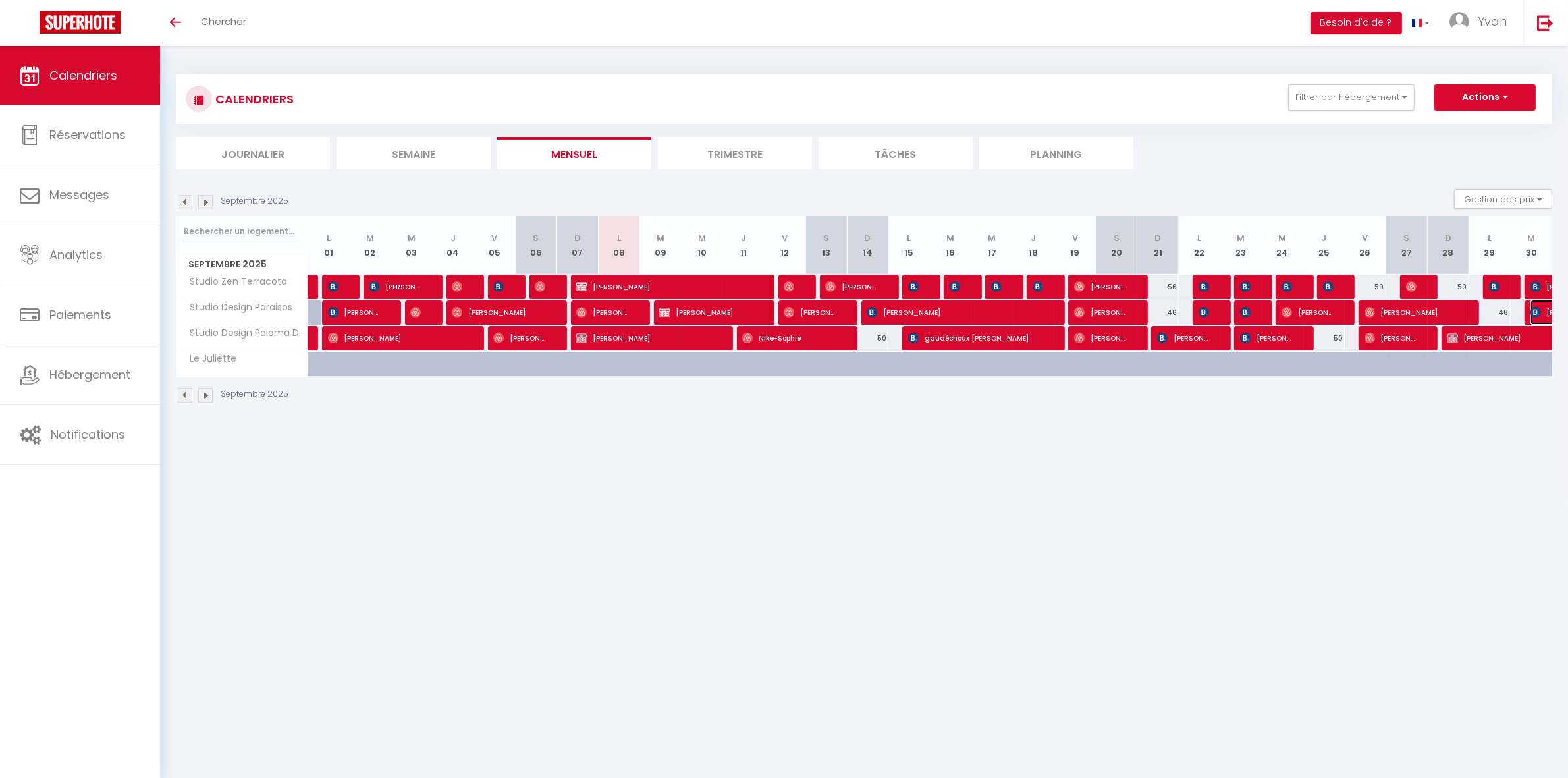
click at [1538, 311] on img at bounding box center [1536, 313] width 11 height 11
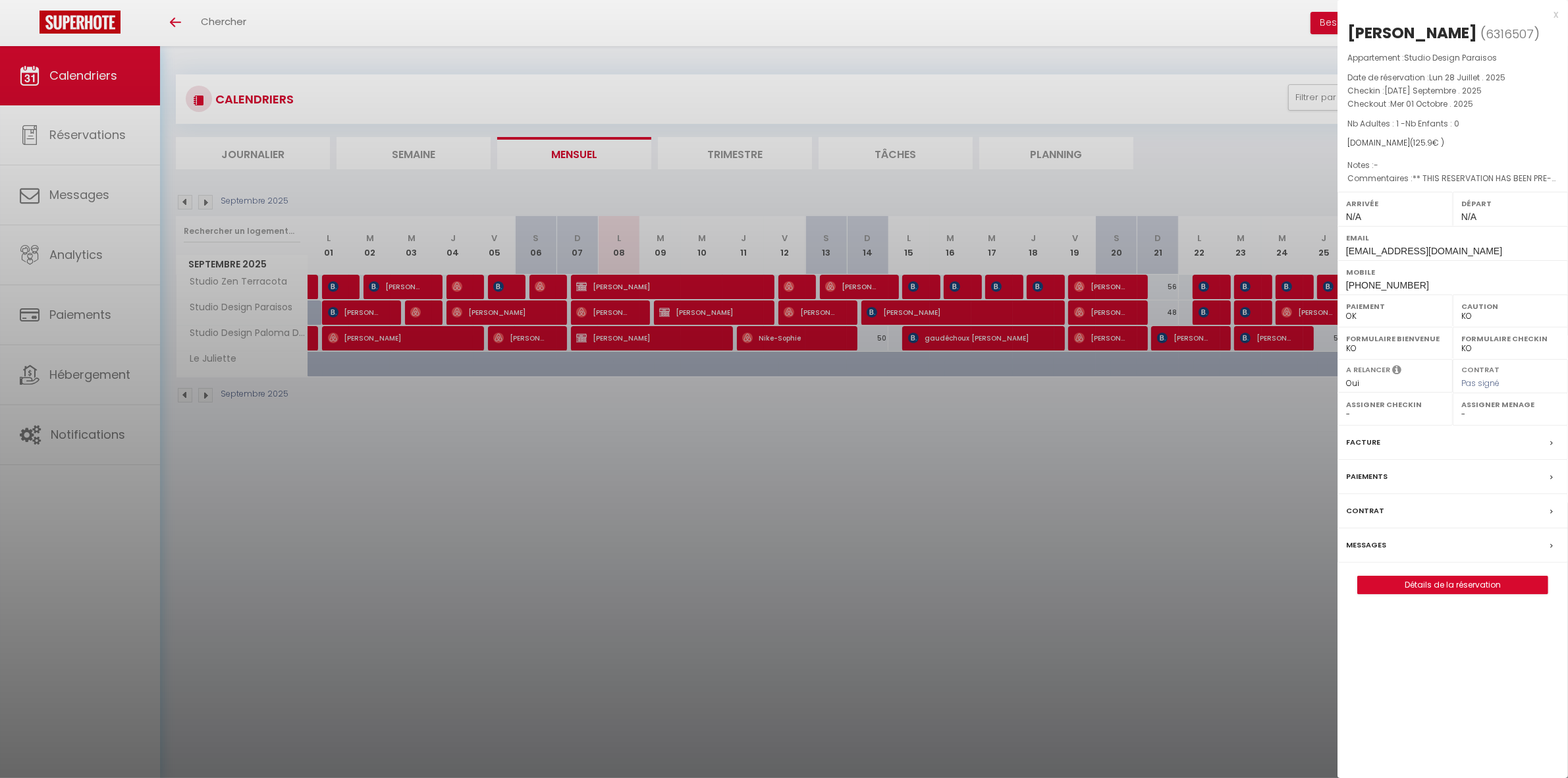
click at [1153, 419] on div at bounding box center [784, 389] width 1568 height 778
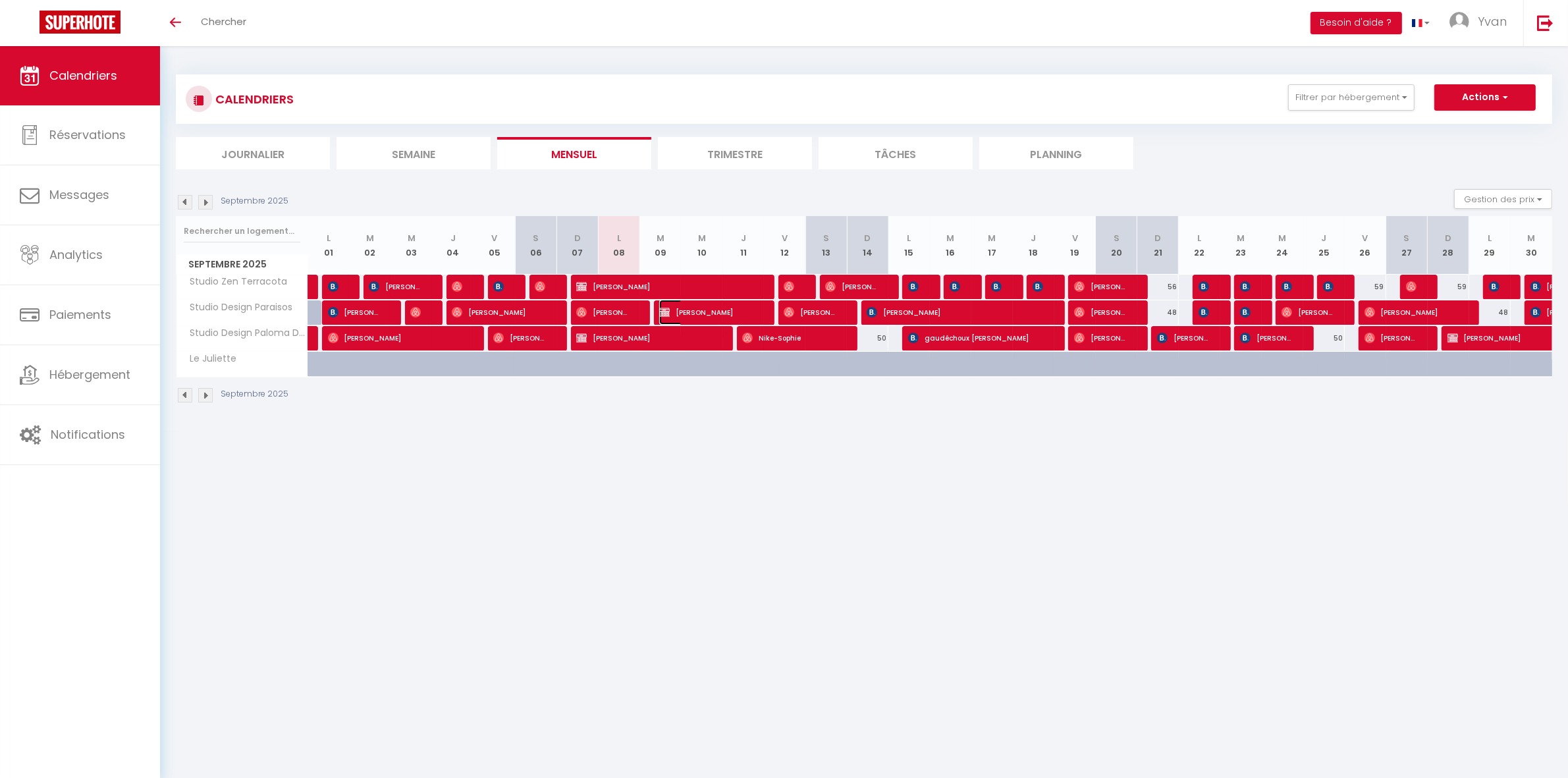
click at [698, 309] on span "[PERSON_NAME]" at bounding box center [708, 312] width 97 height 25
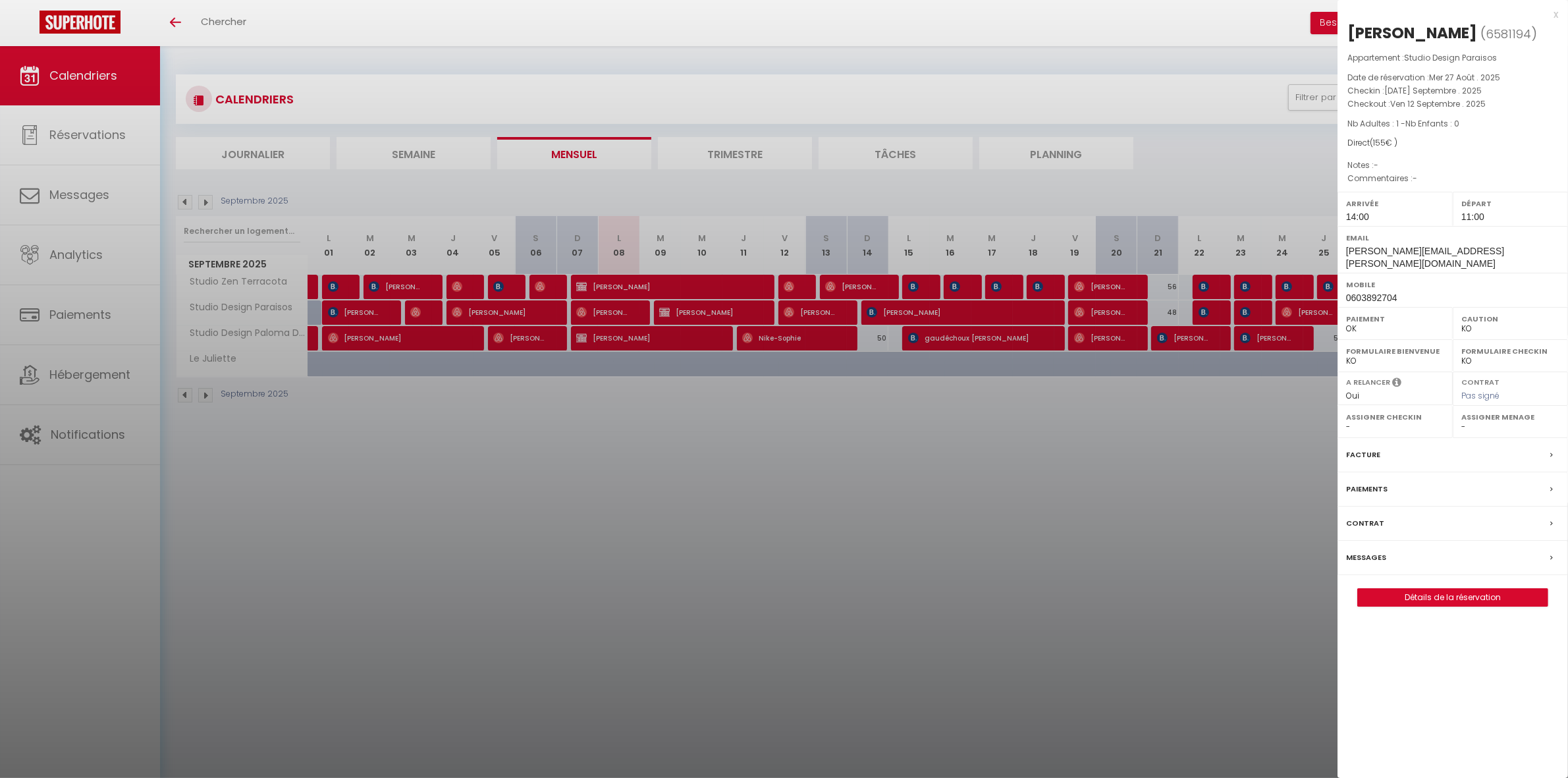
click at [641, 334] on div at bounding box center [784, 389] width 1568 height 778
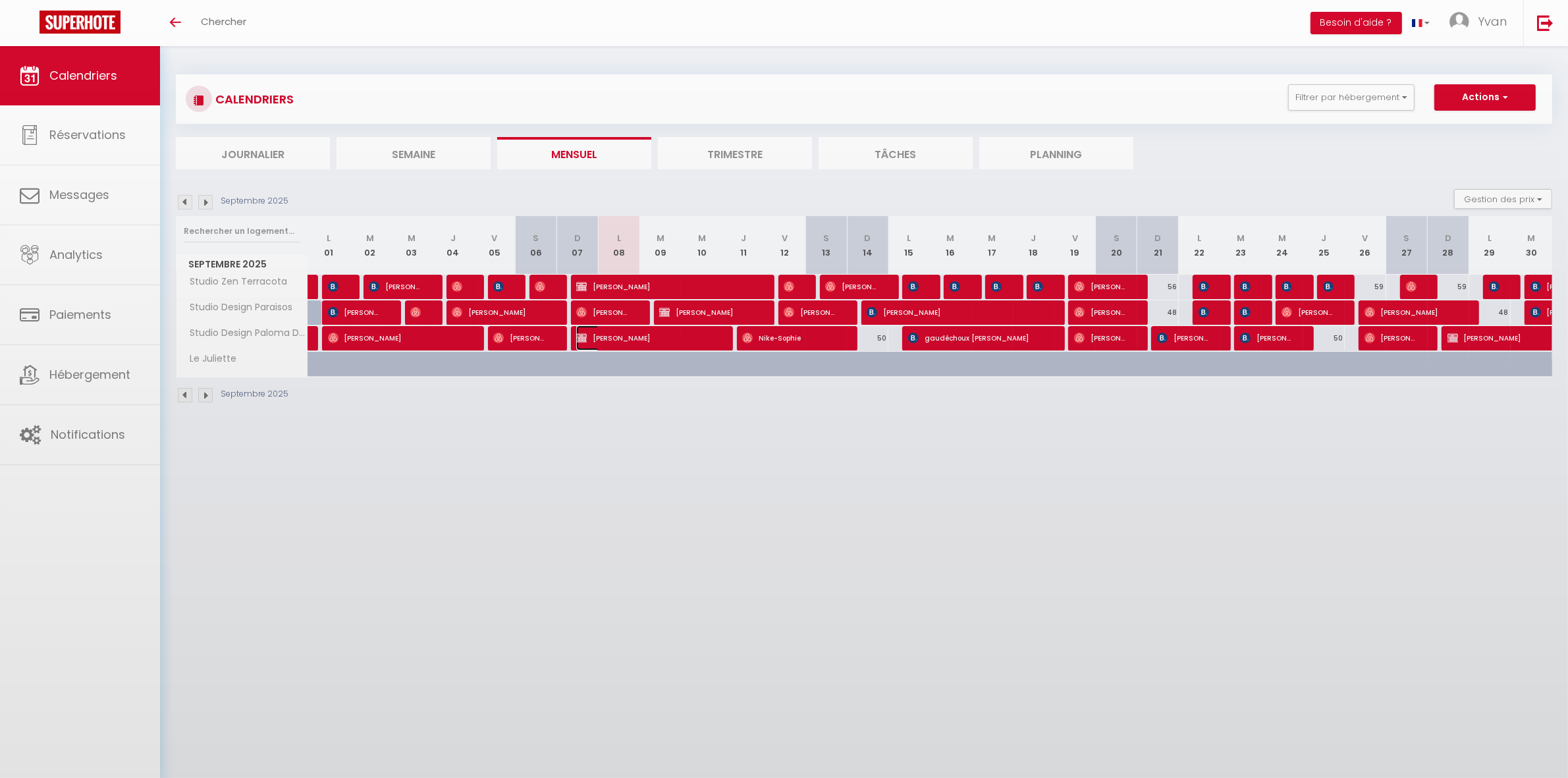
click at [641, 334] on span "[PERSON_NAME]" at bounding box center [646, 337] width 139 height 25
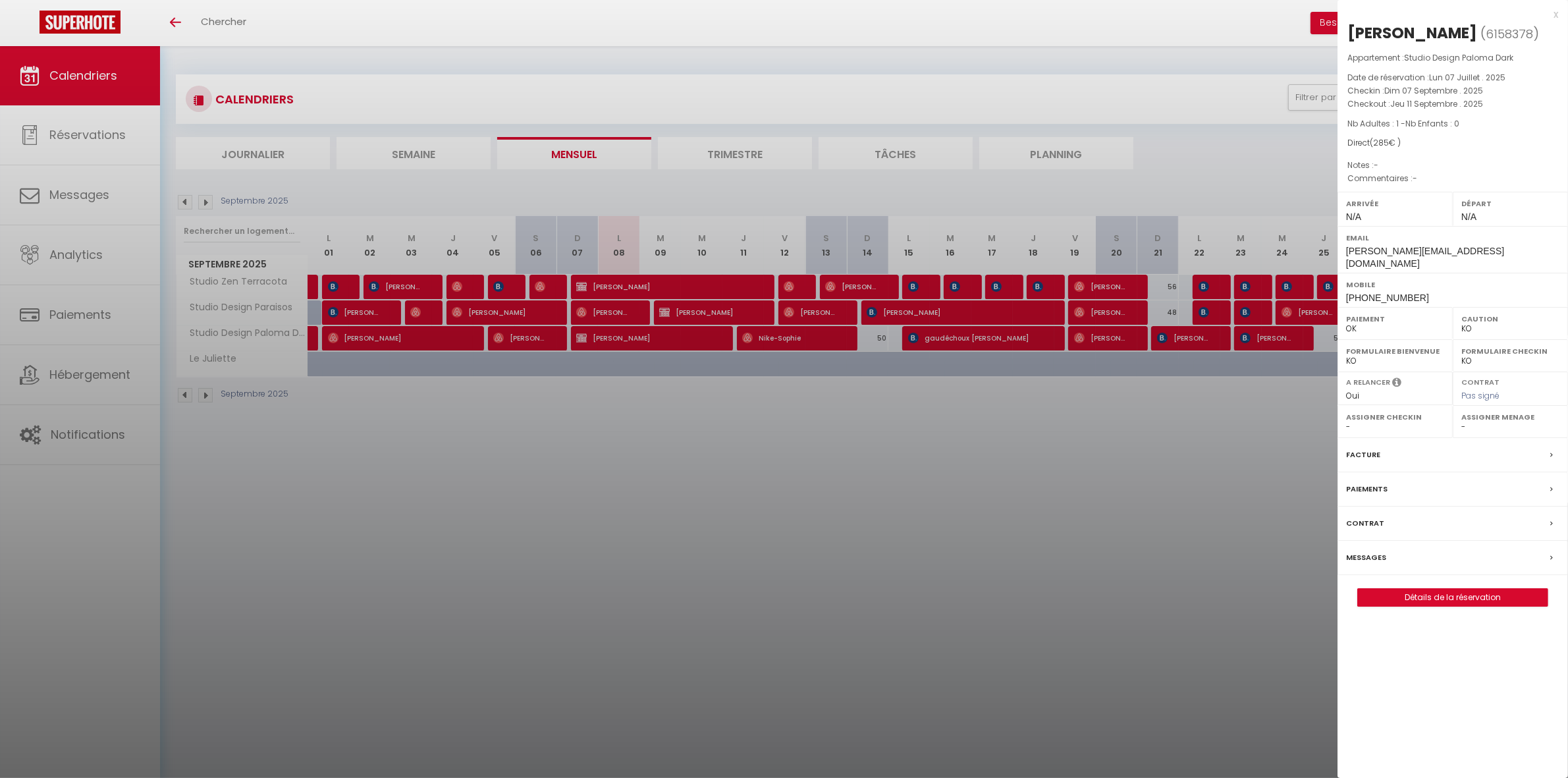
click at [629, 284] on div at bounding box center [784, 389] width 1568 height 778
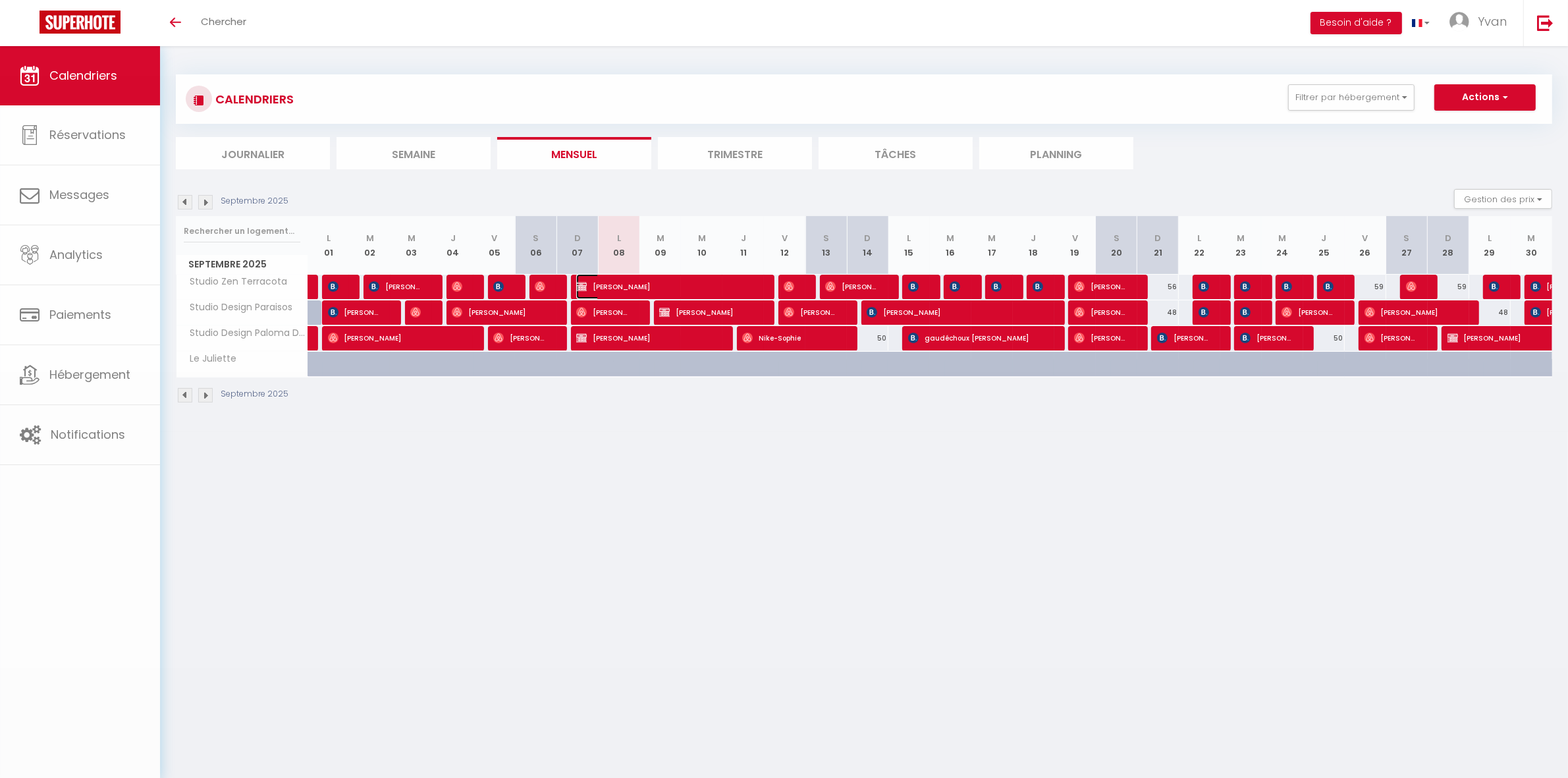
click at [629, 284] on span "[PERSON_NAME]" at bounding box center [666, 285] width 180 height 25
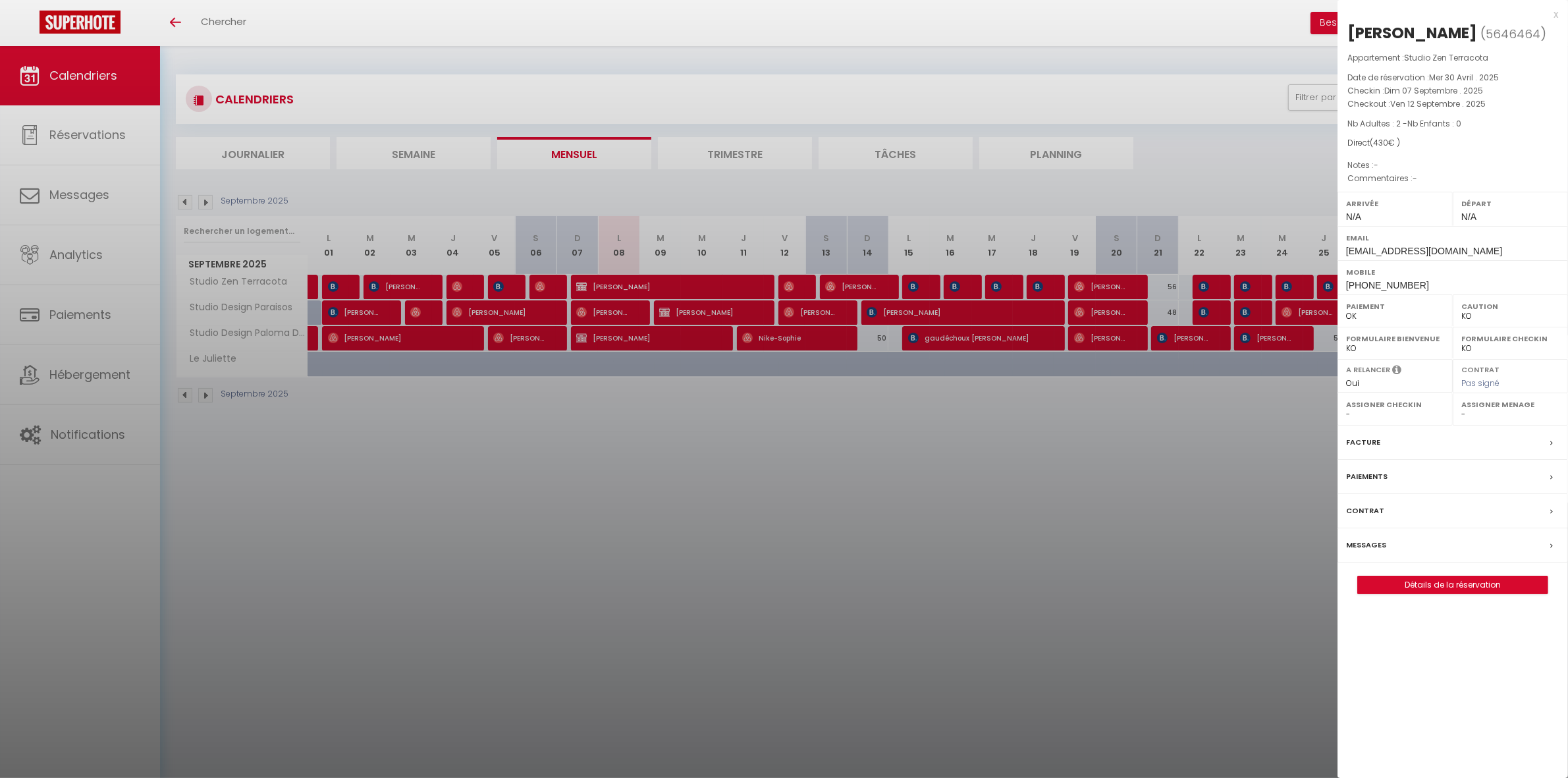
click at [691, 451] on div at bounding box center [784, 389] width 1568 height 778
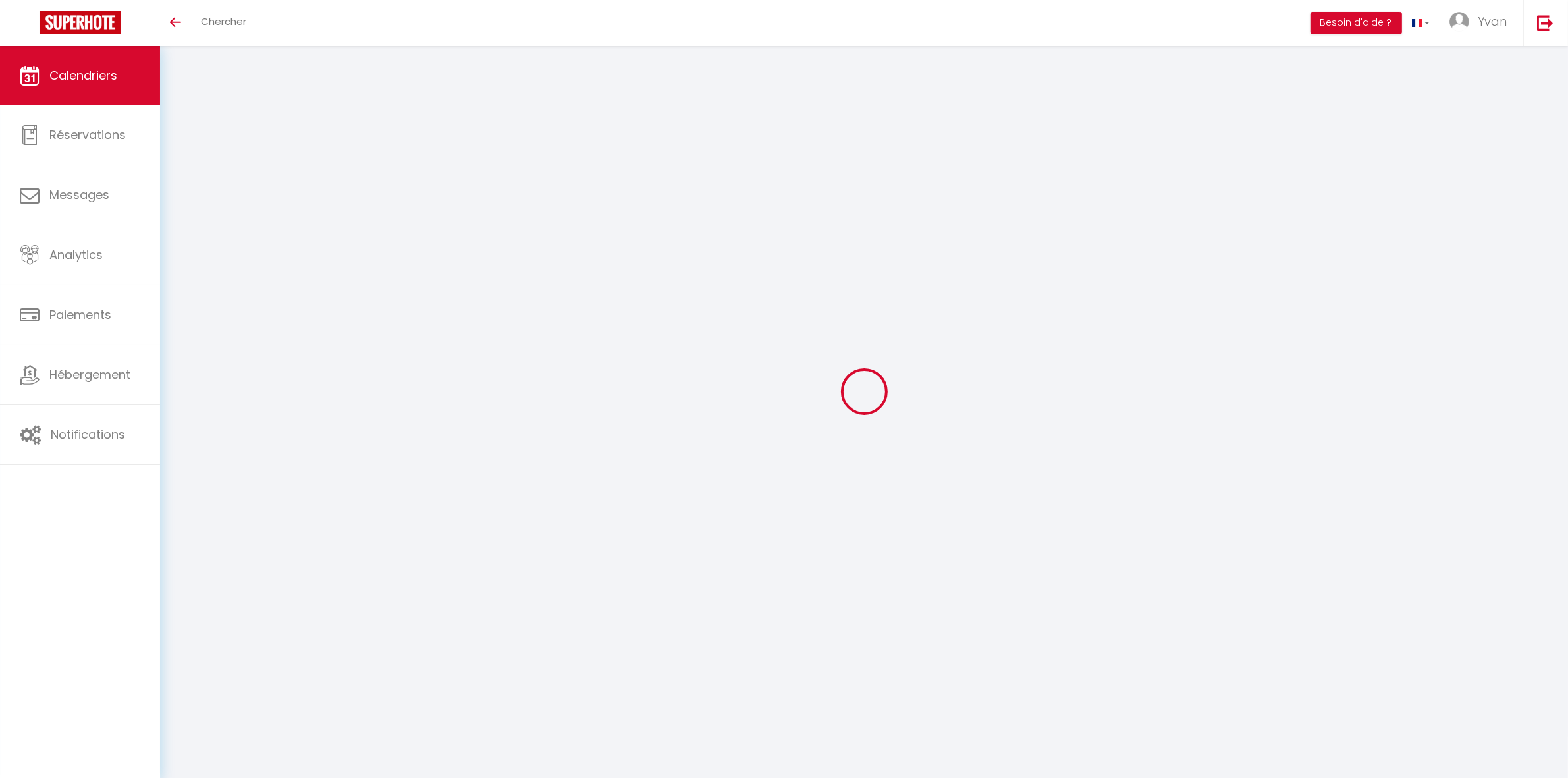
select select
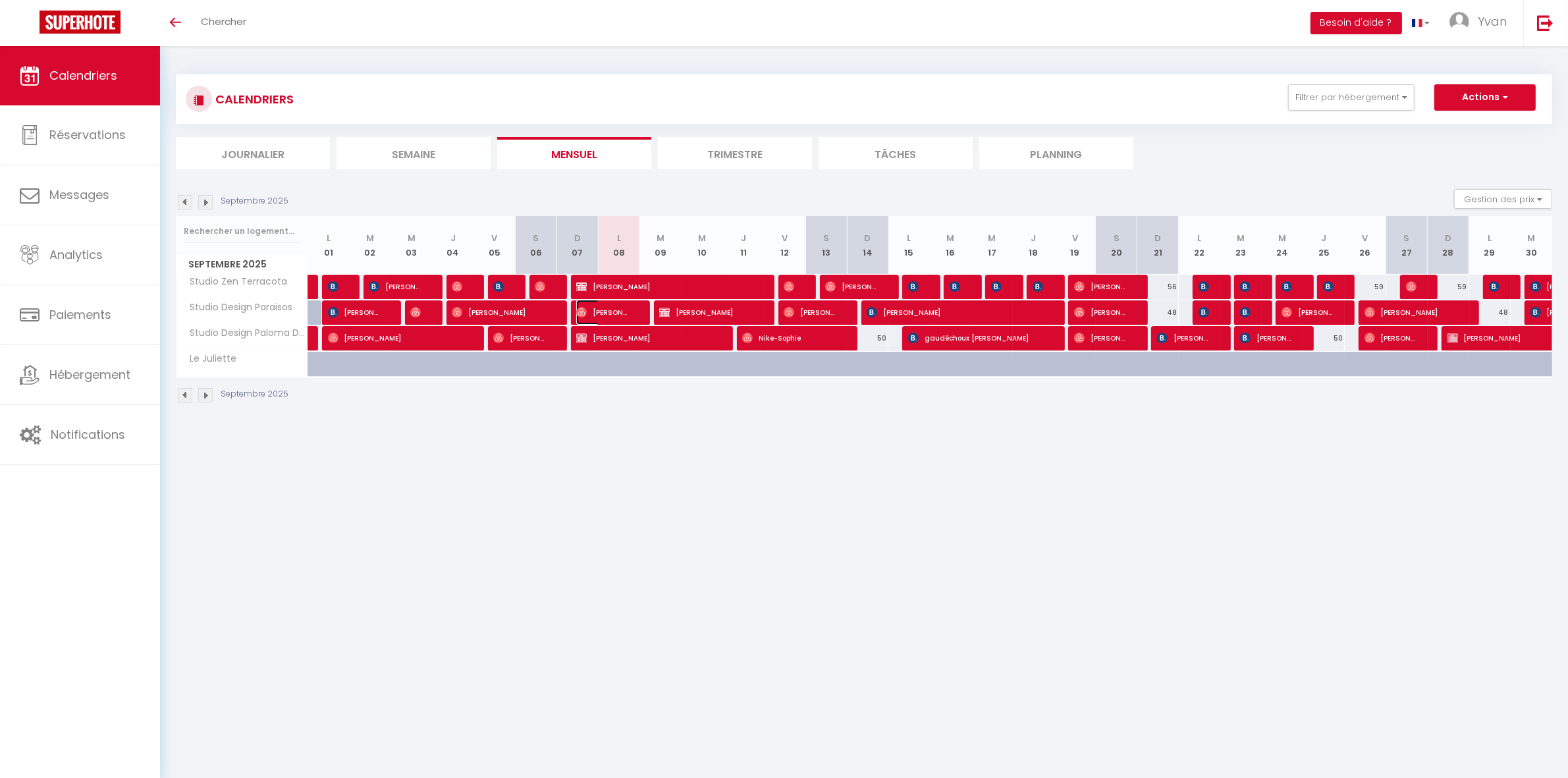
click at [606, 309] on span "[PERSON_NAME] [PERSON_NAME]" at bounding box center [604, 312] width 56 height 25
select select "OK"
select select "0"
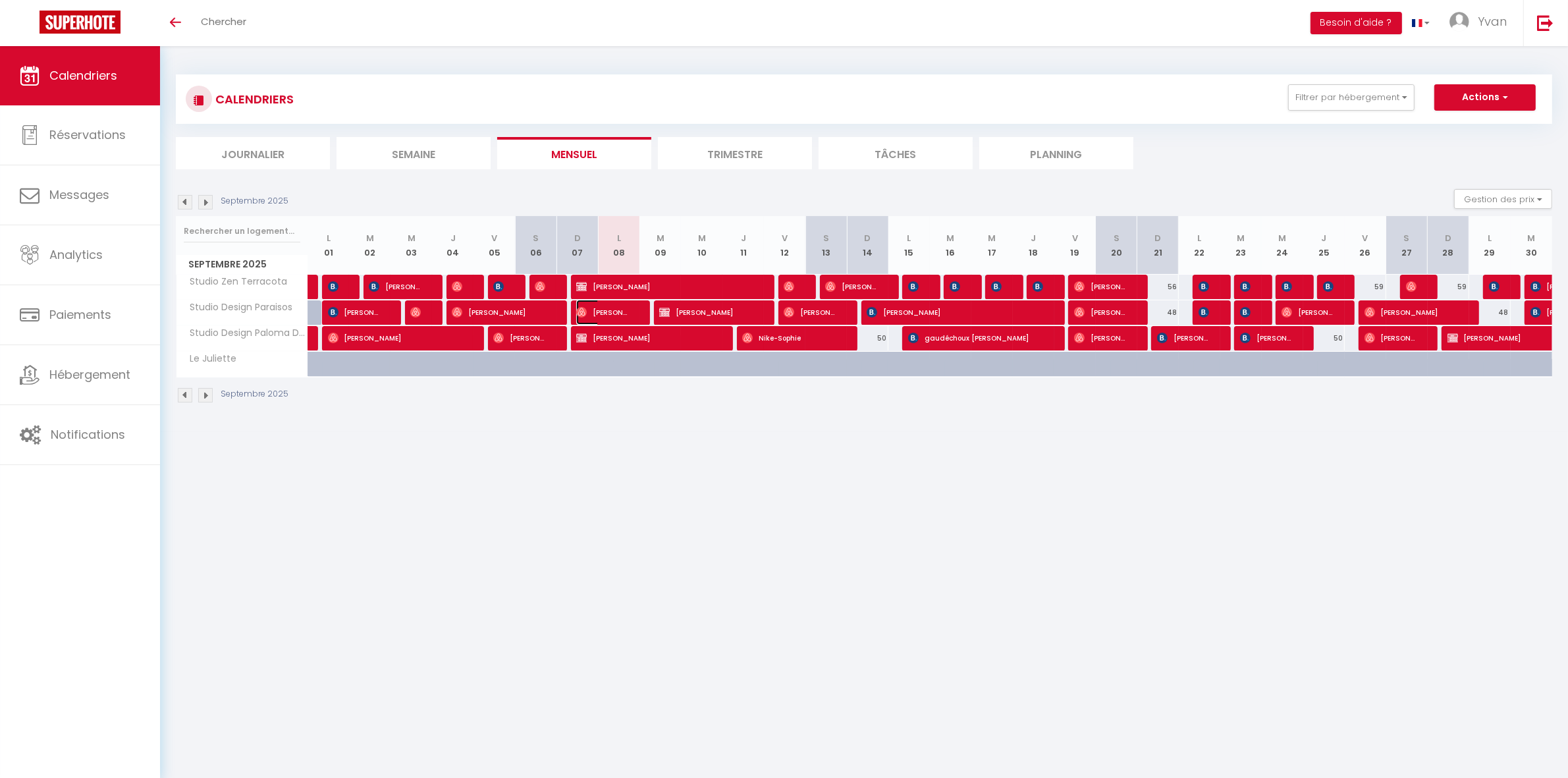
select select "1"
select select
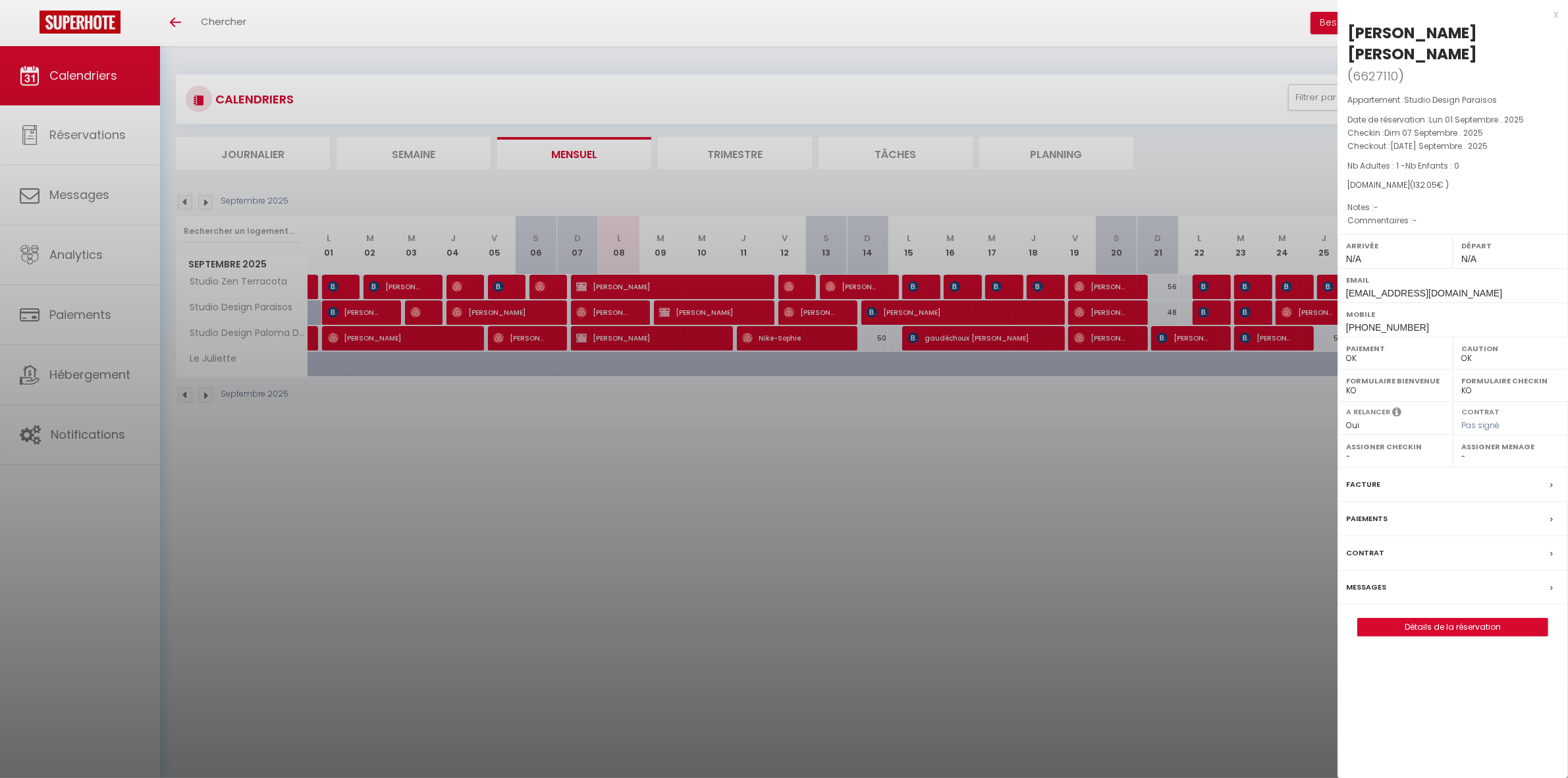
click at [1135, 504] on div at bounding box center [784, 389] width 1568 height 778
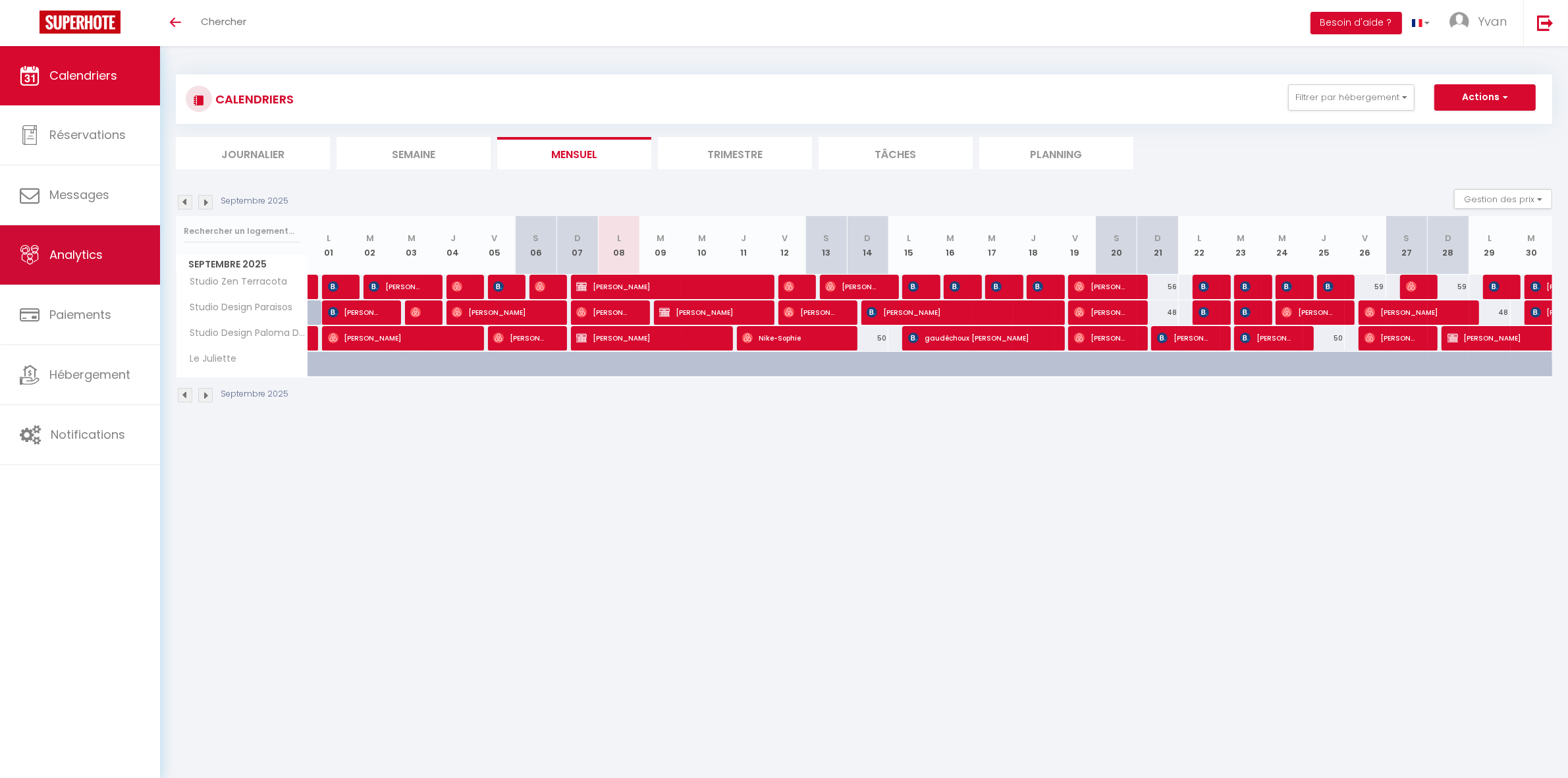
click at [61, 261] on span "Analytics" at bounding box center [76, 254] width 53 height 16
select select "2025"
select select "9"
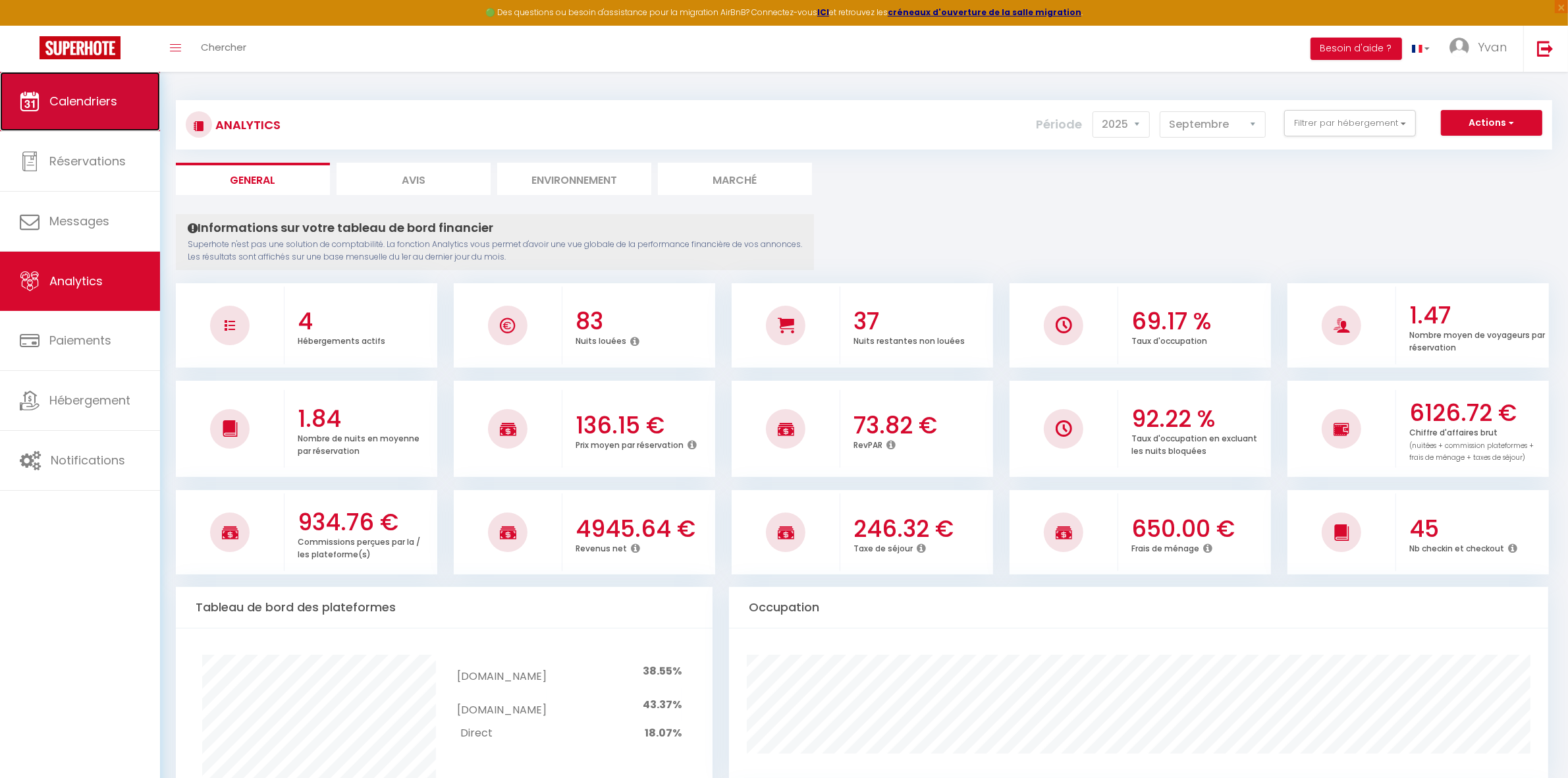
click at [77, 98] on span "Calendriers" at bounding box center [83, 101] width 67 height 16
